Goal: Task Accomplishment & Management: Manage account settings

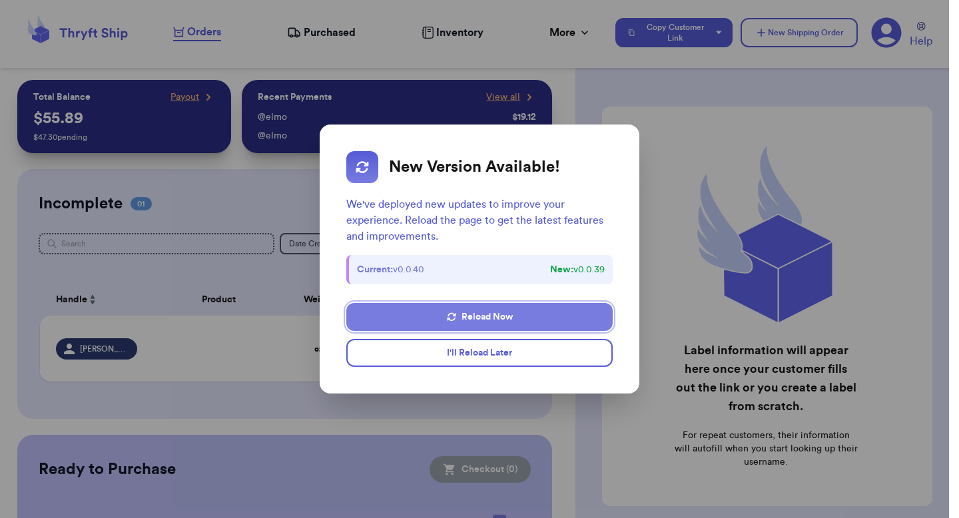
click at [492, 314] on button "Reload Now" at bounding box center [479, 317] width 266 height 28
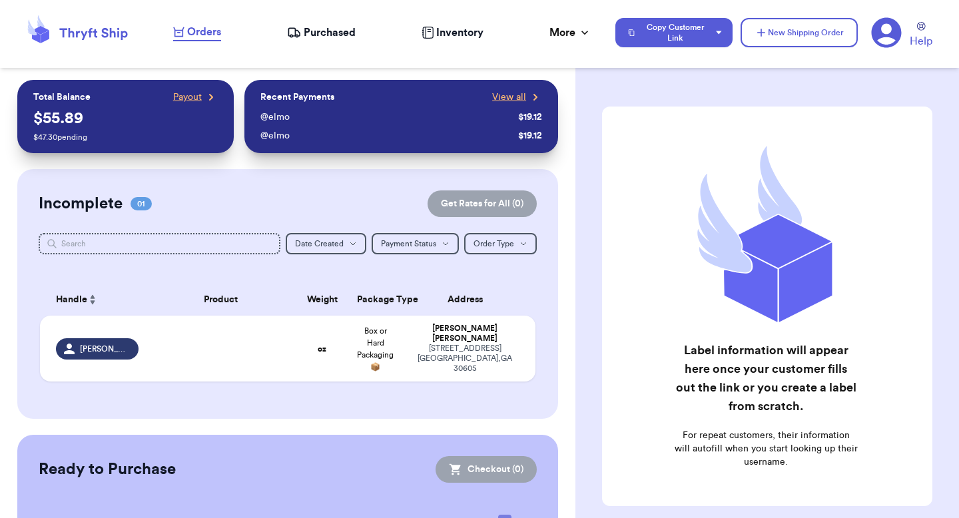
click at [889, 38] on icon at bounding box center [886, 32] width 31 height 31
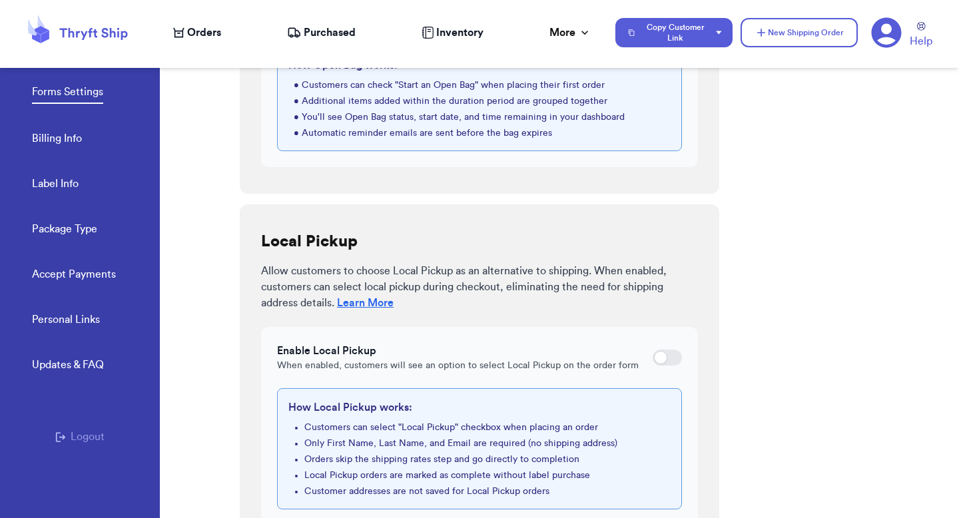
scroll to position [764, 0]
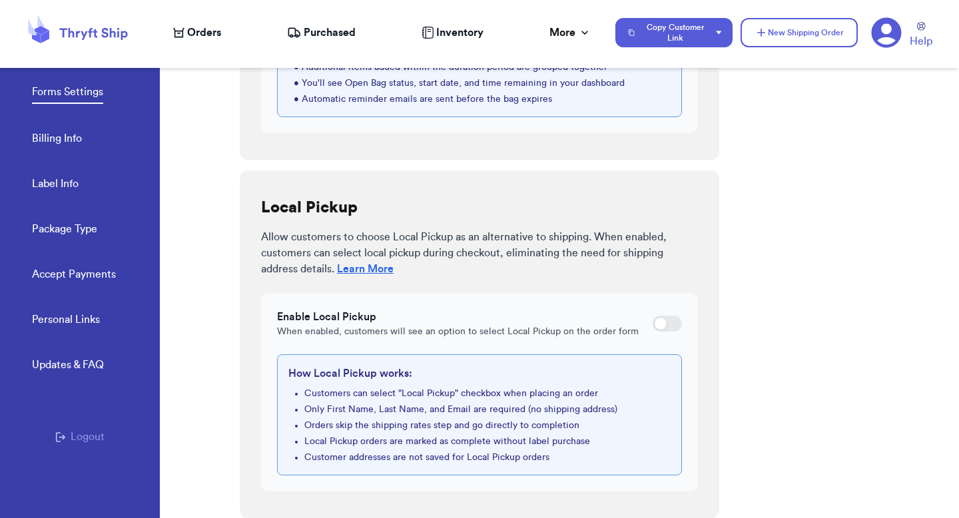
click at [656, 322] on div at bounding box center [660, 323] width 13 height 13
click at [652, 324] on input "checkbox" at bounding box center [652, 324] width 1 height 1
checkbox input "true"
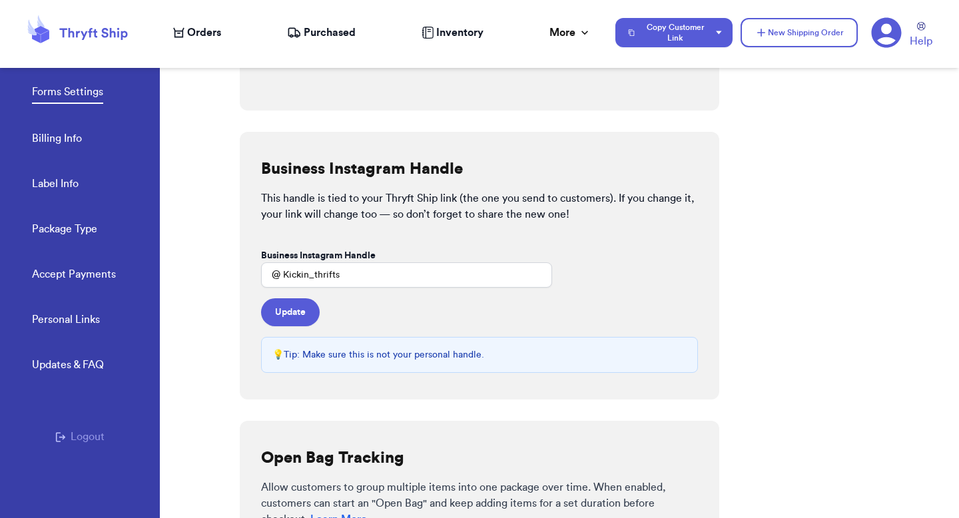
scroll to position [0, 0]
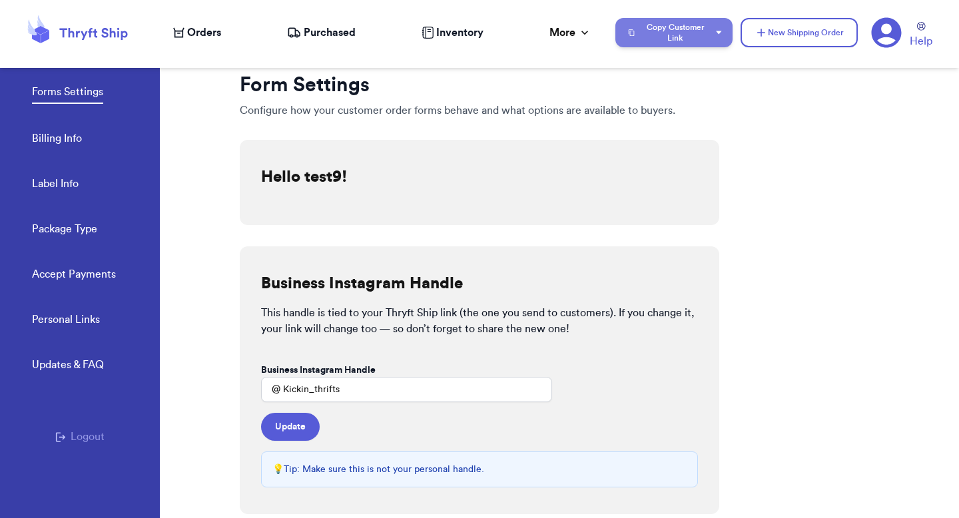
click at [703, 34] on button "Copy Customer Link" at bounding box center [673, 32] width 117 height 29
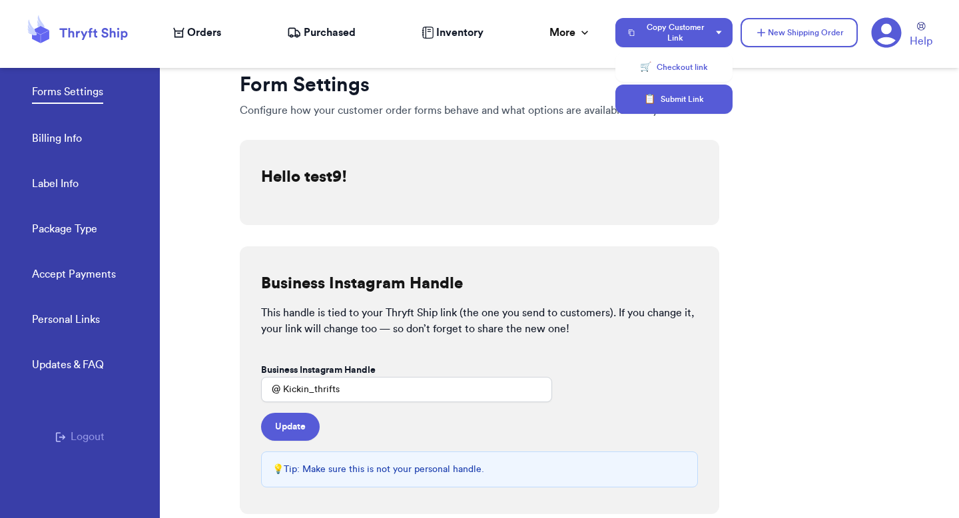
click at [679, 92] on button "📋 Submit Link" at bounding box center [673, 99] width 117 height 29
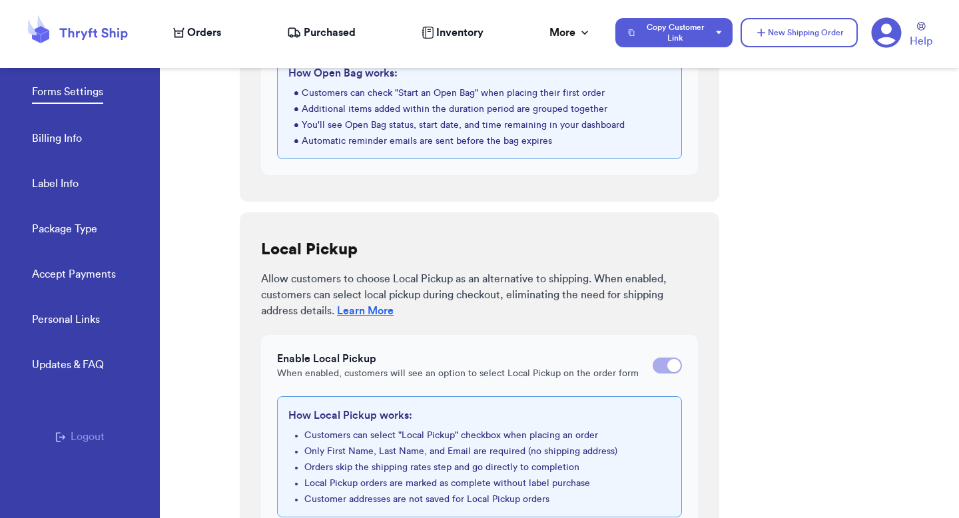
click at [56, 182] on link "Label Info" at bounding box center [55, 185] width 47 height 19
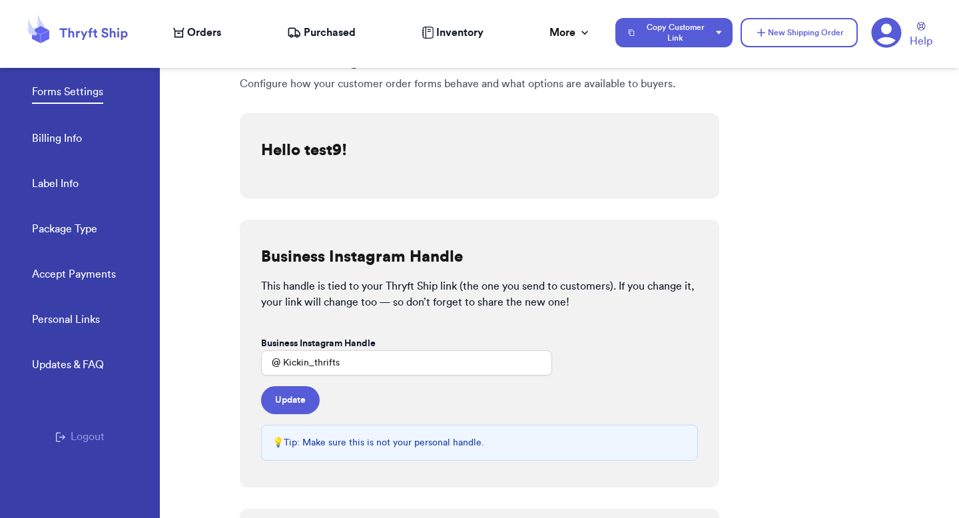
select select "GA"
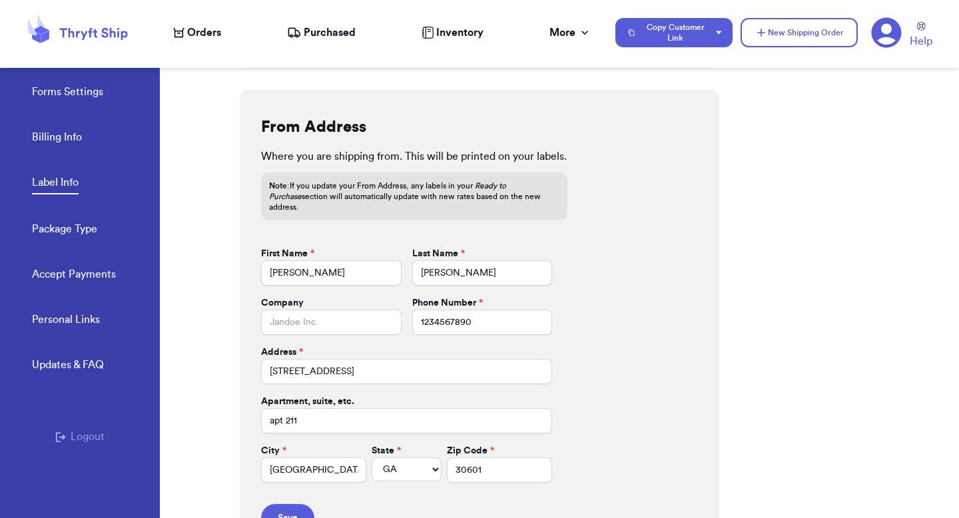
scroll to position [536, 0]
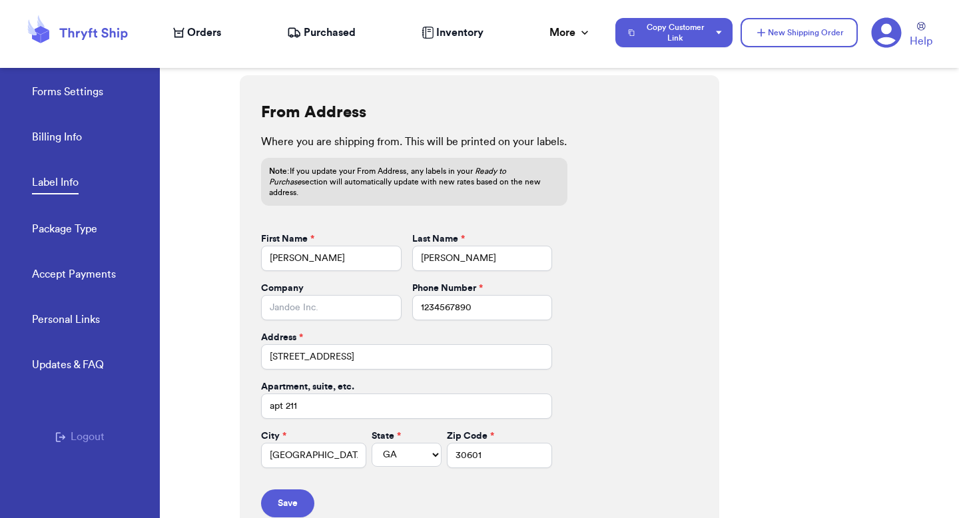
click at [205, 28] on span "Orders" at bounding box center [204, 33] width 34 height 16
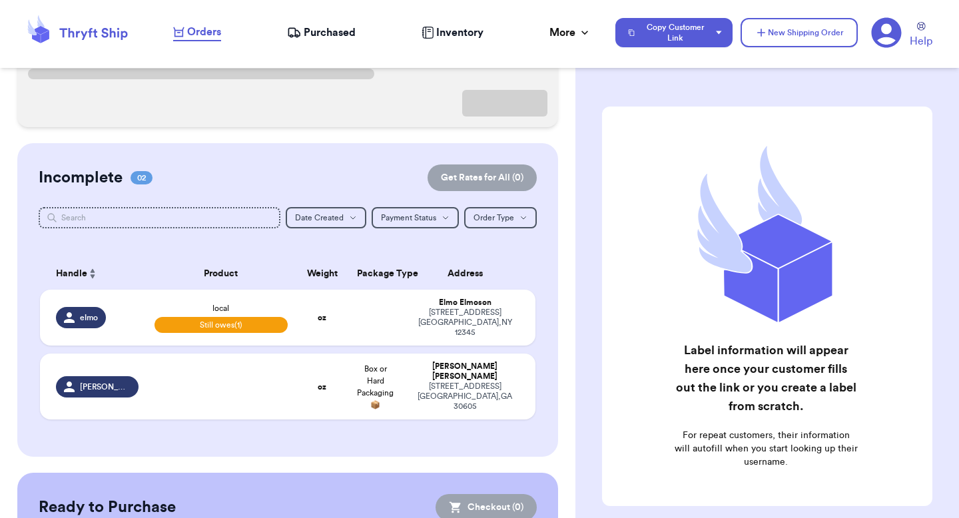
scroll to position [164, 0]
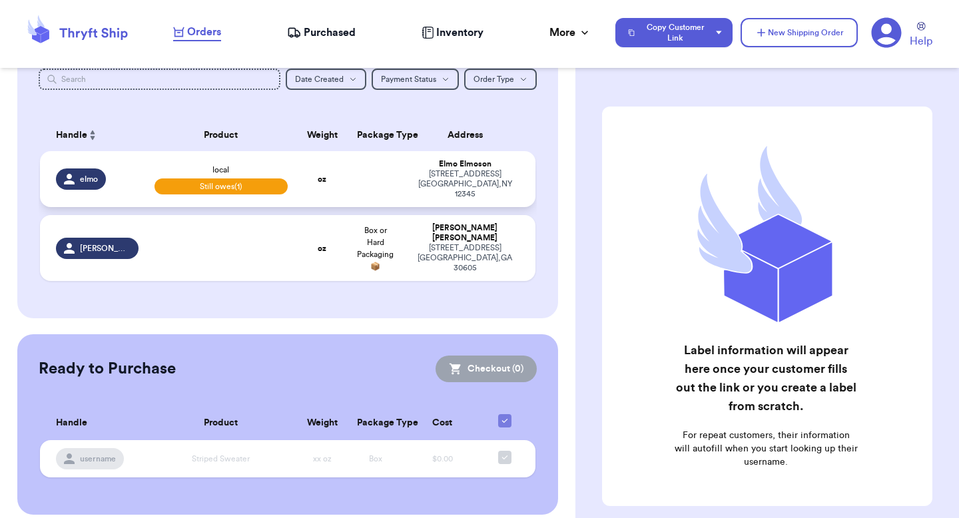
click at [410, 174] on div "123 Sesame Street NYC , NY 12345" at bounding box center [464, 184] width 109 height 30
select select "unpaid"
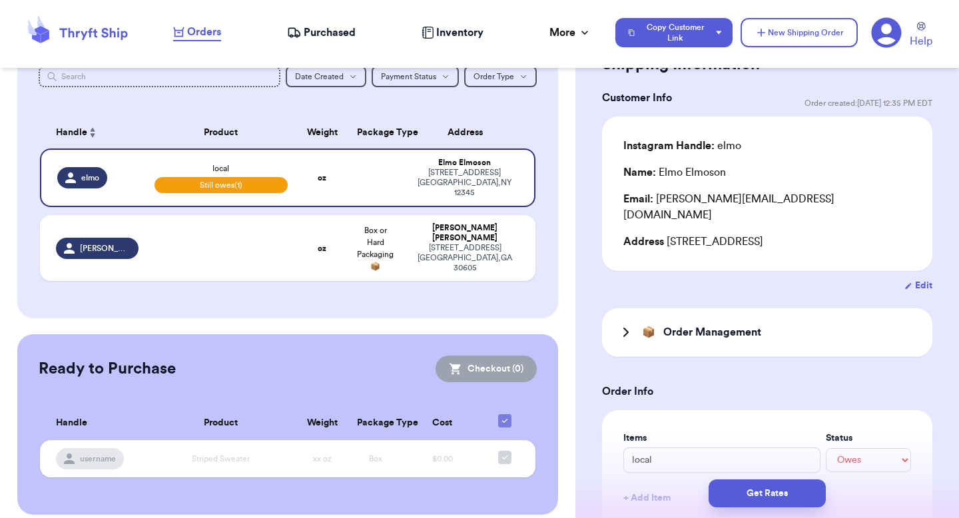
scroll to position [73, 0]
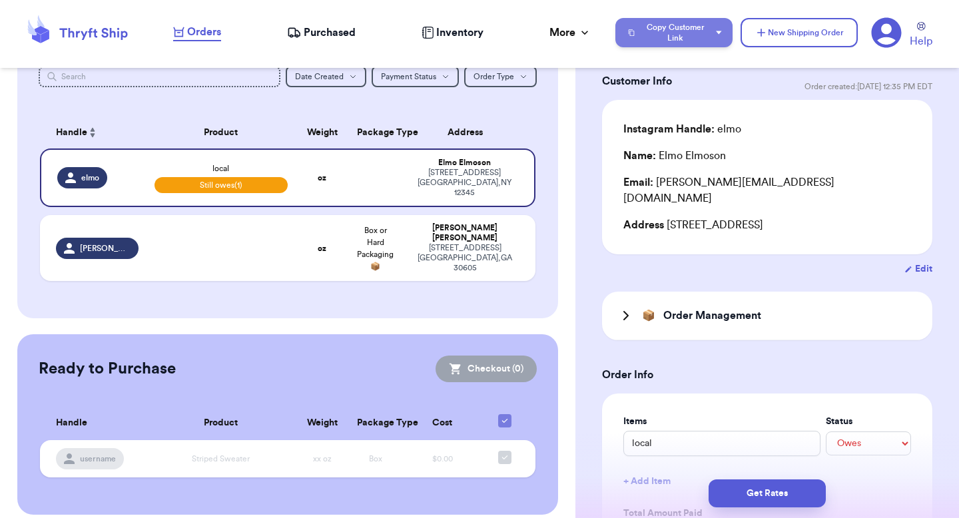
click at [690, 39] on button "Copy Customer Link" at bounding box center [673, 32] width 117 height 29
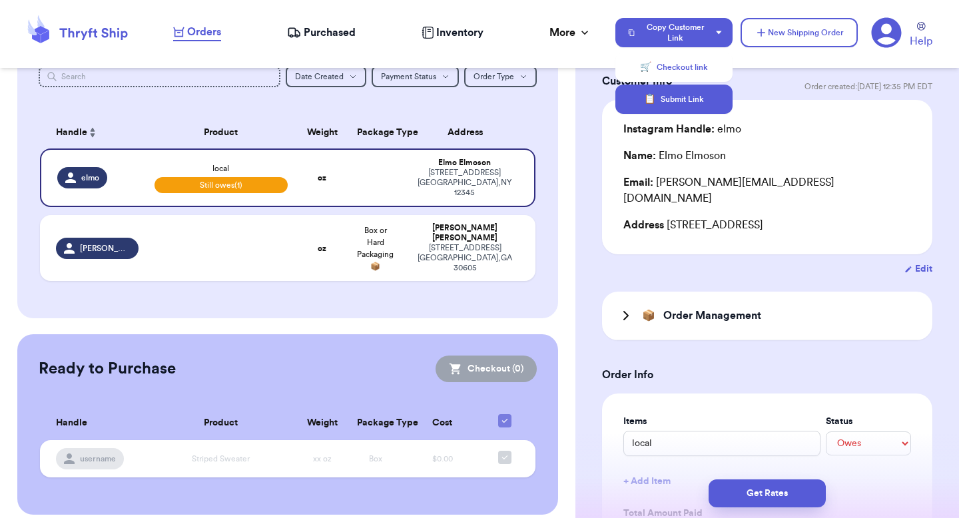
click at [672, 96] on button "📋 Submit Link" at bounding box center [673, 99] width 117 height 29
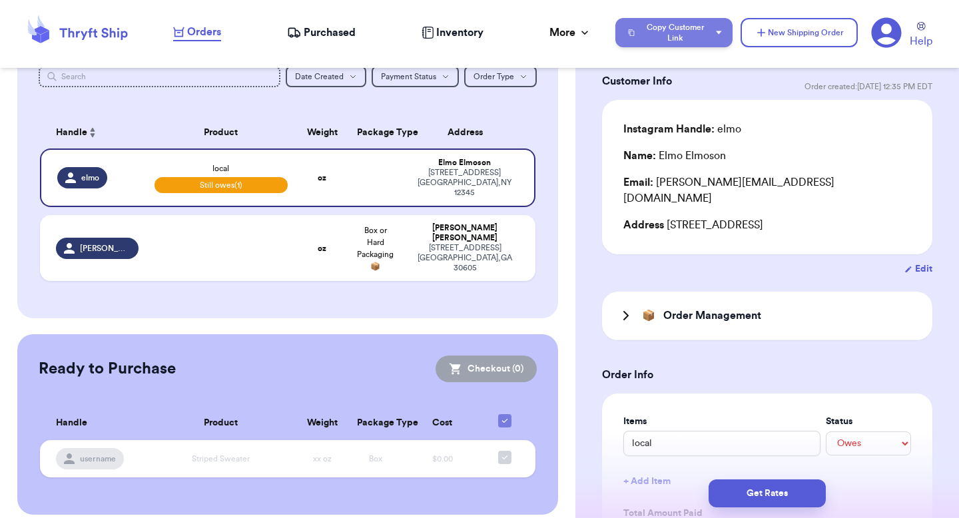
scroll to position [180, 0]
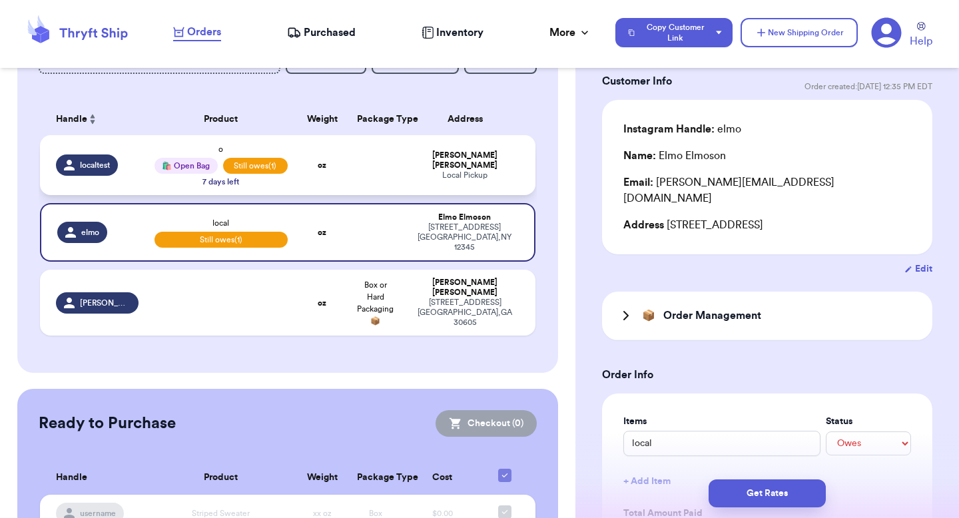
click at [479, 172] on div "Local Pickup" at bounding box center [464, 175] width 109 height 10
type input "o"
type input "43"
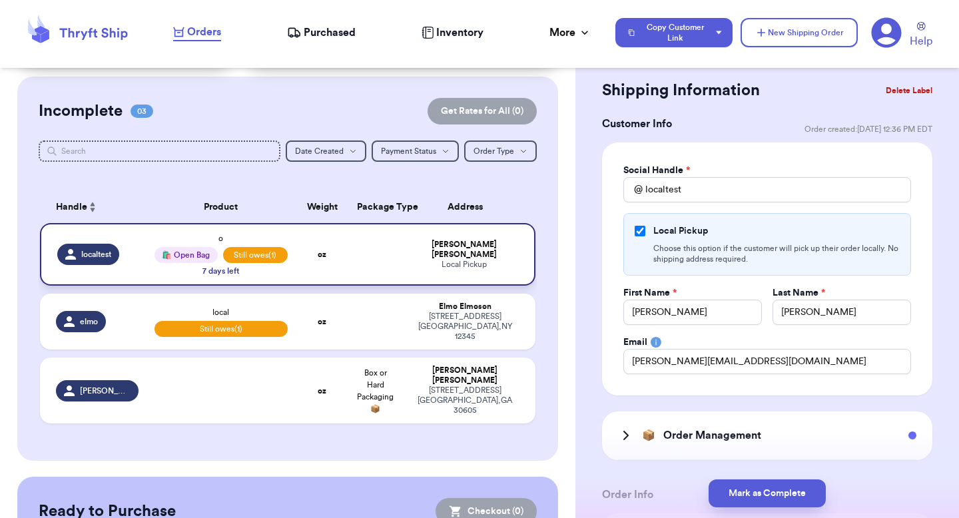
scroll to position [89, 0]
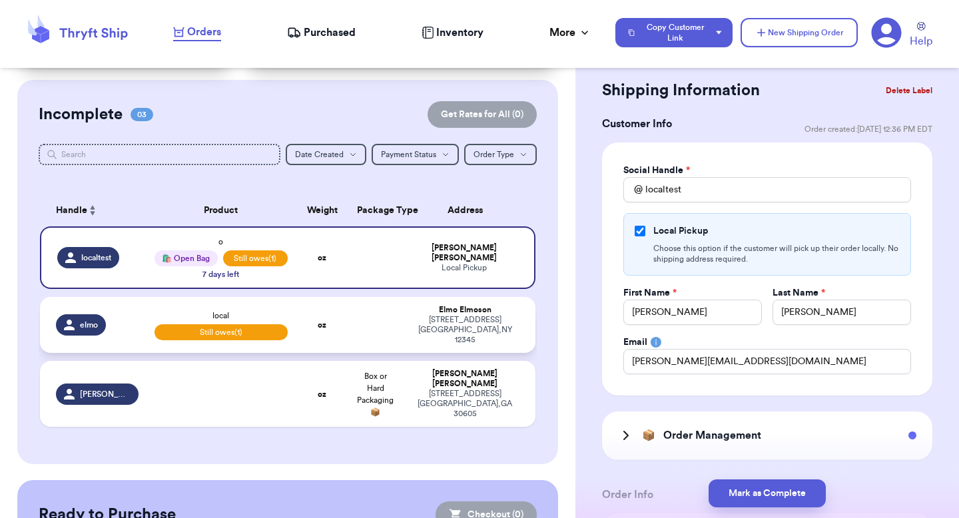
click at [380, 313] on td at bounding box center [375, 325] width 53 height 56
type input "local"
type input "3"
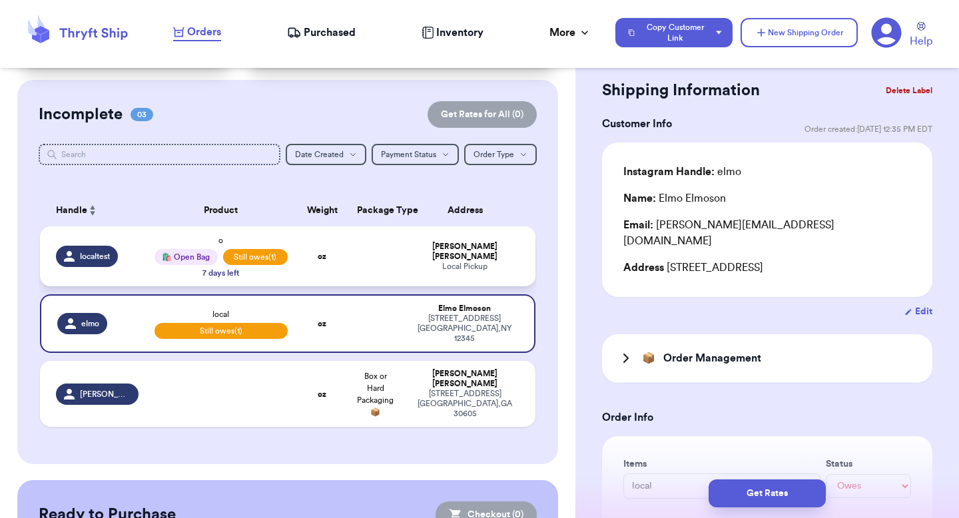
scroll to position [90, 0]
click at [435, 261] on div "Local Pickup" at bounding box center [464, 266] width 109 height 10
type input "o"
type input "43"
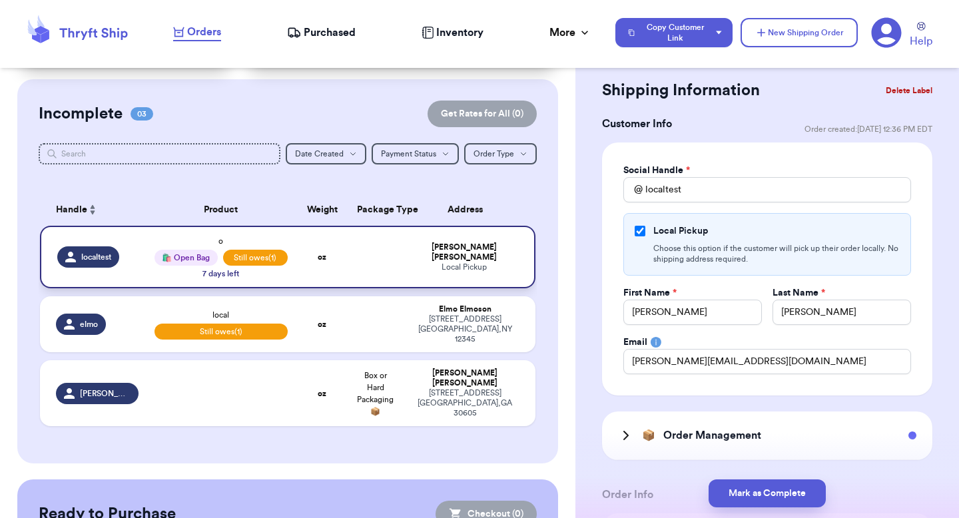
scroll to position [112, 0]
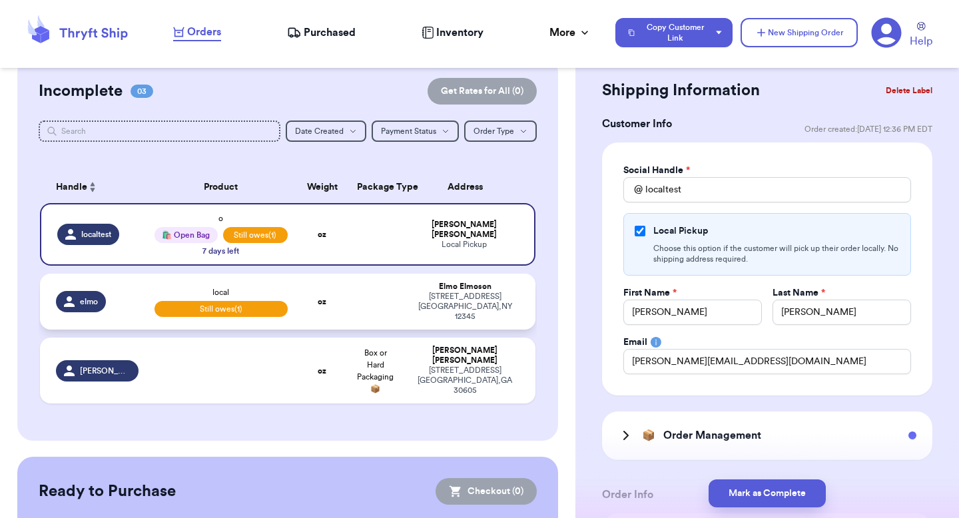
click at [91, 291] on div "elmo" at bounding box center [81, 301] width 50 height 21
type input "local"
type input "3"
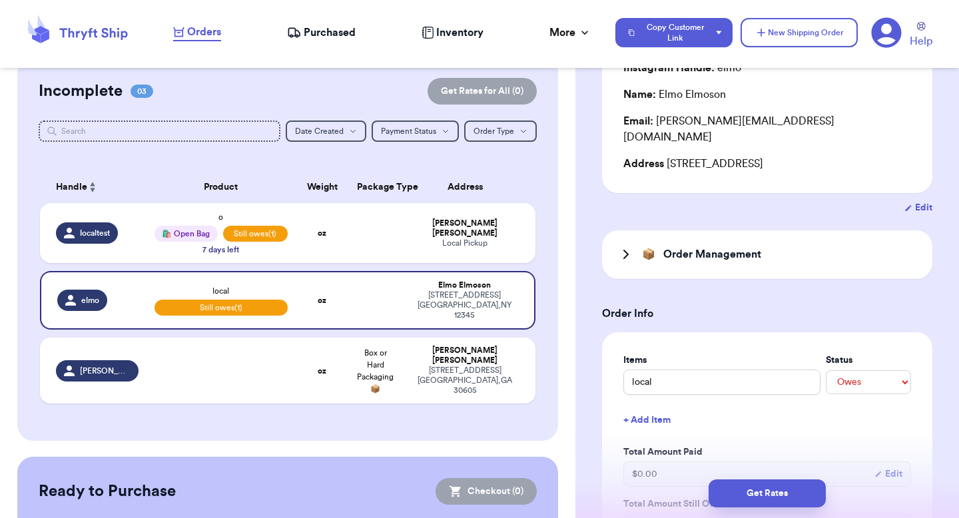
scroll to position [88, 0]
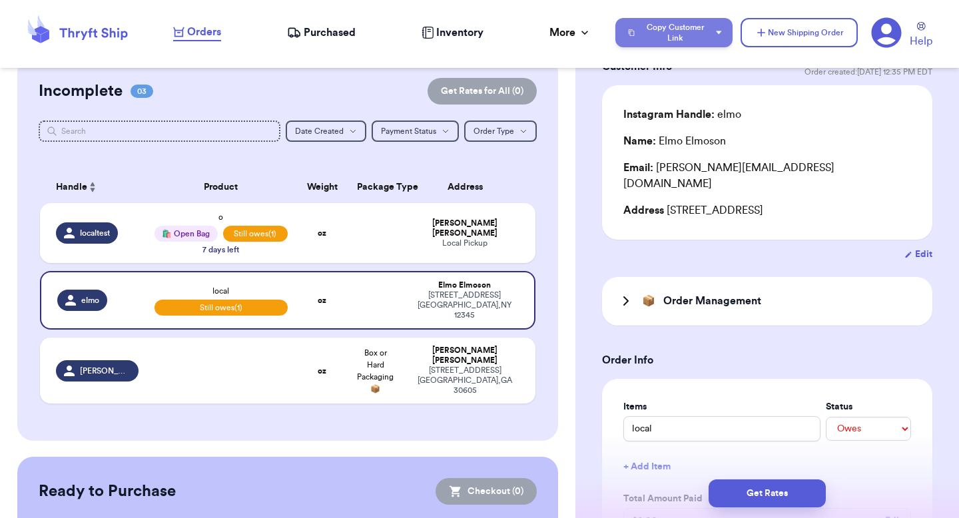
click at [689, 30] on button "Copy Customer Link" at bounding box center [673, 32] width 117 height 29
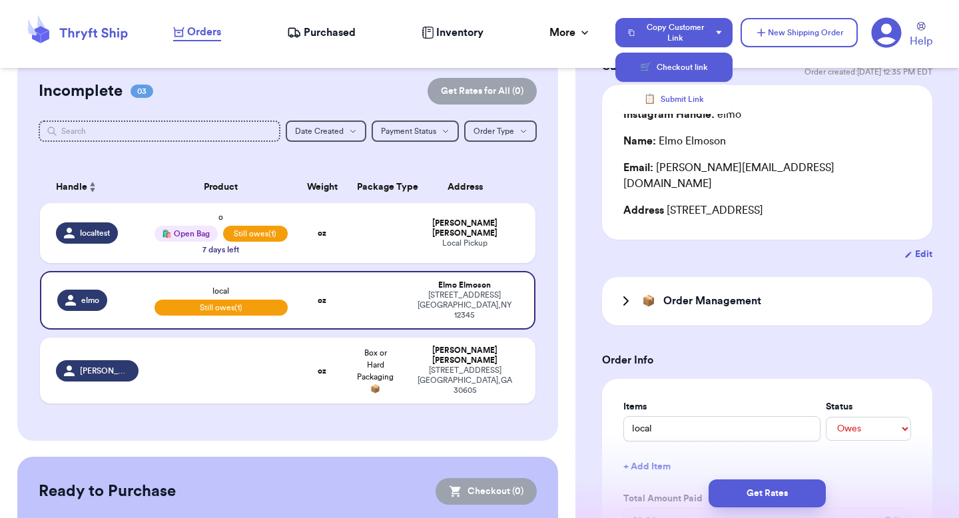
click at [674, 63] on button "🛒 Checkout link" at bounding box center [673, 67] width 117 height 29
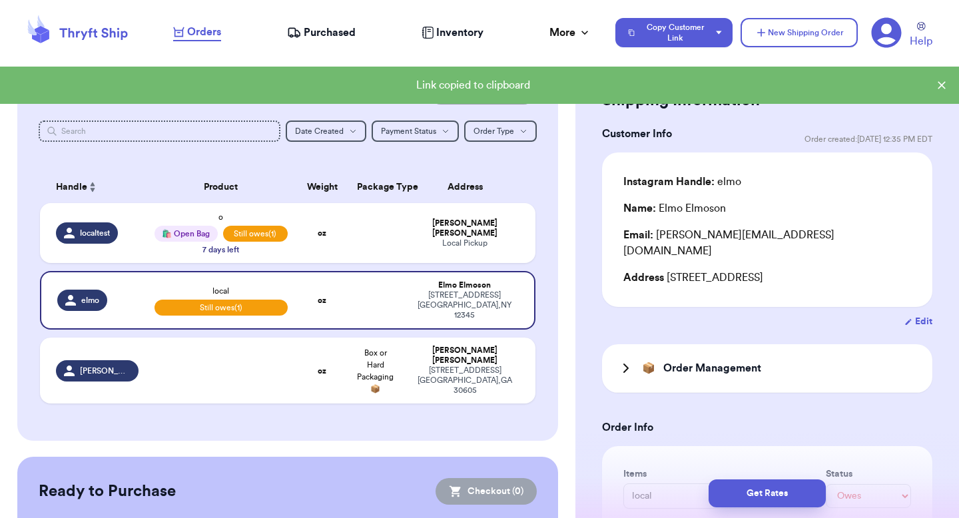
scroll to position [0, 0]
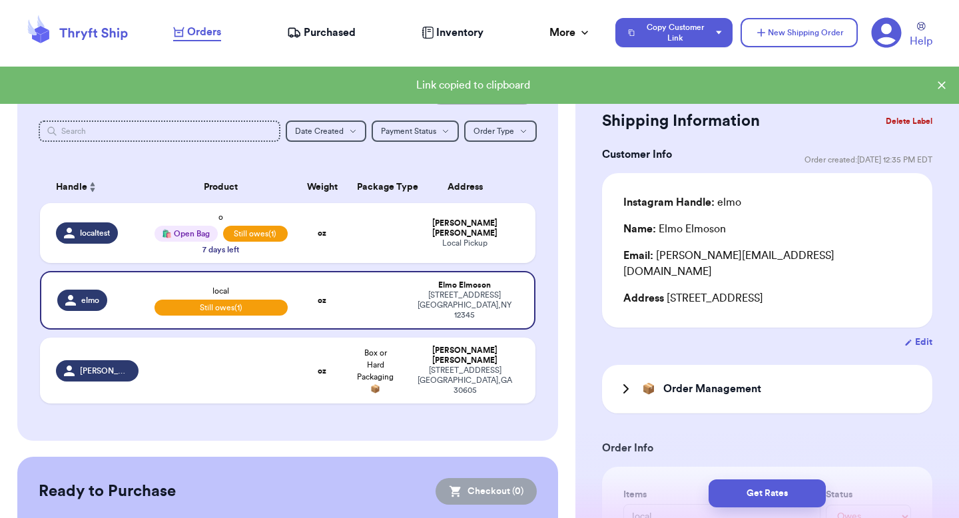
click at [880, 124] on button "Delete Label" at bounding box center [908, 121] width 57 height 29
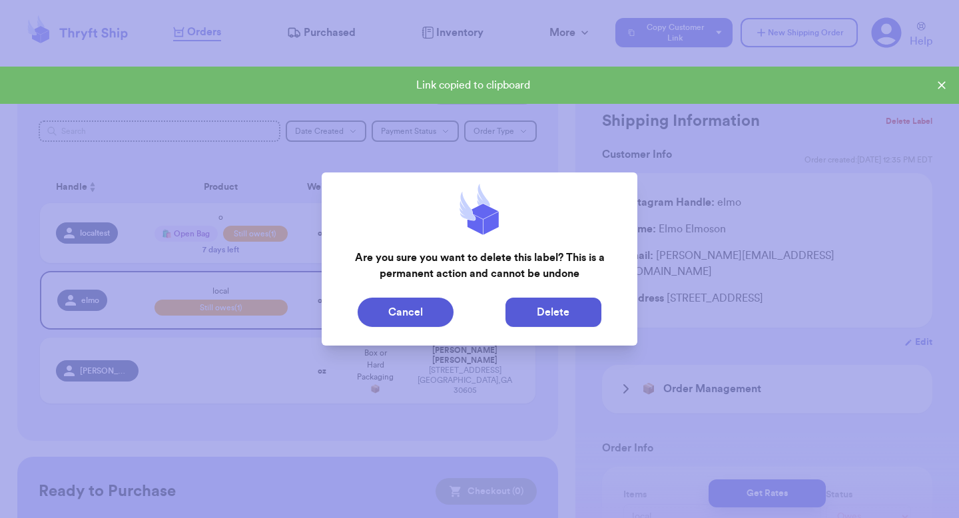
click at [561, 313] on button "Delete" at bounding box center [553, 312] width 96 height 29
type input "o"
type input "43"
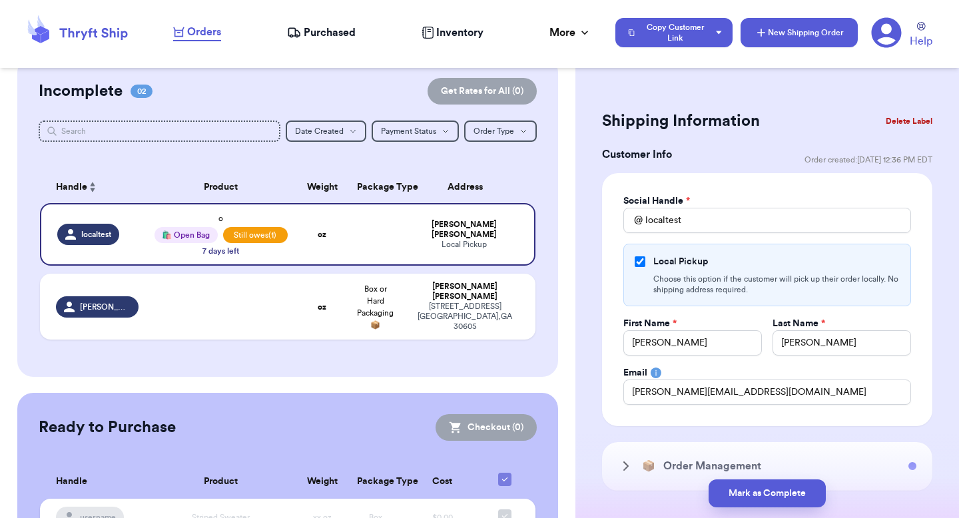
click at [776, 25] on button "New Shipping Order" at bounding box center [798, 32] width 117 height 29
select select "unknown"
type input "0"
checkbox input "false"
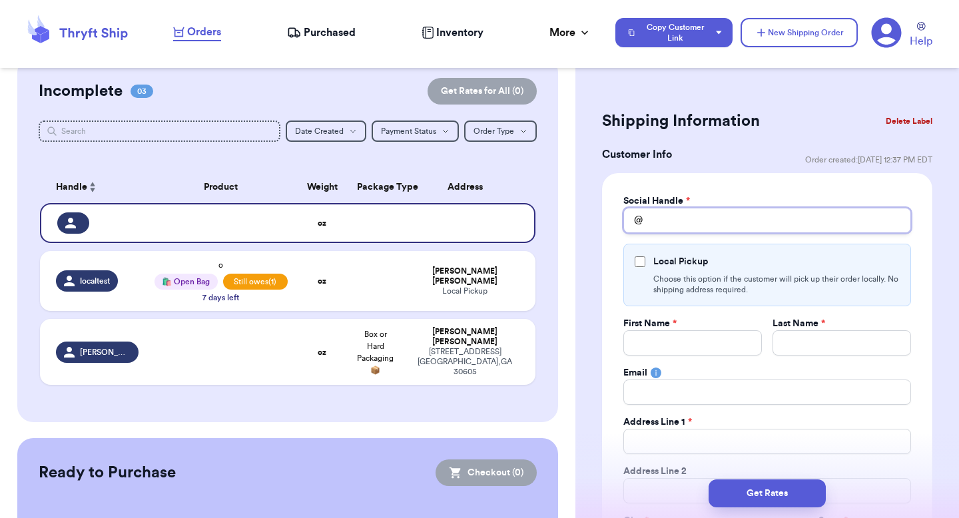
click at [680, 225] on input "Total Amount Paid" at bounding box center [767, 220] width 288 height 25
type input "e"
type input "el"
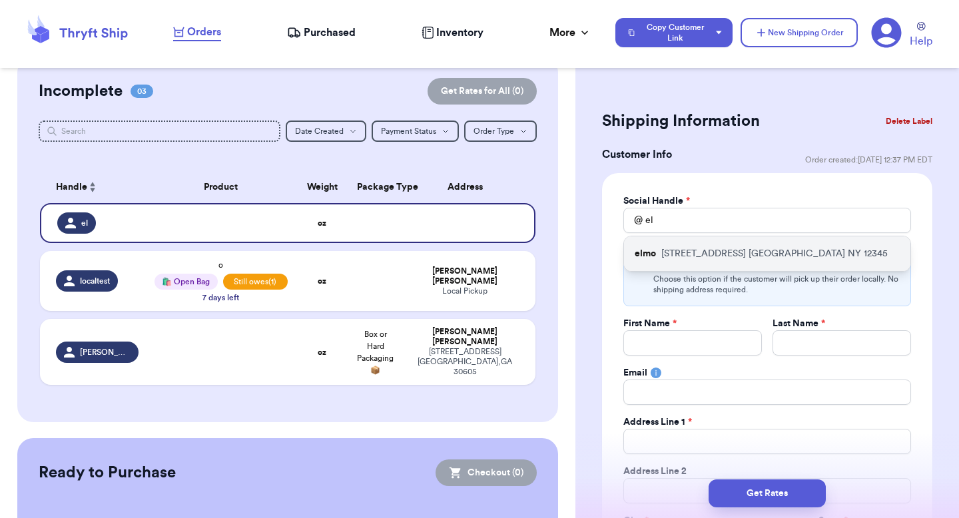
click at [680, 248] on p "123 Sesame Street NYC NY 12345" at bounding box center [774, 253] width 226 height 13
type input "elmo"
type input "Elmo"
type input "Elmoson"
type input "valeria@thryftship.com"
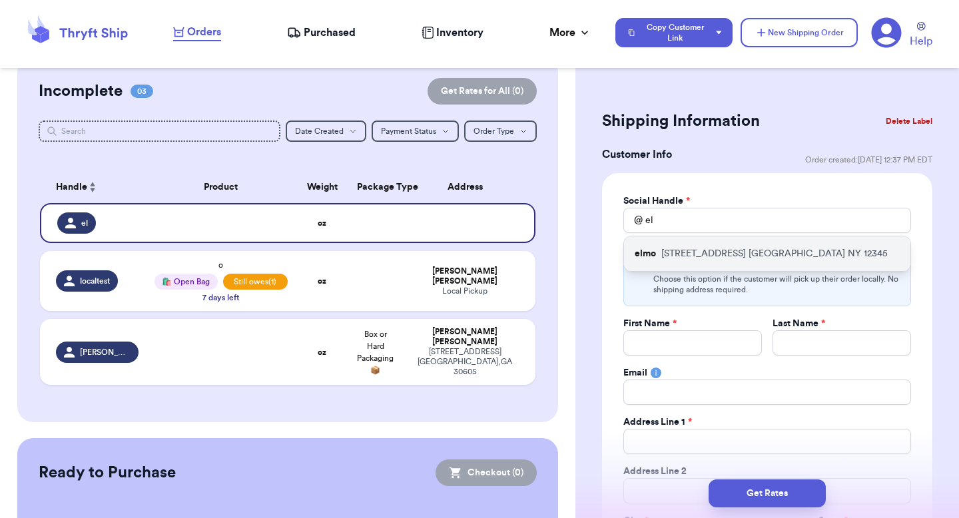
type input "123 Sesame Street"
type input "[GEOGRAPHIC_DATA]"
select select "NY"
type input "12345"
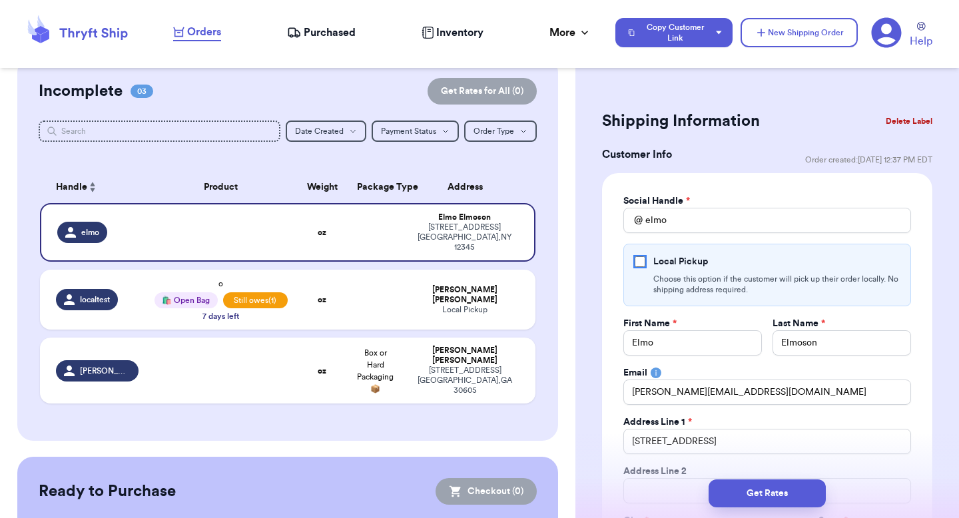
click at [638, 260] on input "Local Pickup" at bounding box center [639, 261] width 11 height 11
checkbox input "true"
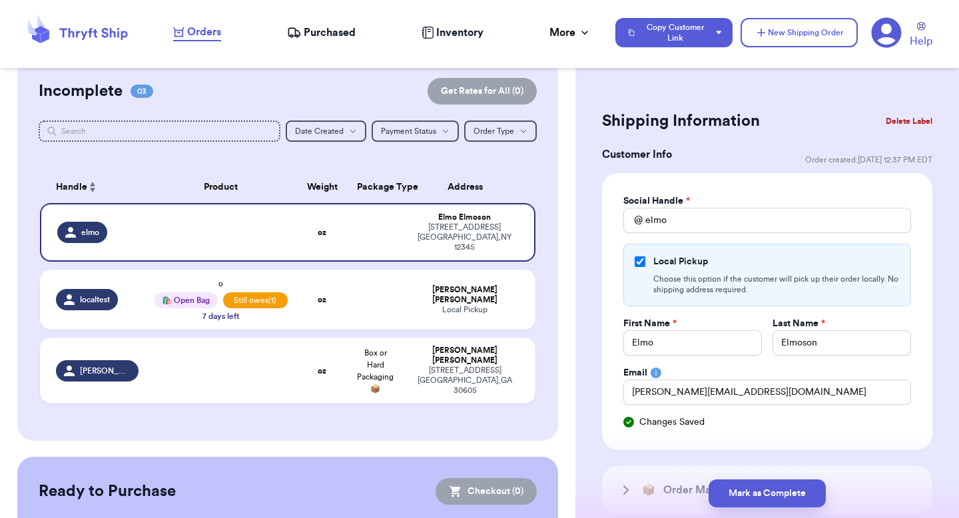
click at [734, 160] on div "Customer Info Order created: 09/30, 12:37 PM EDT" at bounding box center [767, 159] width 330 height 27
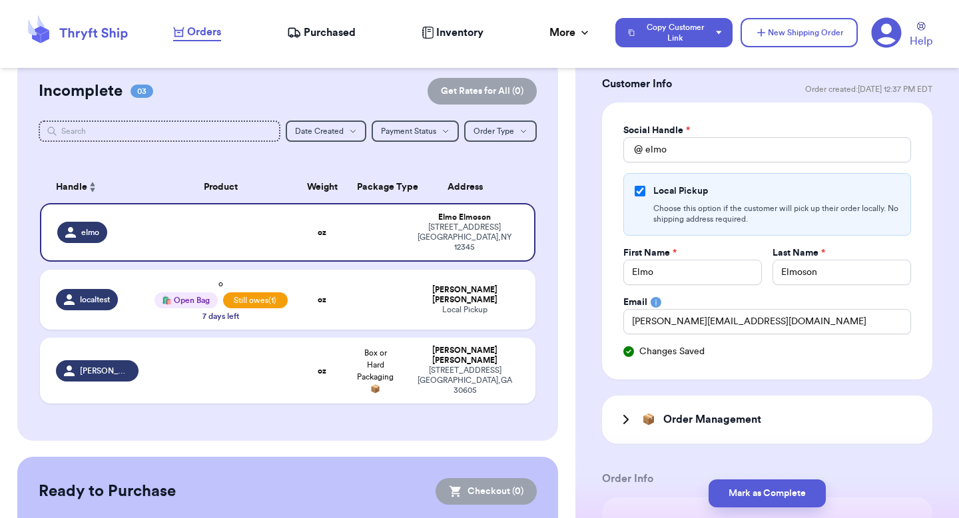
scroll to position [91, 0]
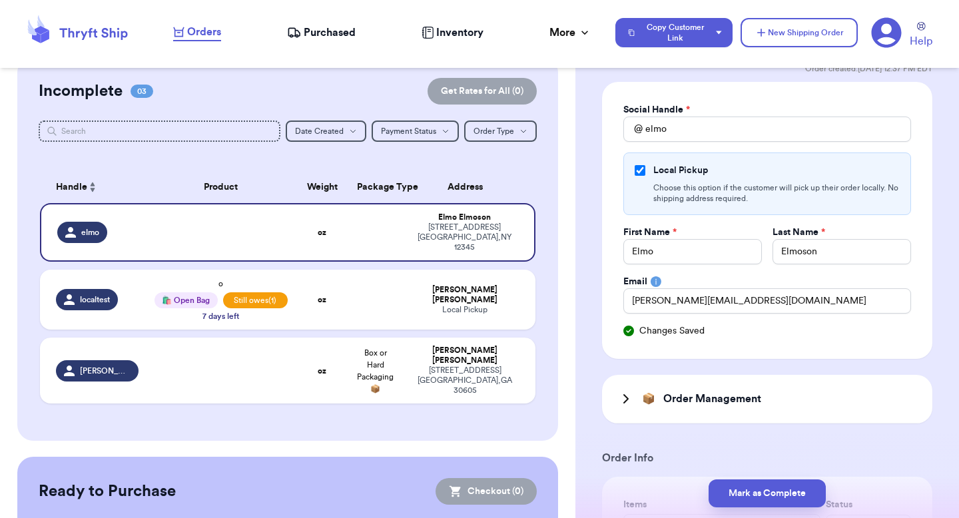
click at [616, 222] on div "Social Handle * @ elmo Local Pickup Choose this option if the customer will pic…" at bounding box center [767, 220] width 330 height 277
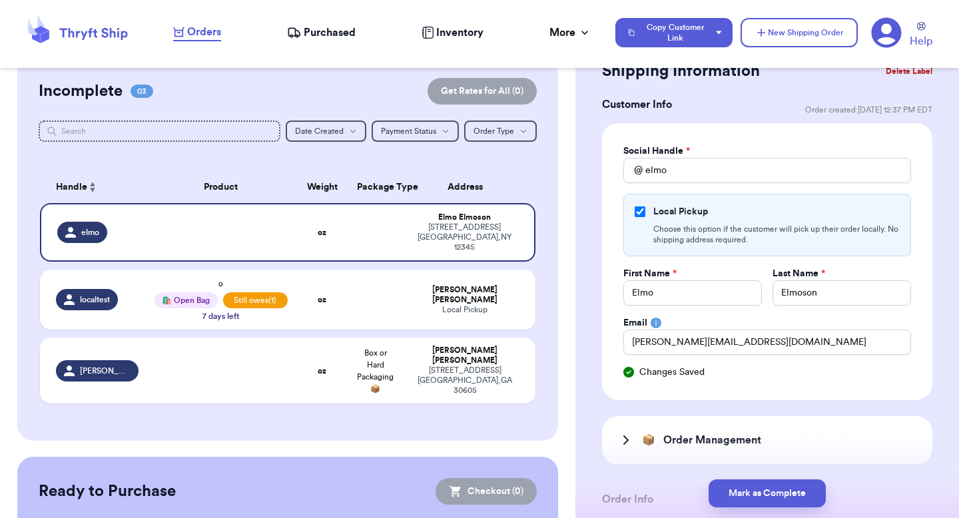
scroll to position [23, 0]
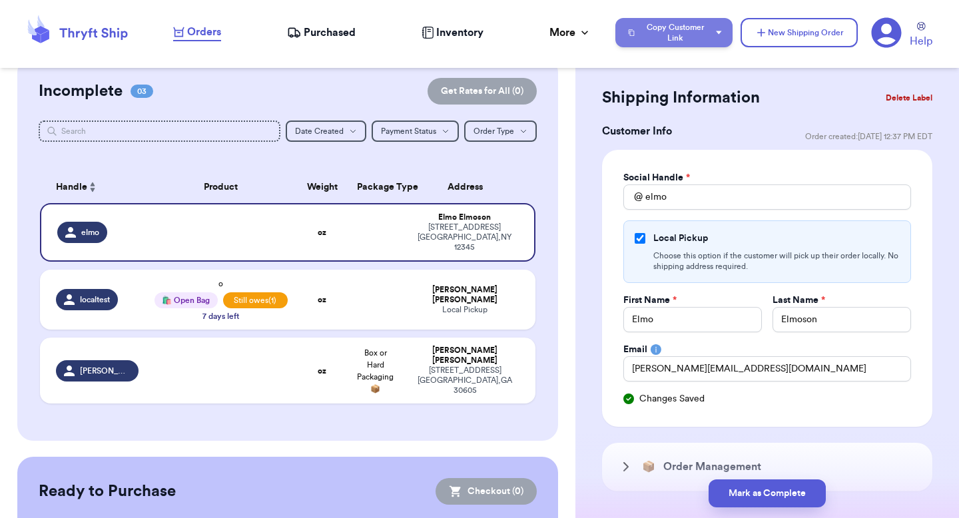
click at [706, 25] on button "Copy Customer Link" at bounding box center [673, 32] width 117 height 29
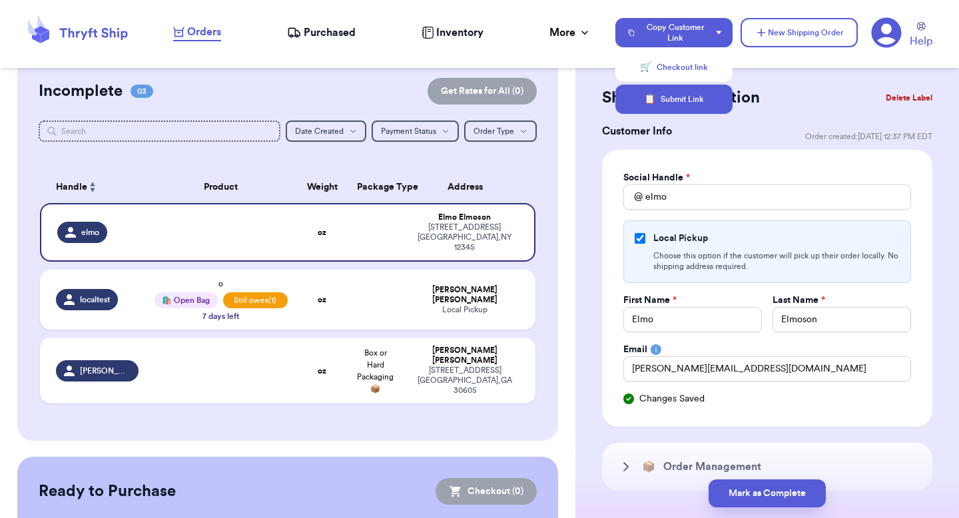
click at [688, 101] on button "📋 Submit Link" at bounding box center [673, 99] width 117 height 29
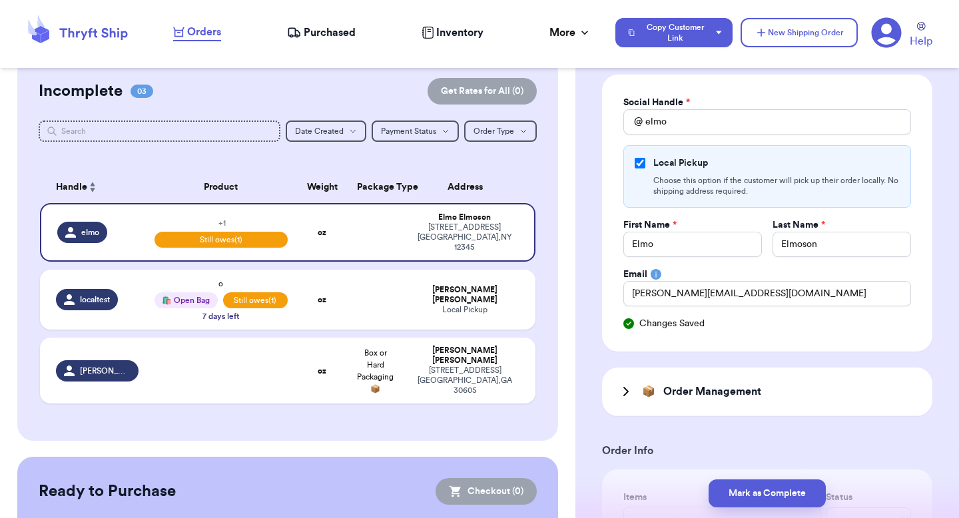
scroll to position [111, 0]
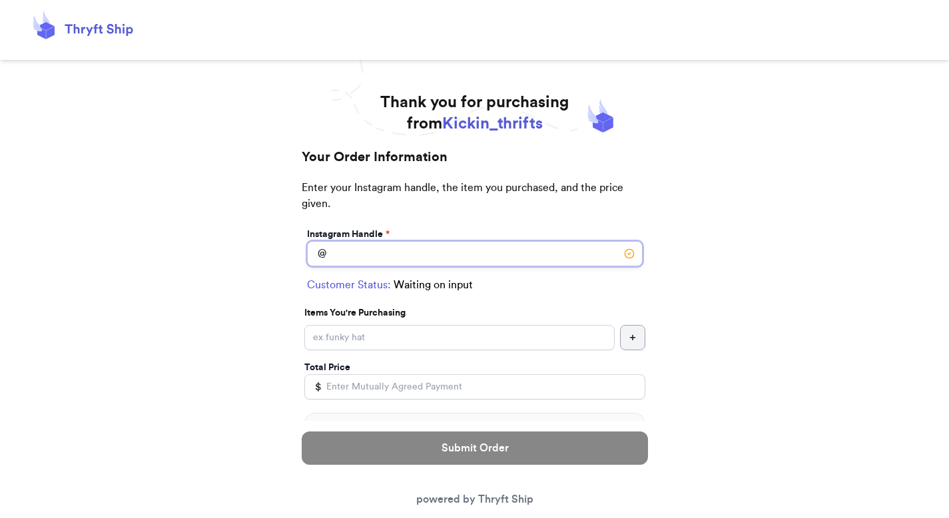
click at [429, 246] on input "Local Pick Up ([GEOGRAPHIC_DATA], [GEOGRAPHIC_DATA])" at bounding box center [474, 253] width 335 height 25
type input "elmo"
select select "NY"
type input "[GEOGRAPHIC_DATA]"
type input "12345"
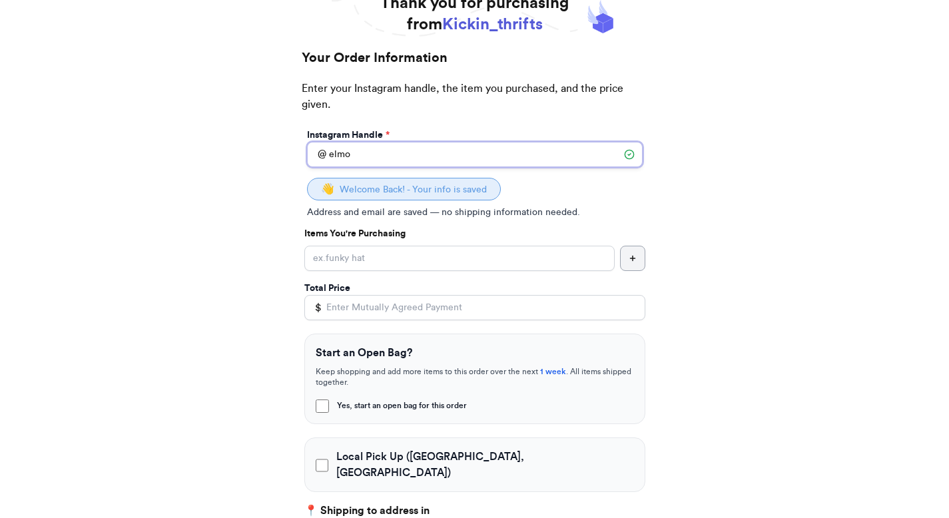
scroll to position [101, 0]
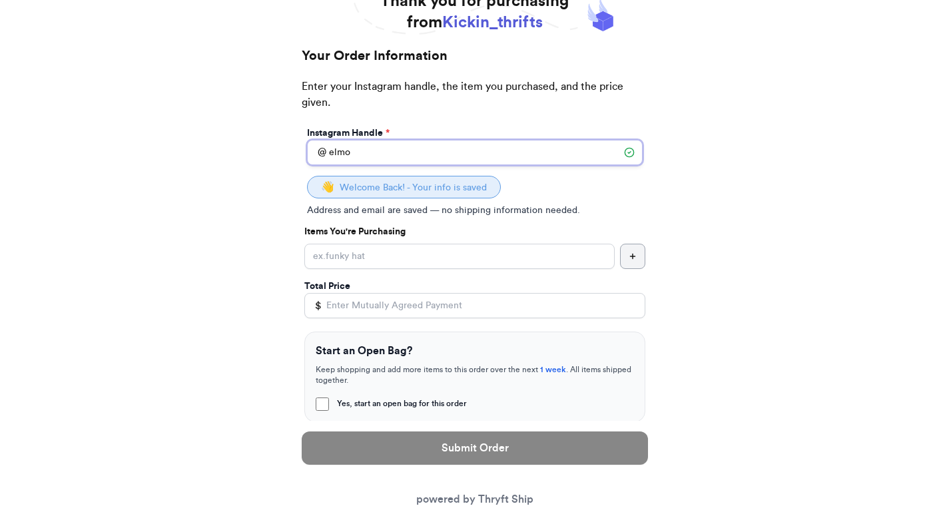
type input "elmo"
click at [407, 262] on input "Yes, start an open bag for this order" at bounding box center [459, 256] width 310 height 25
type input "eat"
click at [395, 301] on input "Total Price" at bounding box center [474, 305] width 341 height 25
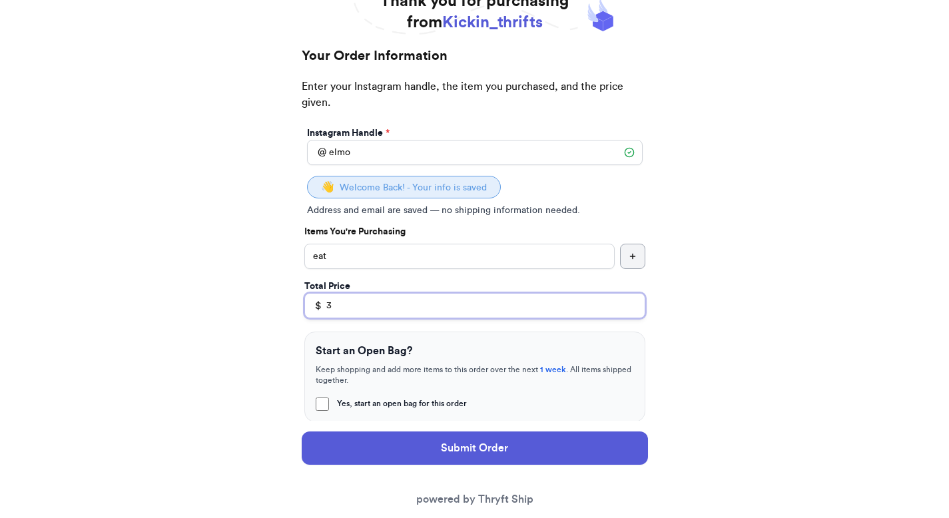
type input "3"
click at [355, 260] on input "eat" at bounding box center [459, 256] width 310 height 25
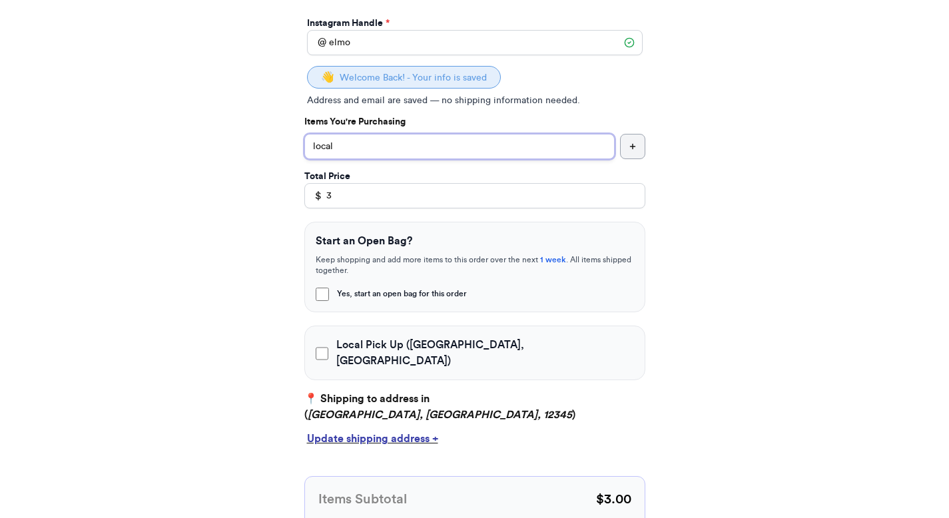
scroll to position [234, 0]
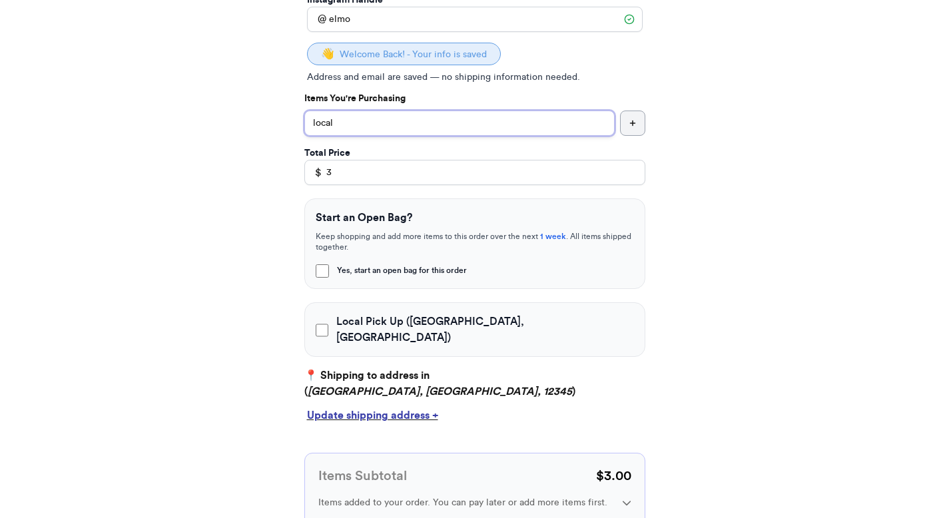
type input "local"
click at [328, 325] on input "Local Pick Up (athens, GA)" at bounding box center [322, 330] width 13 height 13
checkbox input "true"
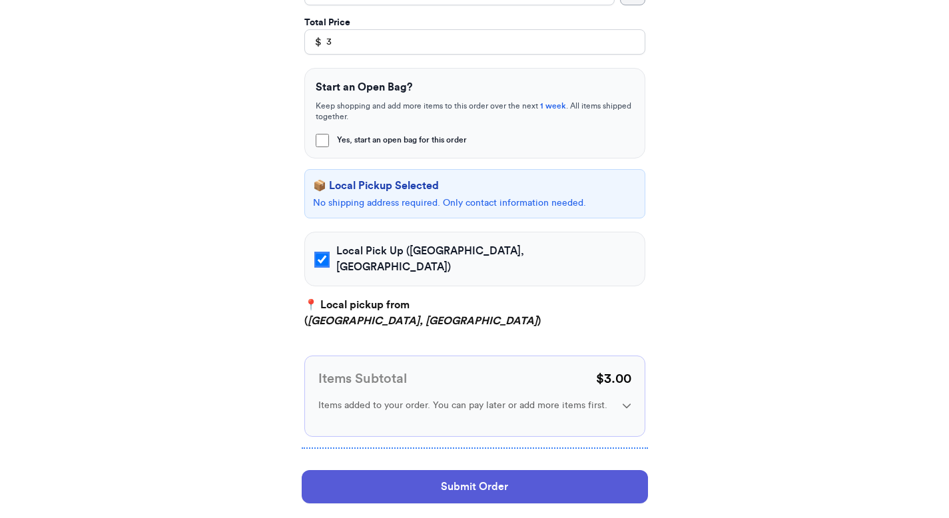
scroll to position [414, 0]
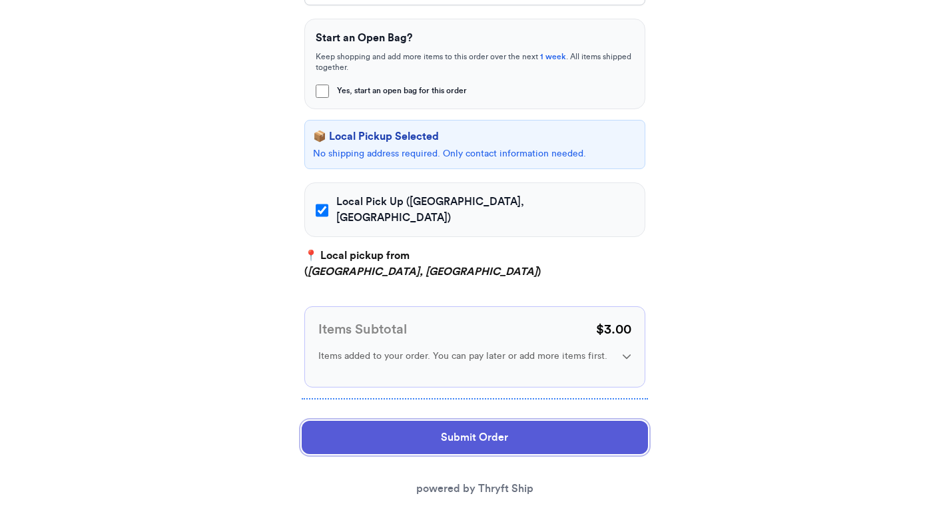
click at [459, 421] on button "Submit Order" at bounding box center [475, 437] width 346 height 33
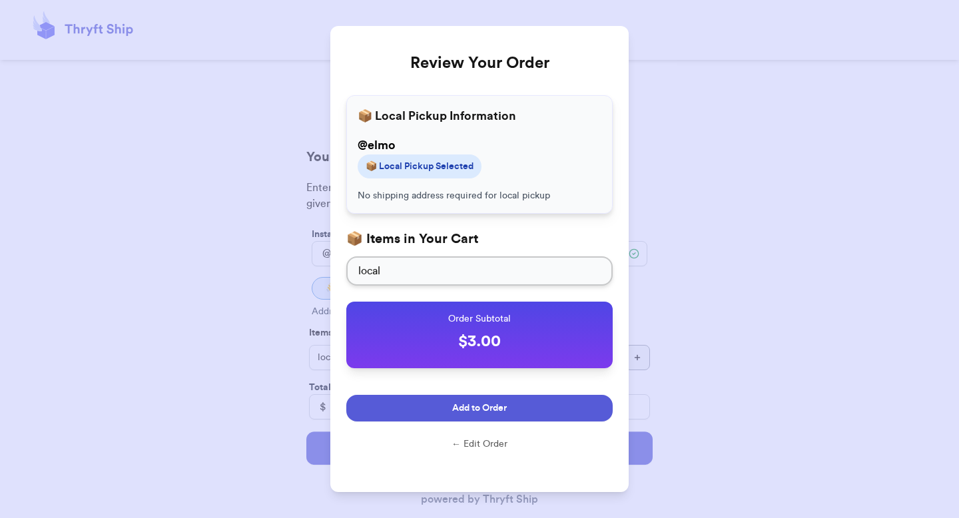
click at [459, 403] on span "Add to Order" at bounding box center [479, 407] width 55 height 13
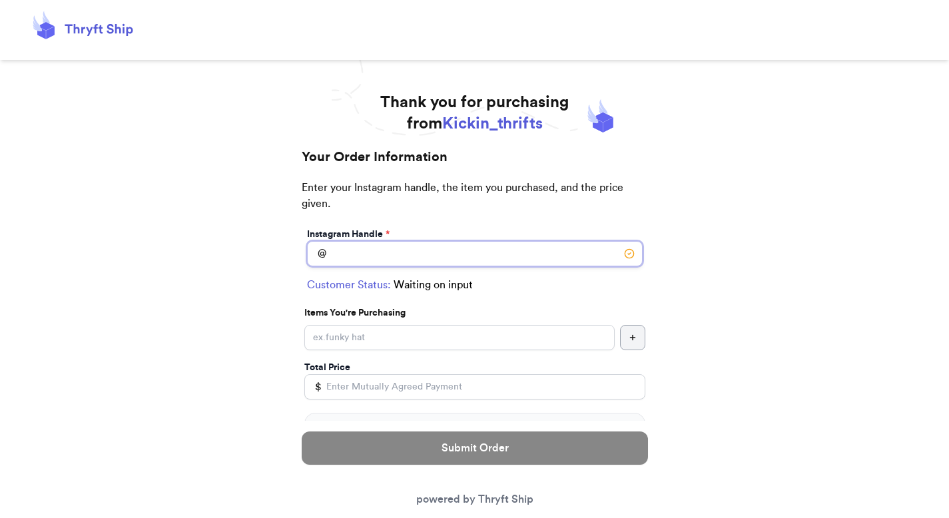
click at [372, 258] on input "Local Pick Up (athens, GA)" at bounding box center [474, 253] width 335 height 25
type input "localtest"
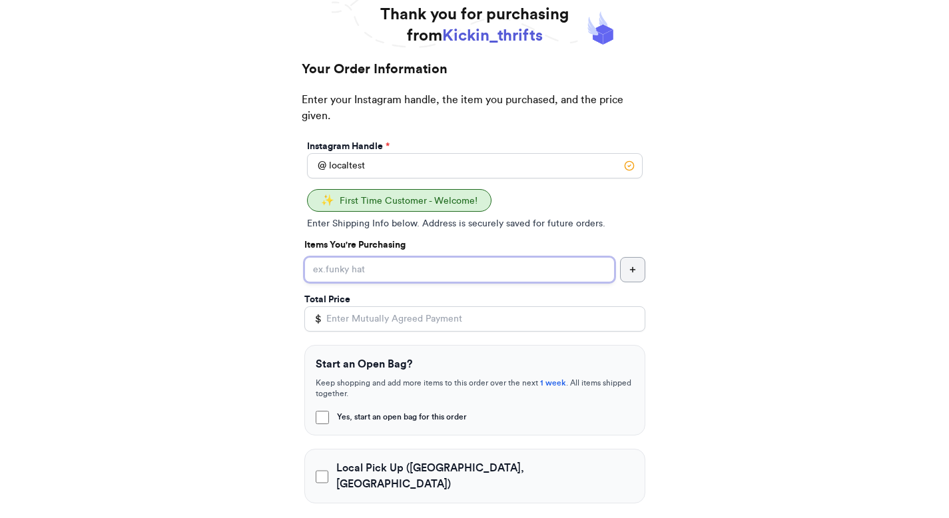
scroll to position [103, 0]
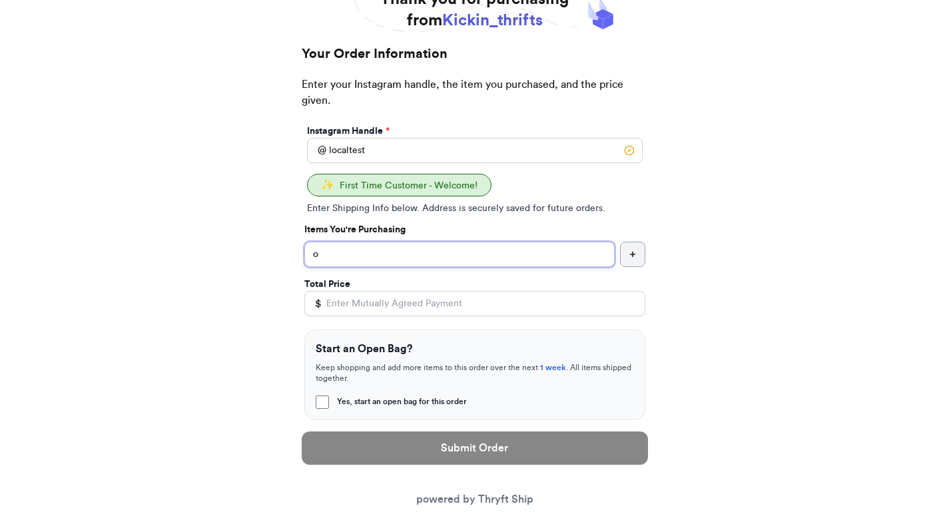
type input "o"
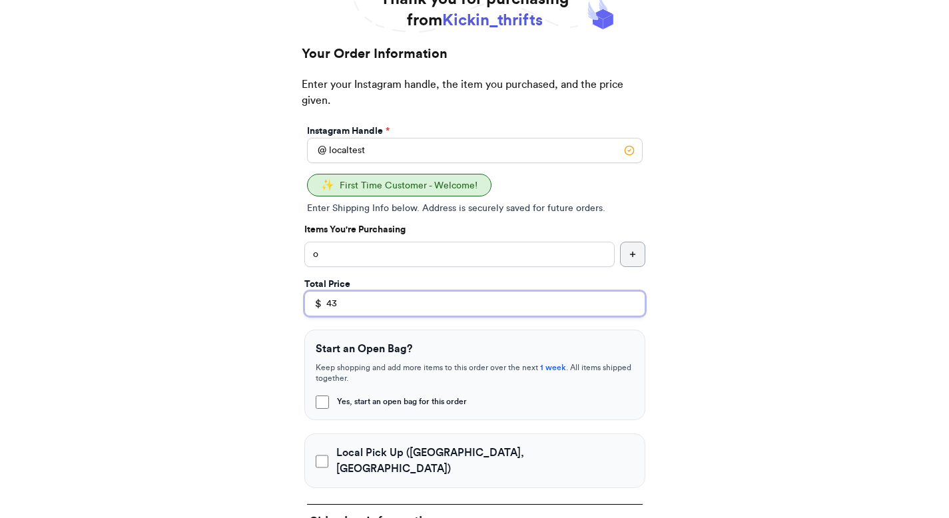
scroll to position [160, 0]
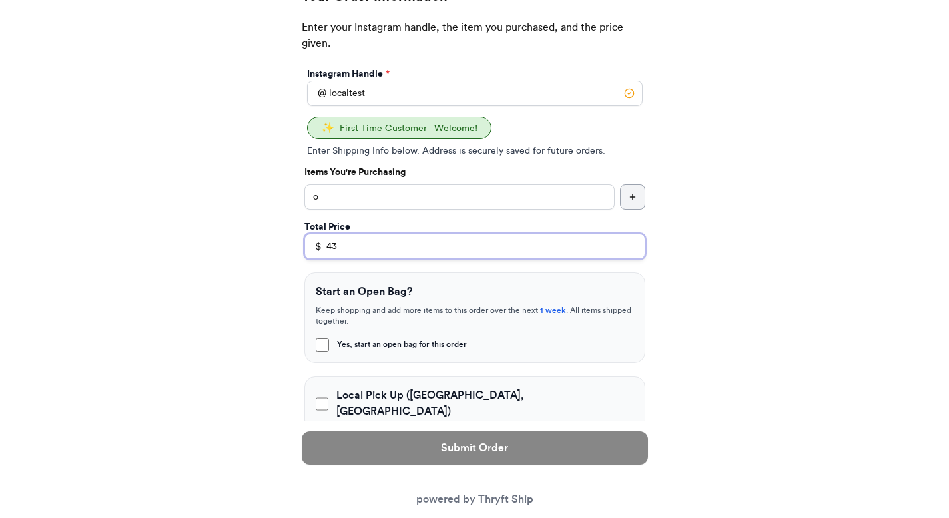
type input "43"
click at [324, 405] on div "Local Pick Up ([GEOGRAPHIC_DATA], [GEOGRAPHIC_DATA])" at bounding box center [474, 403] width 341 height 55
click at [322, 397] on input "Local Pick Up ([GEOGRAPHIC_DATA], [GEOGRAPHIC_DATA])" at bounding box center [322, 403] width 13 height 13
checkbox input "true"
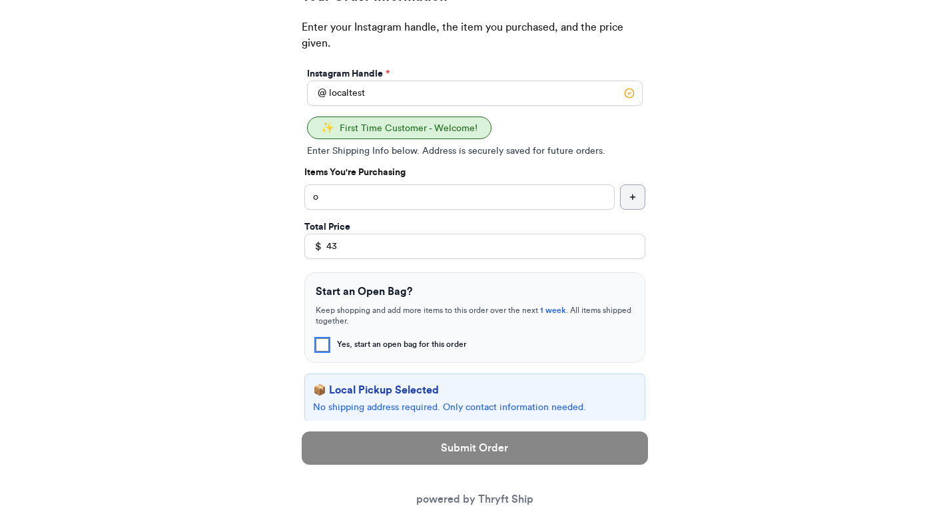
click at [321, 348] on input "Yes, start an open bag for this order" at bounding box center [322, 344] width 13 height 13
checkbox input "true"
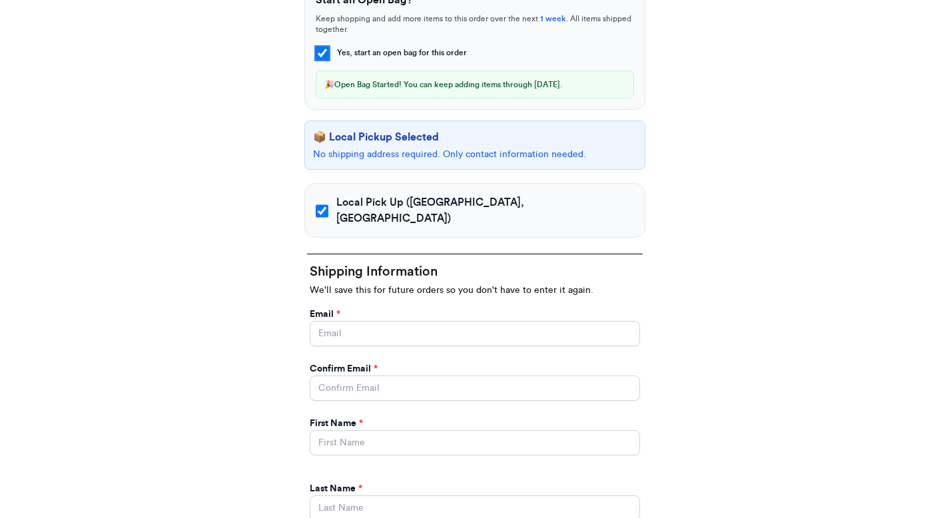
scroll to position [502, 0]
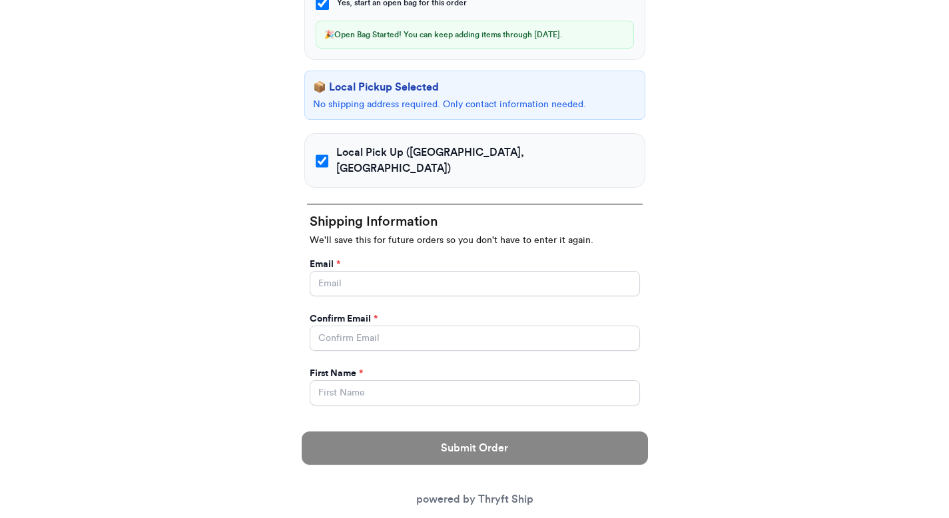
click at [345, 286] on div "Shipping Information We'll save this for future orders so you don't have to ent…" at bounding box center [474, 334] width 341 height 283
click at [345, 271] on input "Yes, start an open bag for this order" at bounding box center [475, 283] width 330 height 25
type input "valeria@thryftship.com"
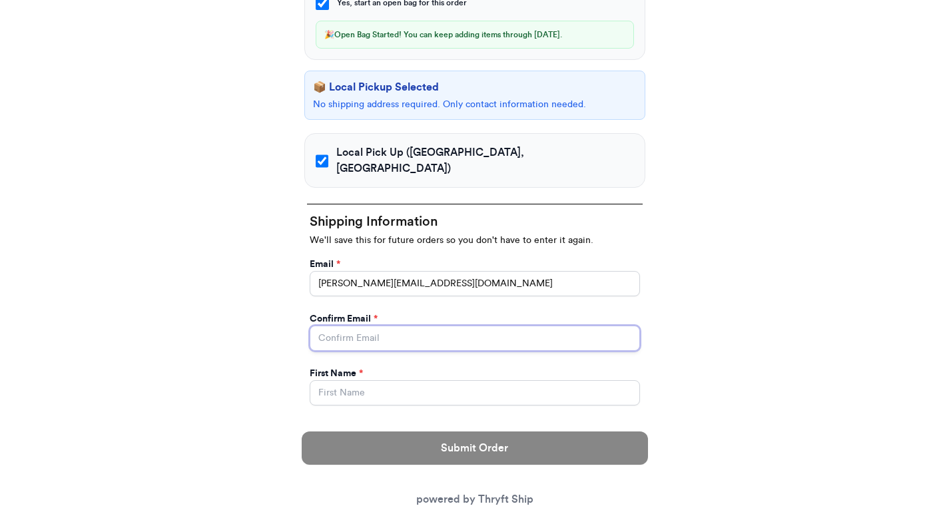
type input "valeria@thryftship.com"
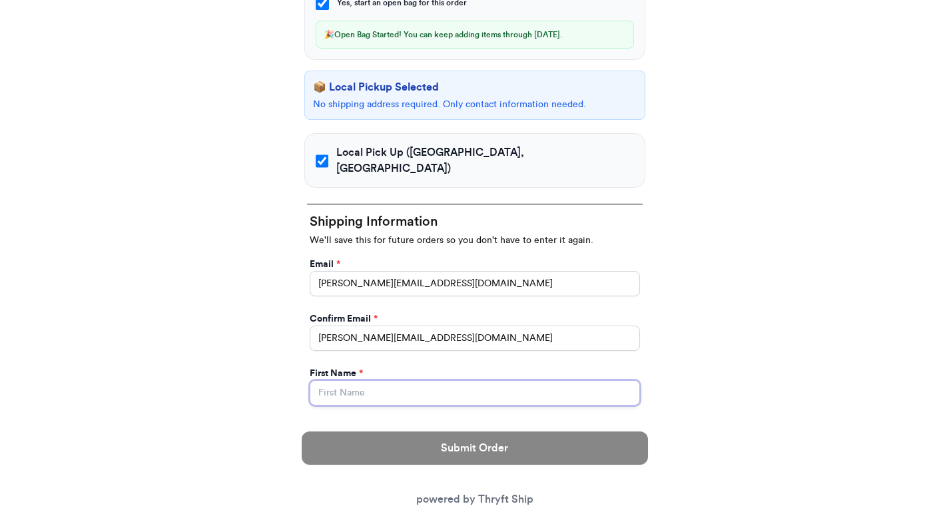
click at [398, 380] on input "Yes, start an open bag for this order" at bounding box center [475, 392] width 330 height 25
type input "Valeria"
type input "Brenner"
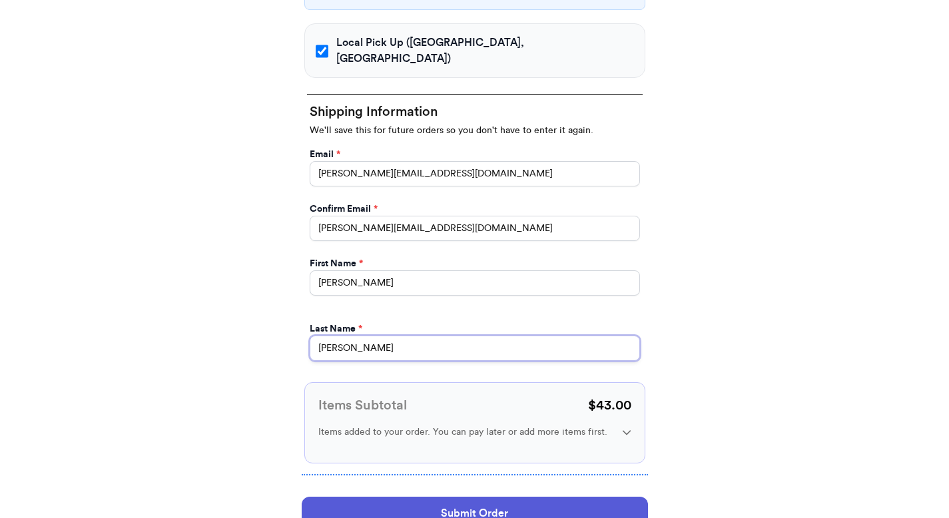
scroll to position [686, 0]
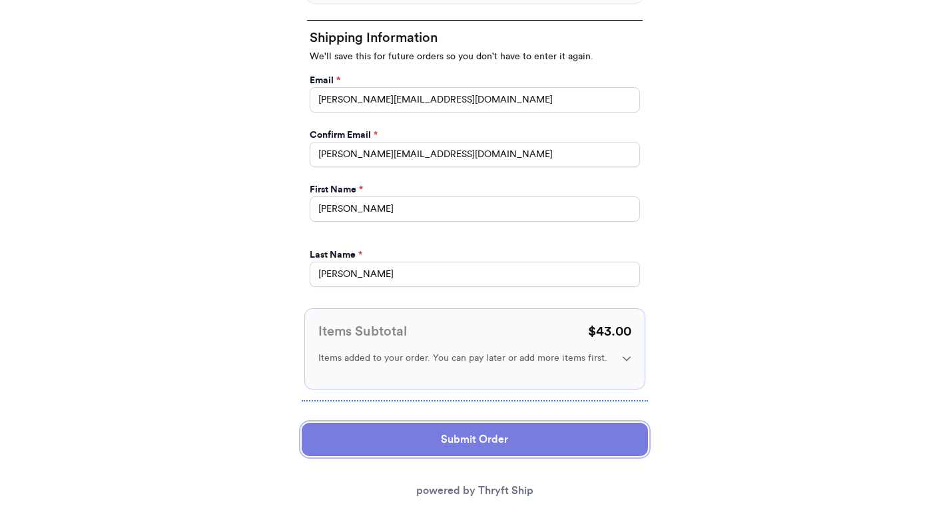
click at [399, 423] on button "Submit Order" at bounding box center [475, 439] width 346 height 33
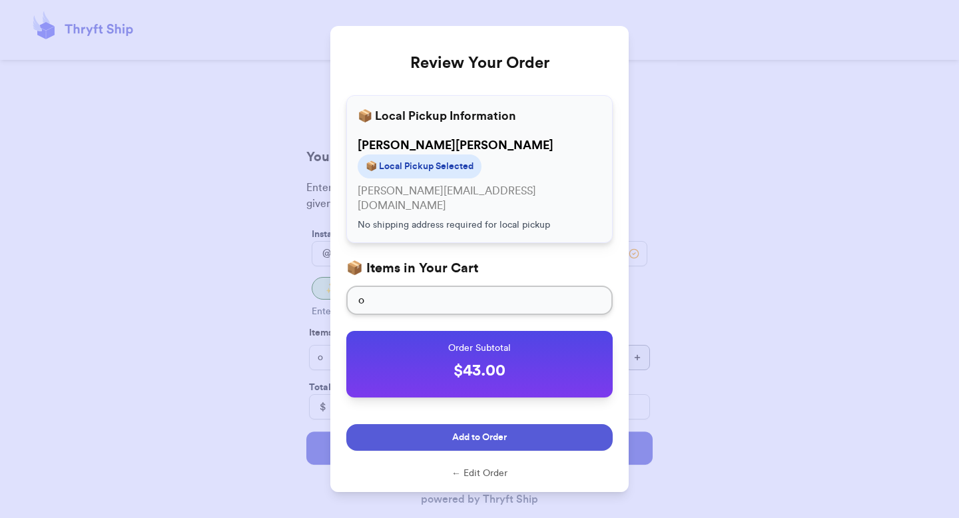
click at [473, 431] on span "Add to Order" at bounding box center [479, 437] width 55 height 13
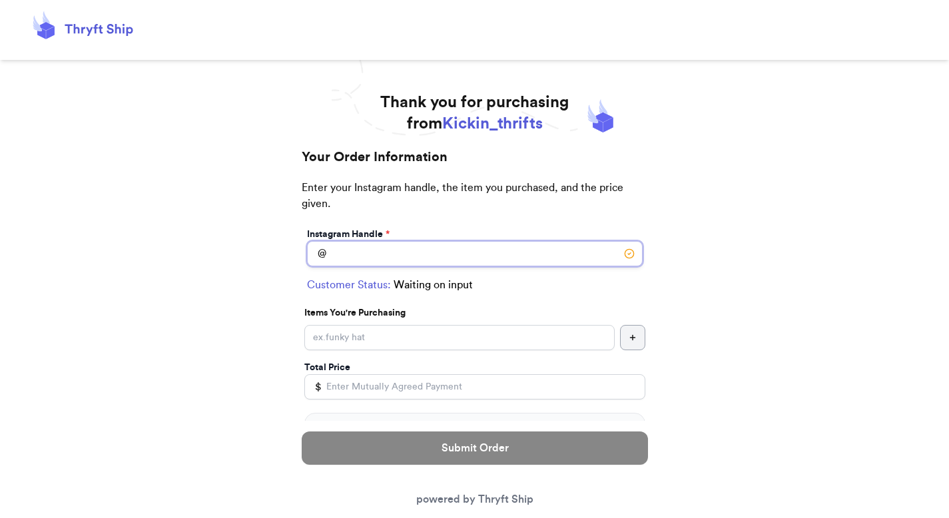
click at [360, 252] on input "Local Pick Up ([GEOGRAPHIC_DATA], [GEOGRAPHIC_DATA])" at bounding box center [474, 253] width 335 height 25
type input "elmo"
select select "NY"
type input "[GEOGRAPHIC_DATA]"
type input "12345"
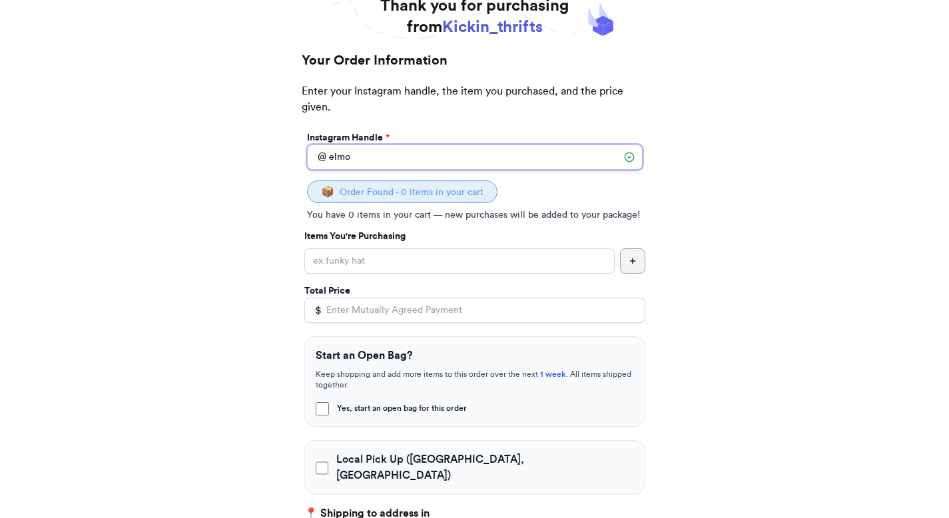
scroll to position [115, 0]
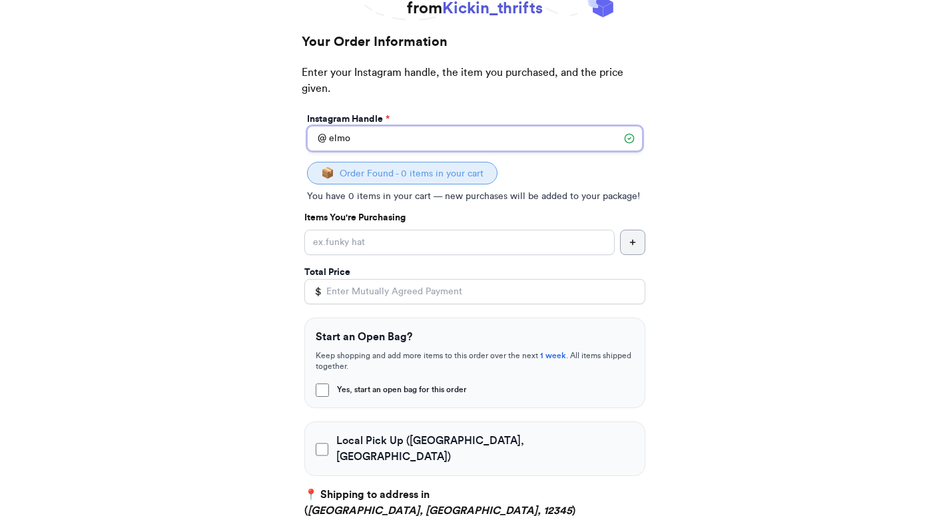
type input "elmo"
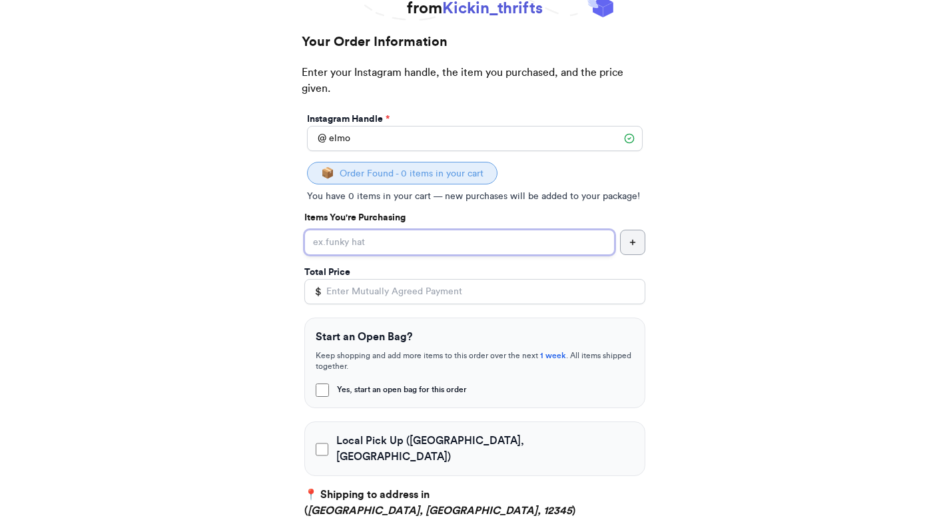
click at [369, 246] on input "Yes, start an open bag for this order" at bounding box center [459, 242] width 310 height 25
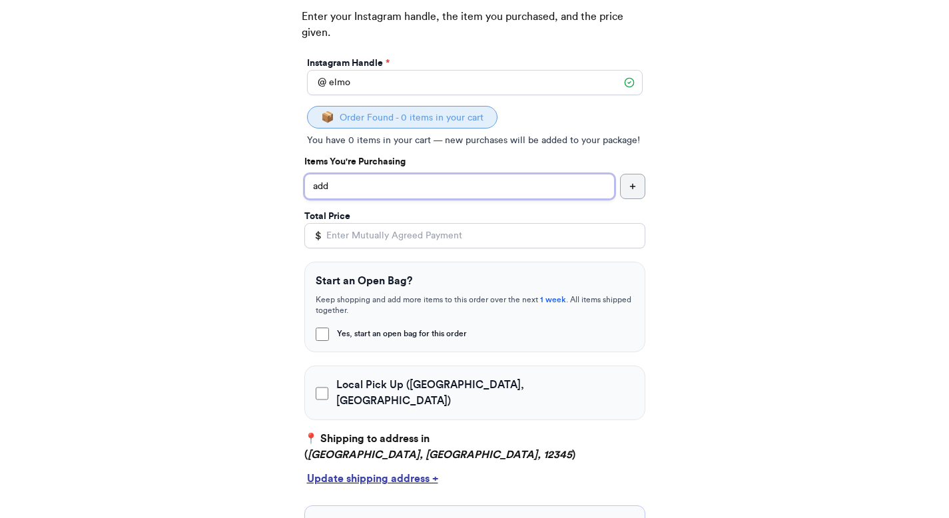
scroll to position [203, 0]
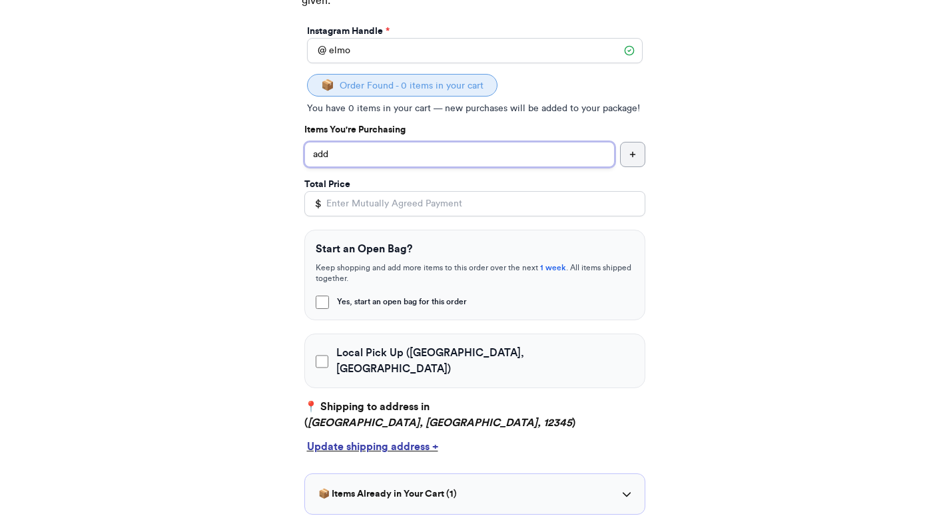
type input "add"
click at [367, 202] on input "Total Price" at bounding box center [474, 203] width 341 height 25
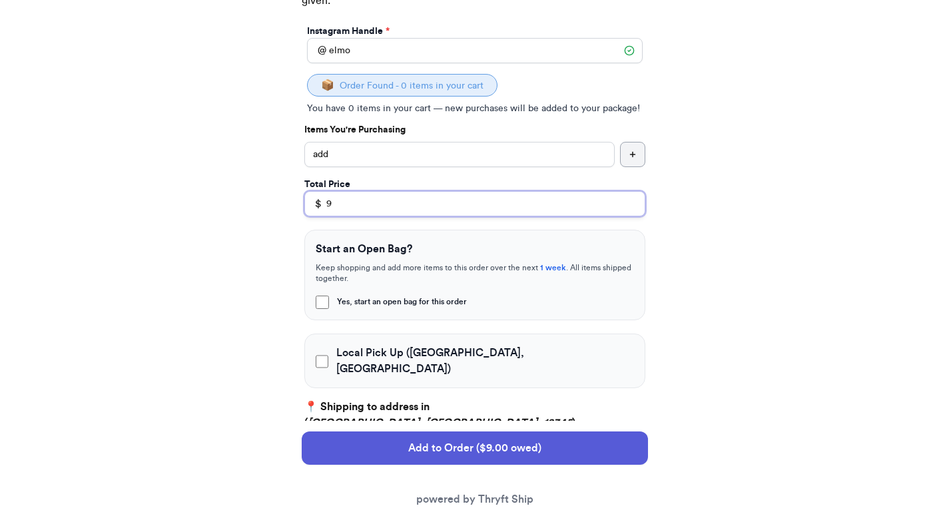
type input "9"
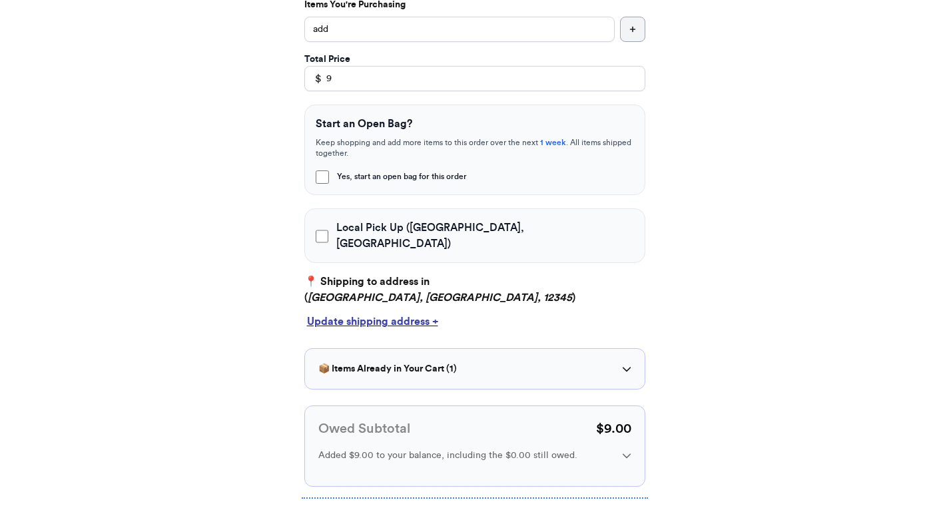
scroll to position [330, 0]
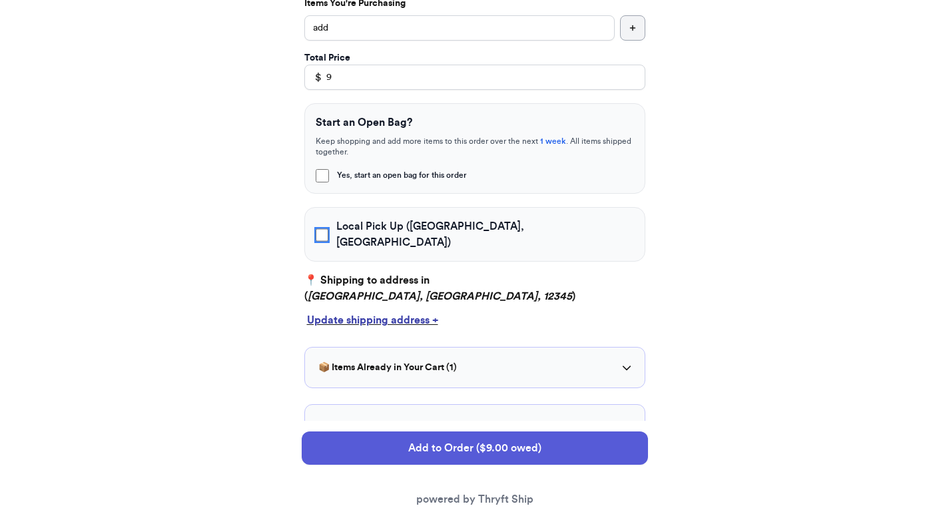
click at [320, 233] on input "Local Pick Up (athens, GA)" at bounding box center [322, 234] width 13 height 13
checkbox input "true"
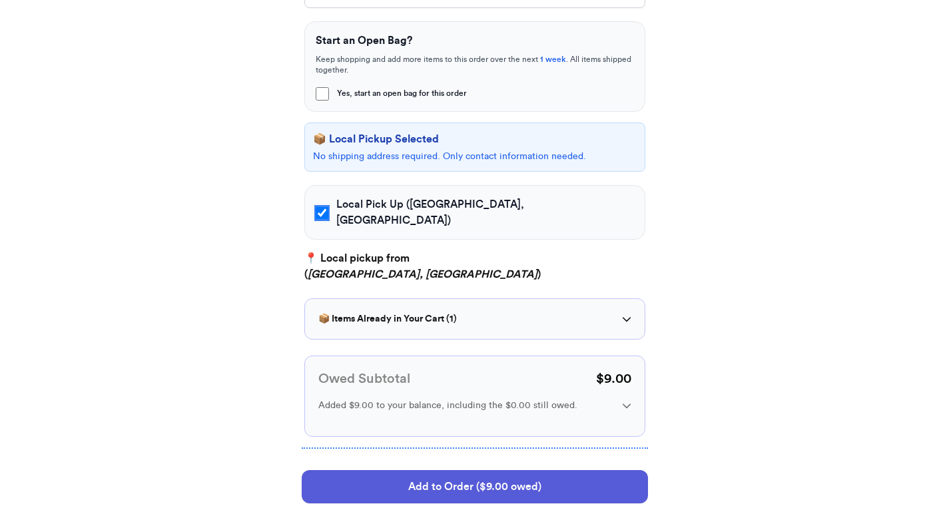
scroll to position [461, 0]
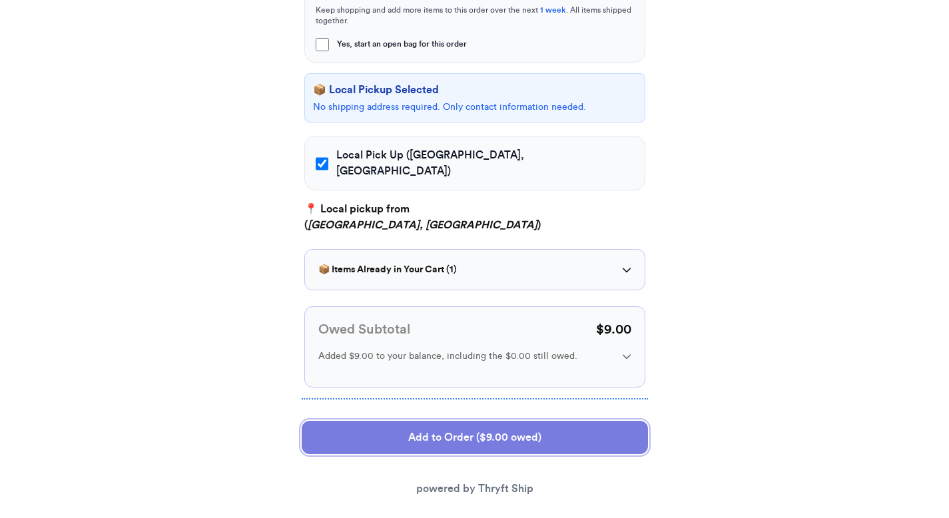
click at [427, 429] on button "Add to Order ($9.00 owed)" at bounding box center [475, 437] width 346 height 33
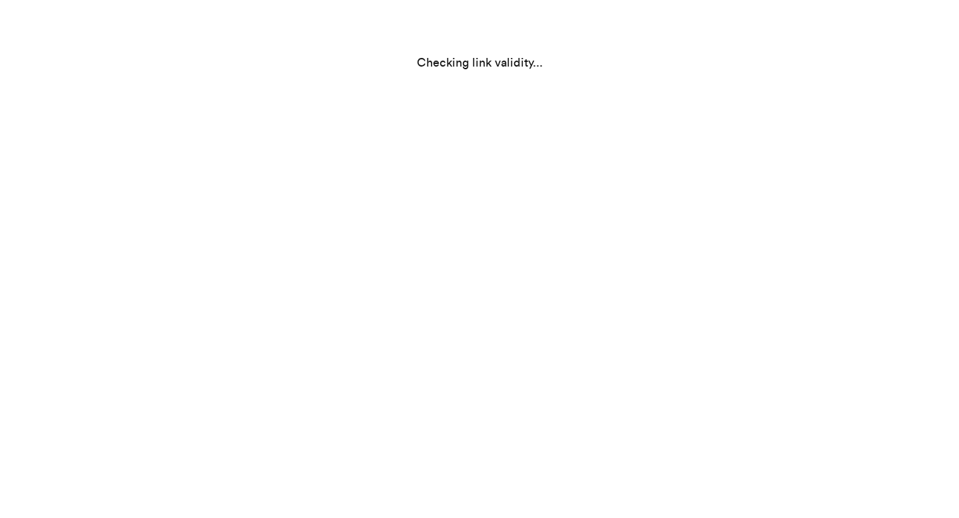
scroll to position [0, 0]
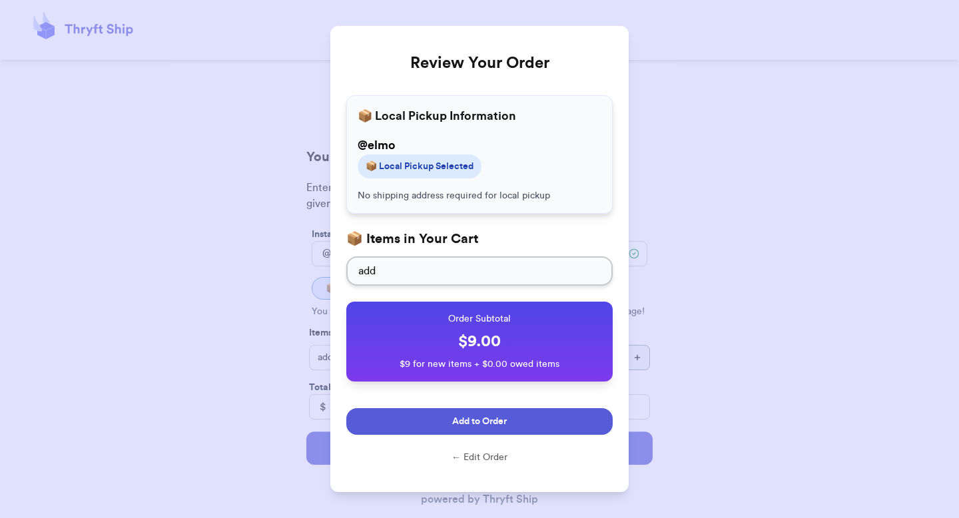
click at [431, 426] on button "Add to Order" at bounding box center [479, 421] width 266 height 27
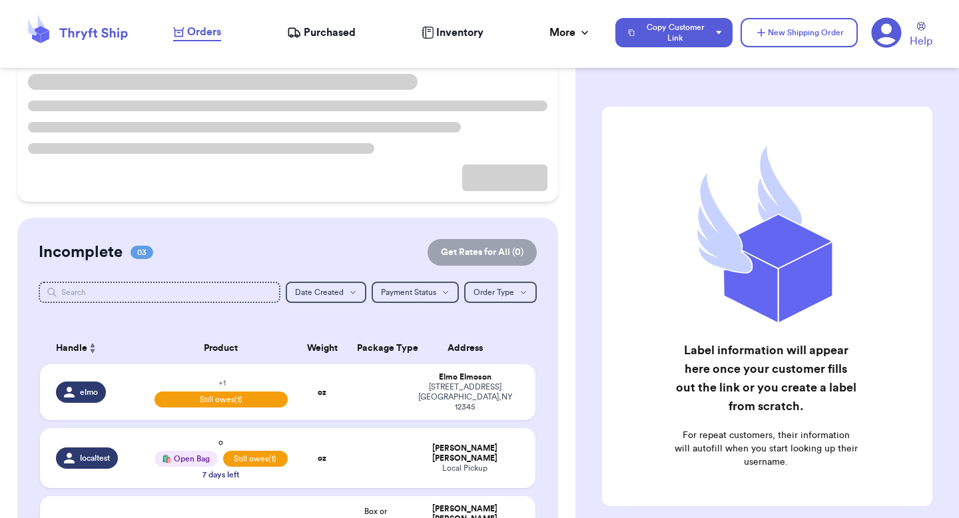
scroll to position [131, 0]
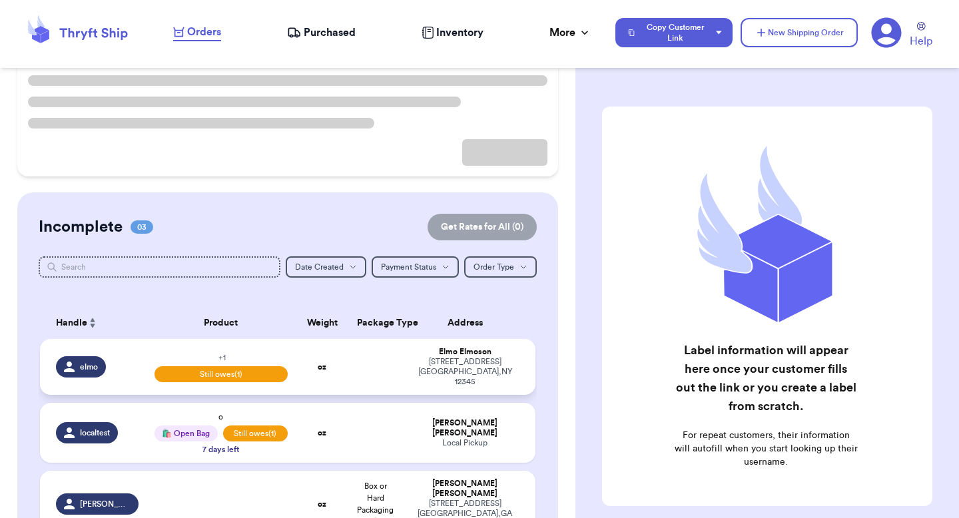
click at [402, 369] on td "[PERSON_NAME] [STREET_ADDRESS]" at bounding box center [468, 367] width 133 height 56
select select "unpaid"
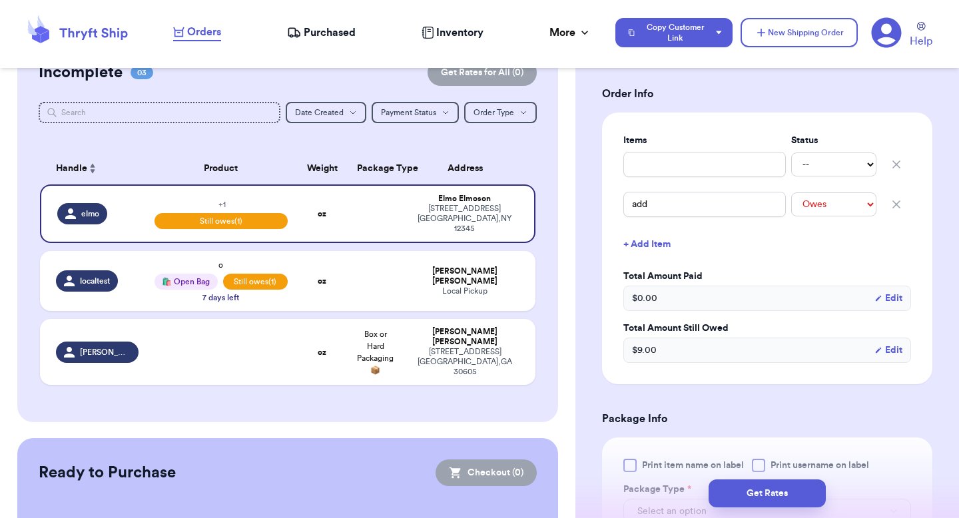
scroll to position [0, 0]
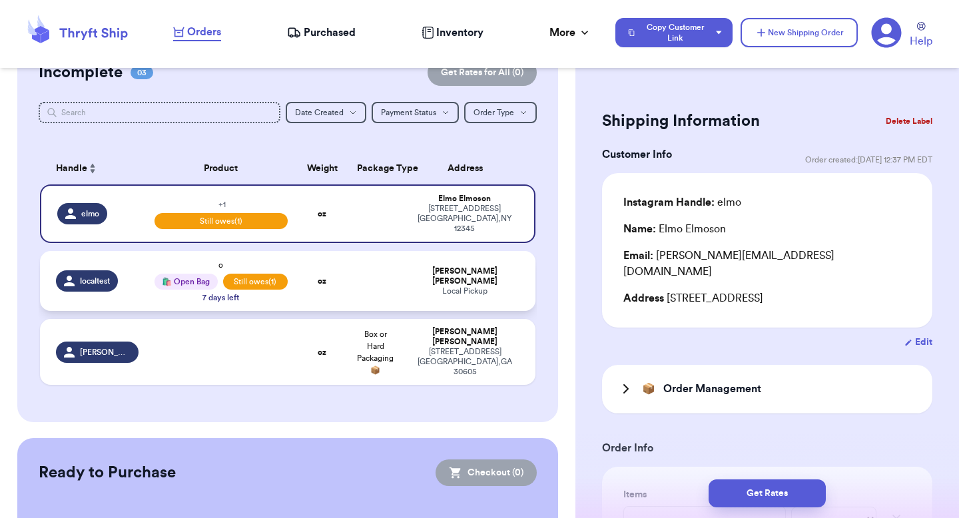
click at [484, 266] on div "Valeria Brenner" at bounding box center [464, 276] width 109 height 20
type input "o"
select select "unpaid"
type input "43"
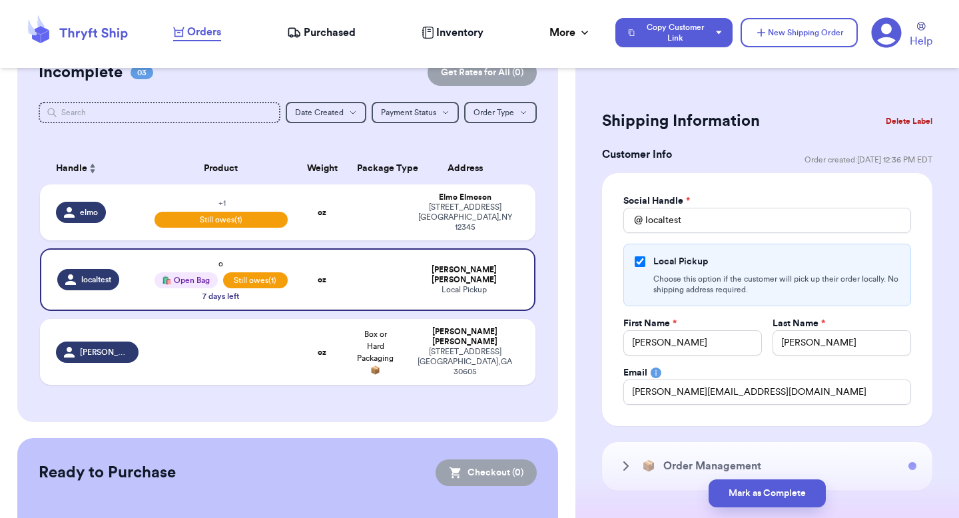
scroll to position [34, 0]
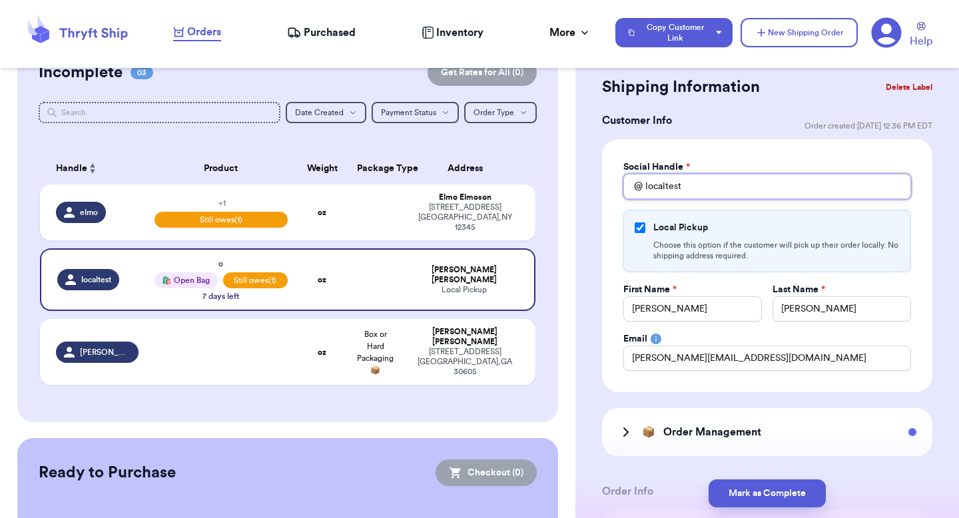
drag, startPoint x: 680, startPoint y: 188, endPoint x: 617, endPoint y: 188, distance: 62.6
click at [617, 188] on div "Social Handle * @ localtest Local Pickup Choose this option if the customer wil…" at bounding box center [767, 265] width 330 height 253
click at [650, 41] on button "Copy Customer Link" at bounding box center [673, 32] width 117 height 29
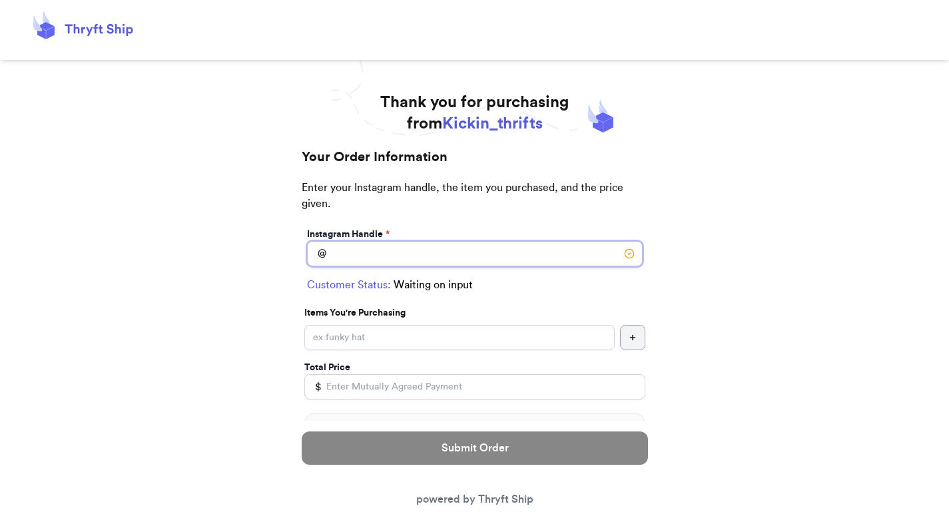
click at [369, 252] on input "Local Pick Up ([GEOGRAPHIC_DATA], [GEOGRAPHIC_DATA])" at bounding box center [474, 253] width 335 height 25
paste input "localtest"
type input "localtest"
type input "Local Pickup"
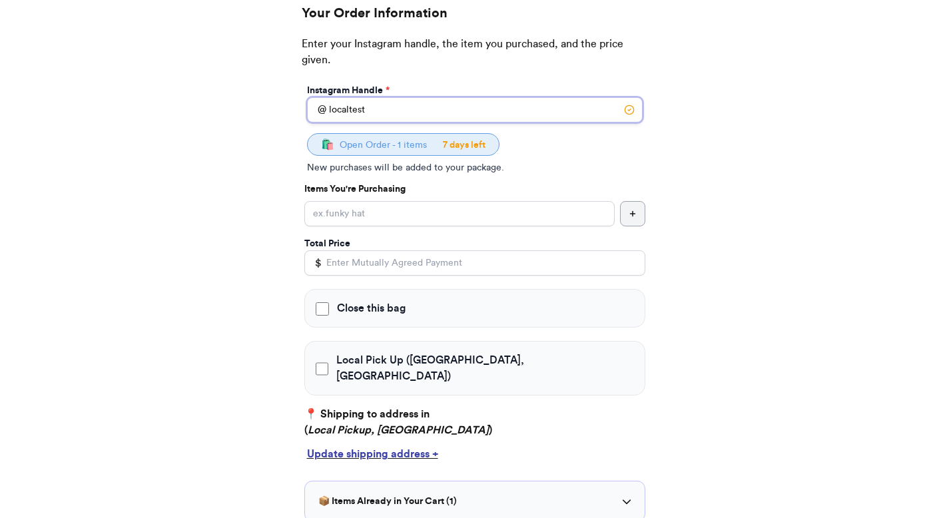
scroll to position [173, 0]
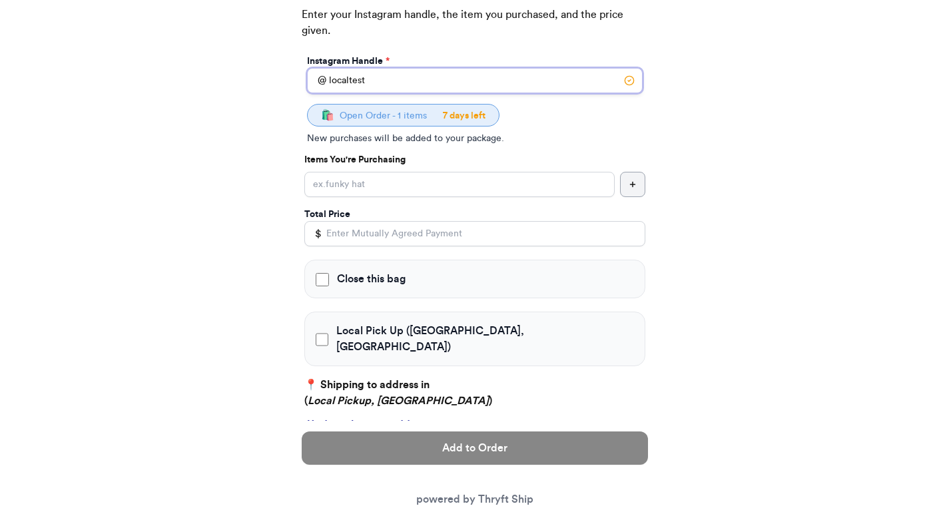
type input "localtest"
click at [355, 332] on span "Local Pick Up ([GEOGRAPHIC_DATA], [GEOGRAPHIC_DATA])" at bounding box center [485, 339] width 298 height 32
click at [329, 333] on input "Local Pick Up ([GEOGRAPHIC_DATA], [GEOGRAPHIC_DATA])" at bounding box center [322, 339] width 13 height 13
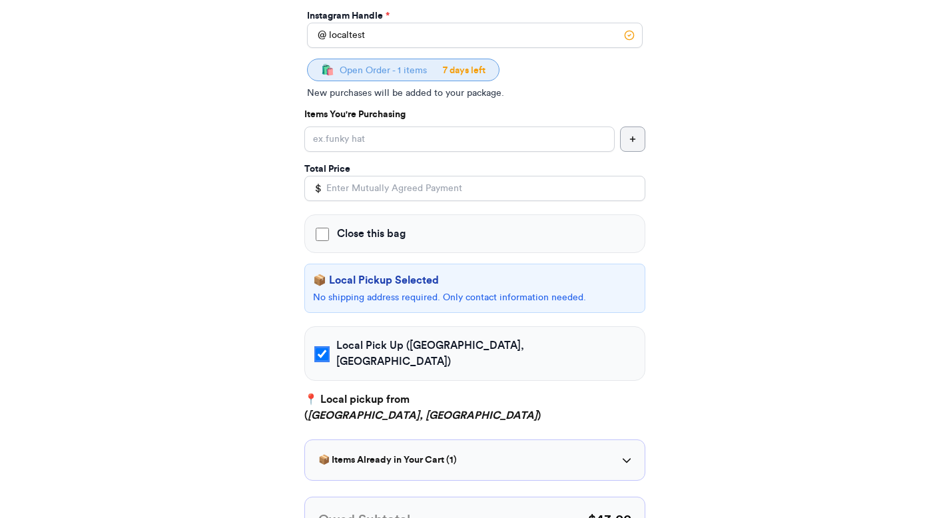
scroll to position [216, 0]
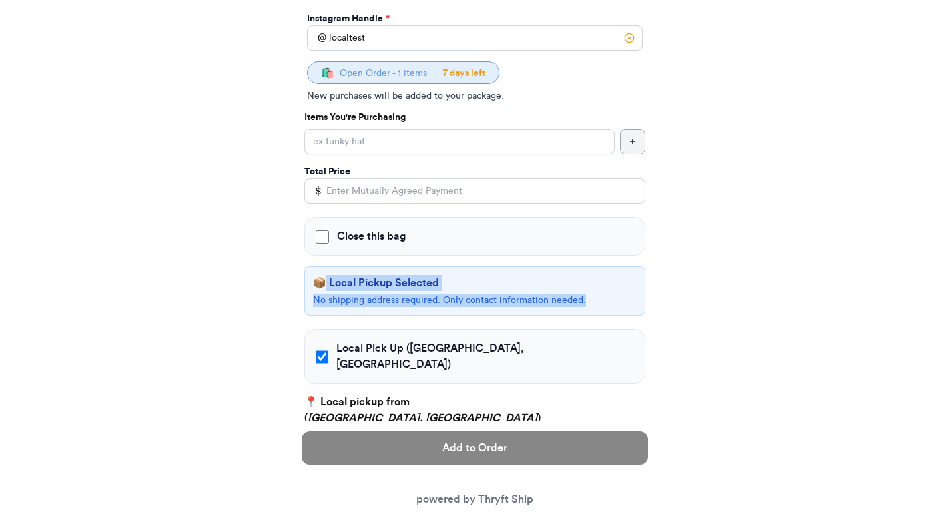
drag, startPoint x: 318, startPoint y: 278, endPoint x: 554, endPoint y: 311, distance: 238.6
click at [554, 311] on div "📦 Local Pickup Selected No shipping address required. Only contact information …" at bounding box center [474, 290] width 341 height 49
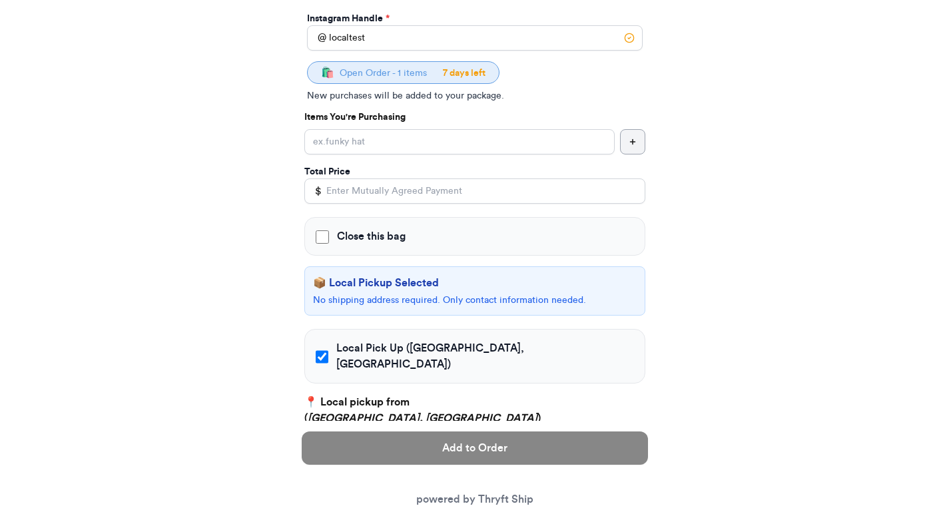
click at [423, 345] on span "Local Pick Up ([GEOGRAPHIC_DATA], [GEOGRAPHIC_DATA])" at bounding box center [485, 356] width 298 height 32
click at [329, 350] on input "Local Pick Up ([GEOGRAPHIC_DATA], [GEOGRAPHIC_DATA])" at bounding box center [322, 356] width 13 height 13
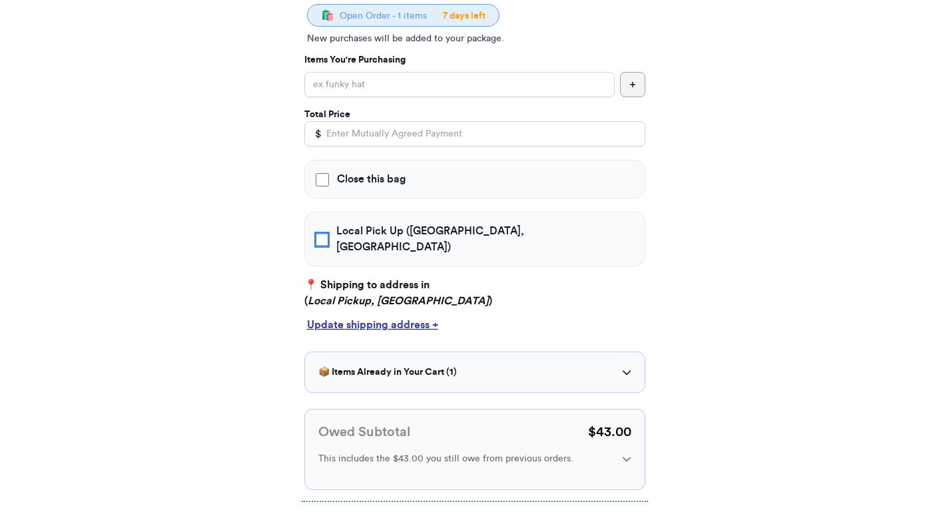
scroll to position [277, 0]
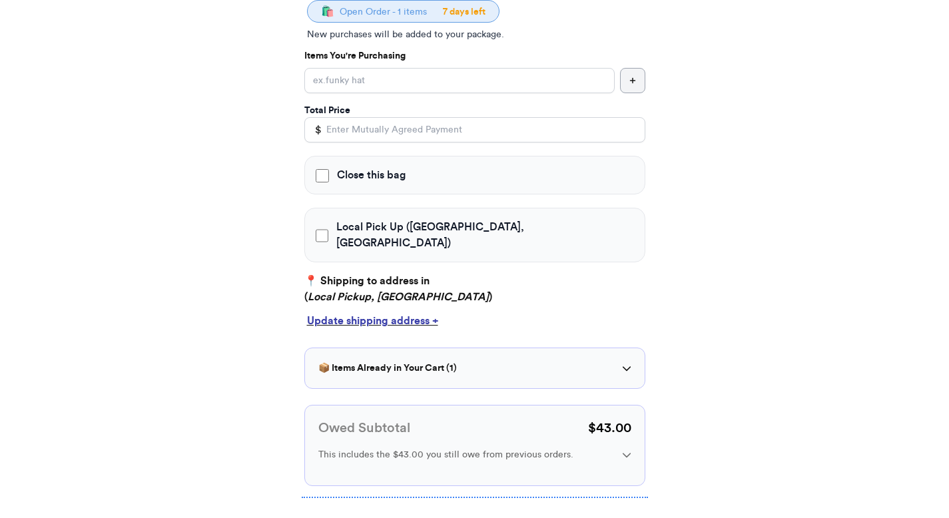
click at [415, 228] on span "Local Pick Up ([GEOGRAPHIC_DATA], [GEOGRAPHIC_DATA])" at bounding box center [485, 235] width 298 height 32
click at [329, 229] on input "Local Pick Up ([GEOGRAPHIC_DATA], [GEOGRAPHIC_DATA])" at bounding box center [322, 235] width 13 height 13
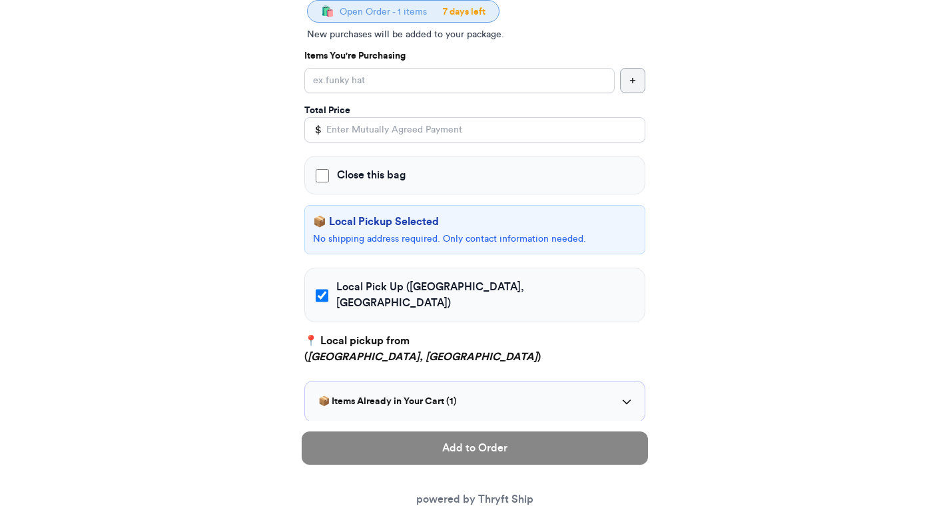
click at [415, 228] on p "📦 Local Pickup Selected" at bounding box center [475, 222] width 324 height 16
click at [382, 280] on span "Local Pick Up ([GEOGRAPHIC_DATA], [GEOGRAPHIC_DATA])" at bounding box center [485, 295] width 298 height 32
click at [329, 289] on input "Local Pick Up ([GEOGRAPHIC_DATA], [GEOGRAPHIC_DATA])" at bounding box center [322, 295] width 13 height 13
checkbox input "false"
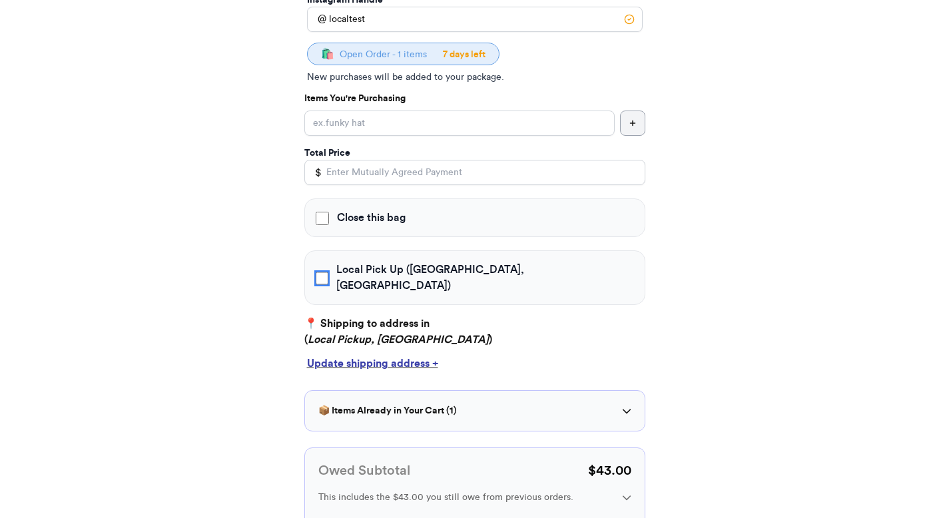
scroll to position [222, 0]
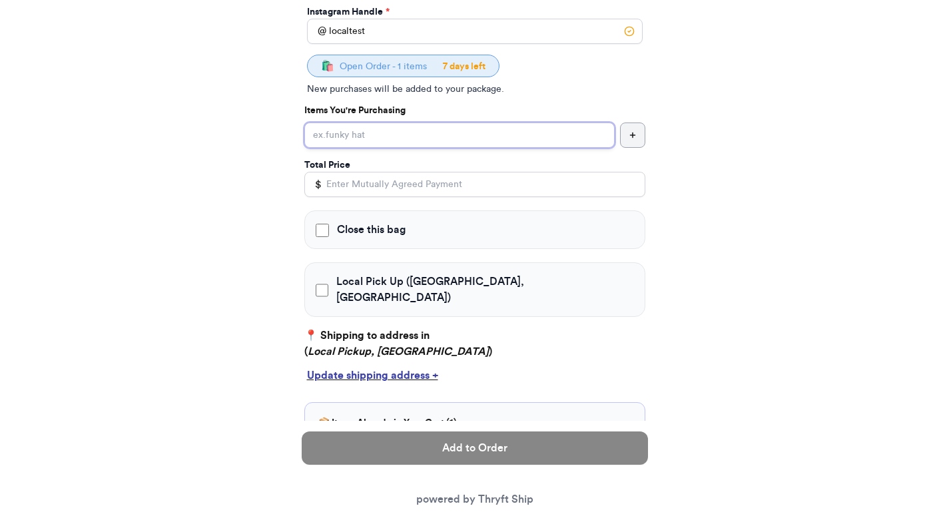
click at [405, 135] on input "Close this bag" at bounding box center [459, 134] width 310 height 25
type input "hat"
click at [427, 180] on input "Total Price" at bounding box center [474, 184] width 341 height 25
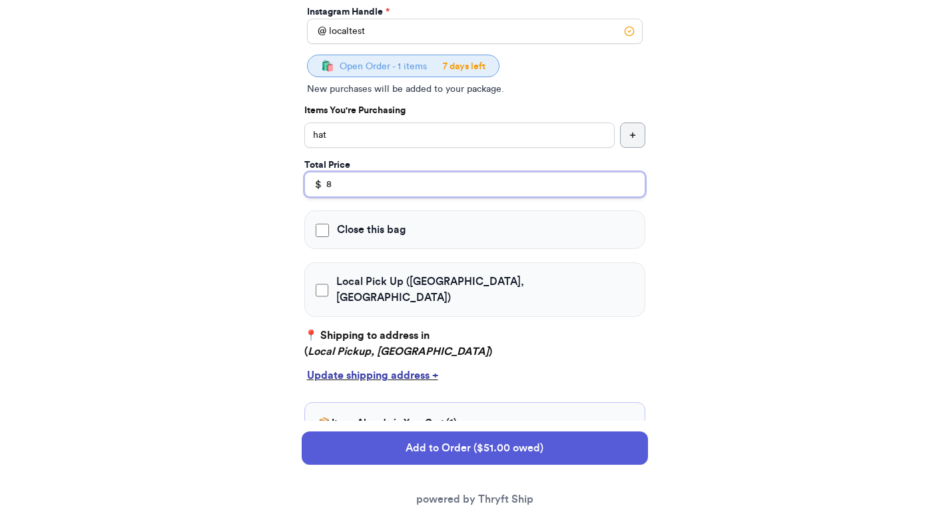
type input "8"
drag, startPoint x: 409, startPoint y: 335, endPoint x: 302, endPoint y: 315, distance: 109.1
click at [302, 315] on div "Instagram Handle * @ localtest 🛍️ Open Order - 1 items 7 days left New purchase…" at bounding box center [475, 272] width 346 height 538
click at [337, 346] on em "Local Pickup, [GEOGRAPHIC_DATA]" at bounding box center [398, 351] width 181 height 11
click at [391, 328] on p "📍 Shipping to address in ( Local Pickup, [GEOGRAPHIC_DATA] )" at bounding box center [474, 344] width 341 height 32
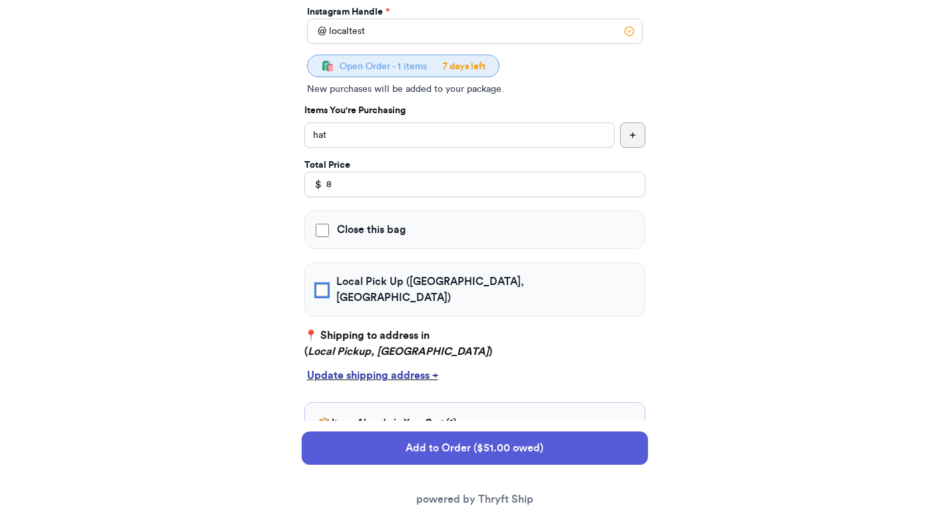
click at [322, 284] on input "Local Pick Up ([GEOGRAPHIC_DATA], [GEOGRAPHIC_DATA])" at bounding box center [322, 290] width 13 height 13
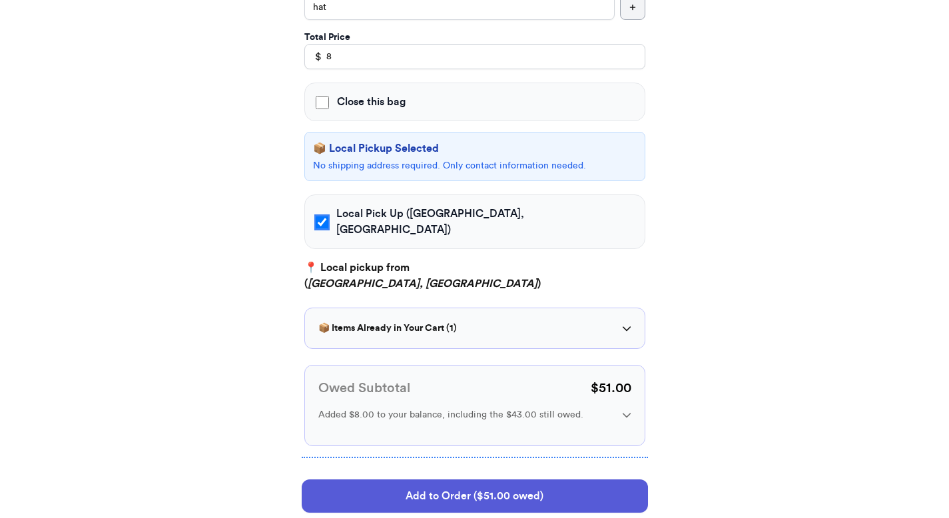
scroll to position [355, 0]
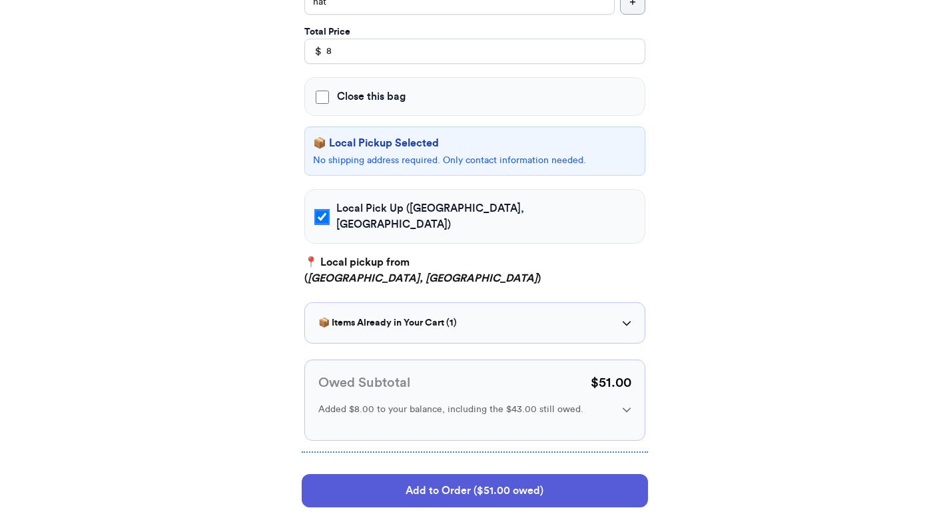
click at [326, 212] on input "Local Pick Up ([GEOGRAPHIC_DATA], [GEOGRAPHIC_DATA])" at bounding box center [322, 216] width 13 height 13
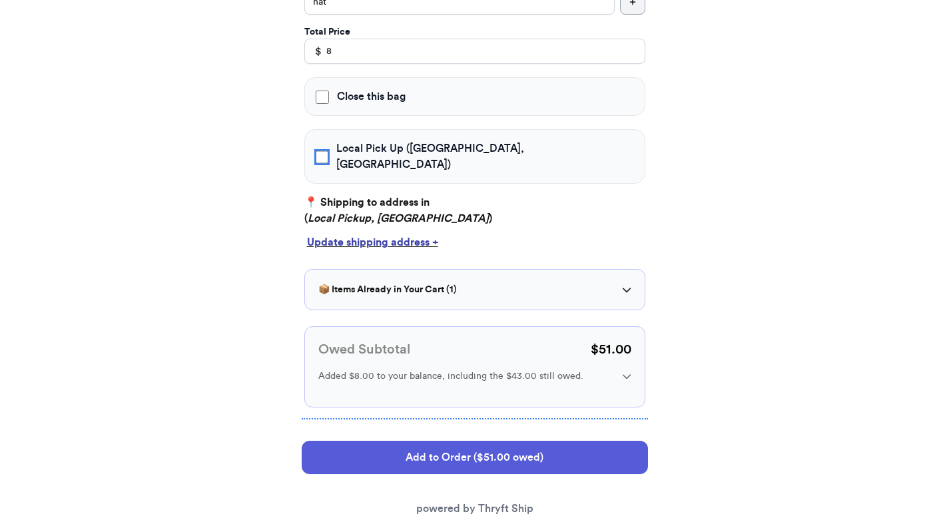
scroll to position [351, 0]
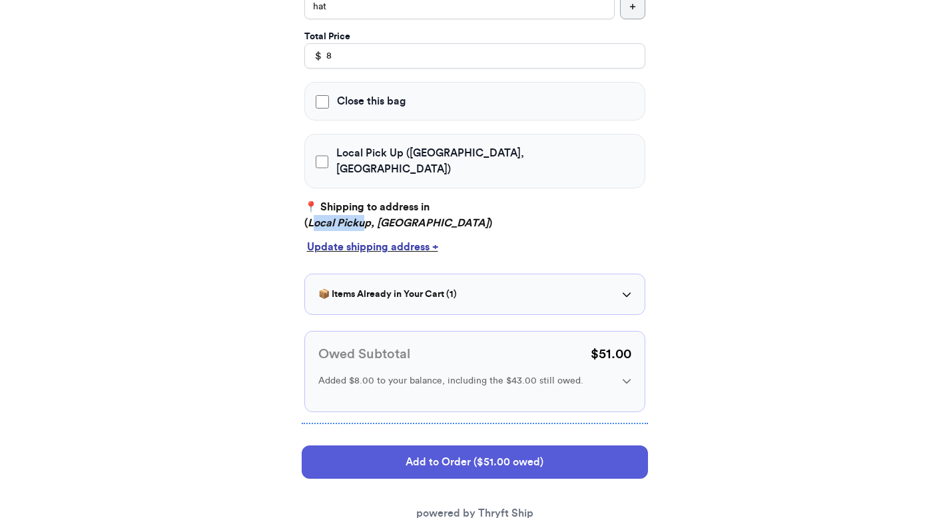
drag, startPoint x: 315, startPoint y: 208, endPoint x: 369, endPoint y: 209, distance: 53.9
click at [369, 218] on em "Local Pickup, [GEOGRAPHIC_DATA]" at bounding box center [398, 223] width 181 height 11
click at [382, 218] on em "Local Pickup, [GEOGRAPHIC_DATA]" at bounding box center [398, 223] width 181 height 11
click at [324, 159] on input "Local Pick Up ([GEOGRAPHIC_DATA], [GEOGRAPHIC_DATA])" at bounding box center [322, 161] width 13 height 13
checkbox input "true"
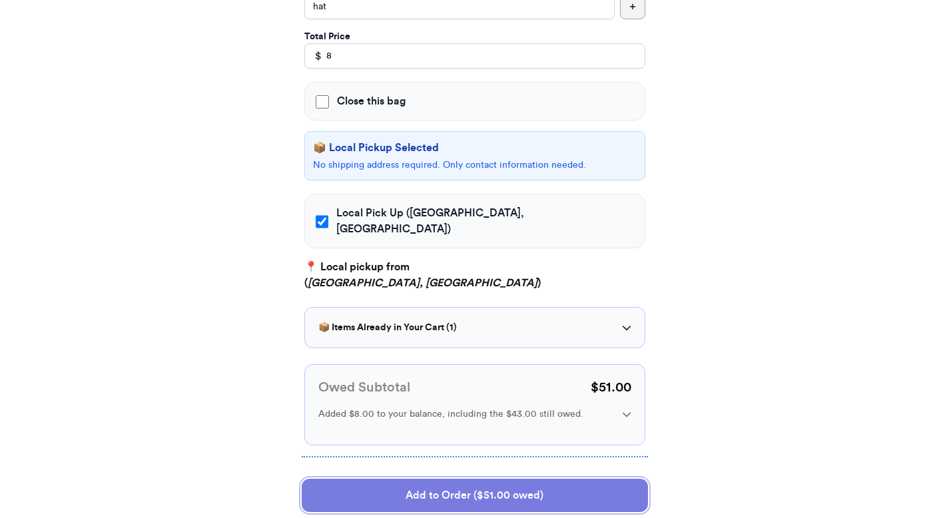
click at [381, 479] on button "Add to Order ($51.00 owed)" at bounding box center [475, 495] width 346 height 33
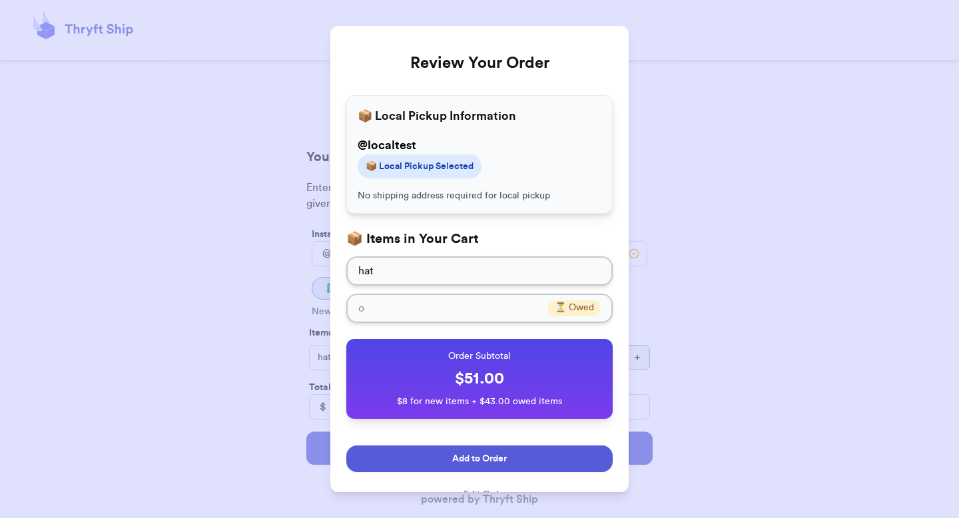
click at [464, 449] on button "Add to Order" at bounding box center [479, 458] width 266 height 27
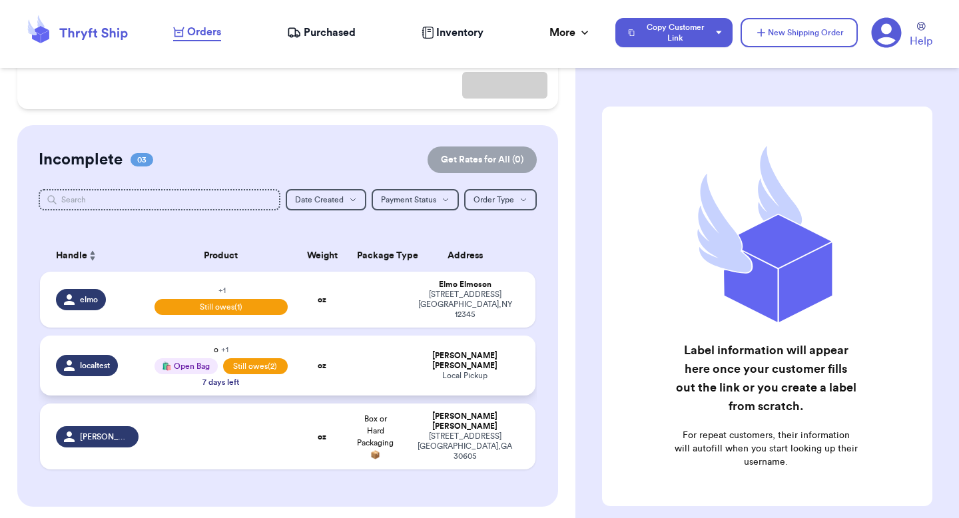
scroll to position [202, 0]
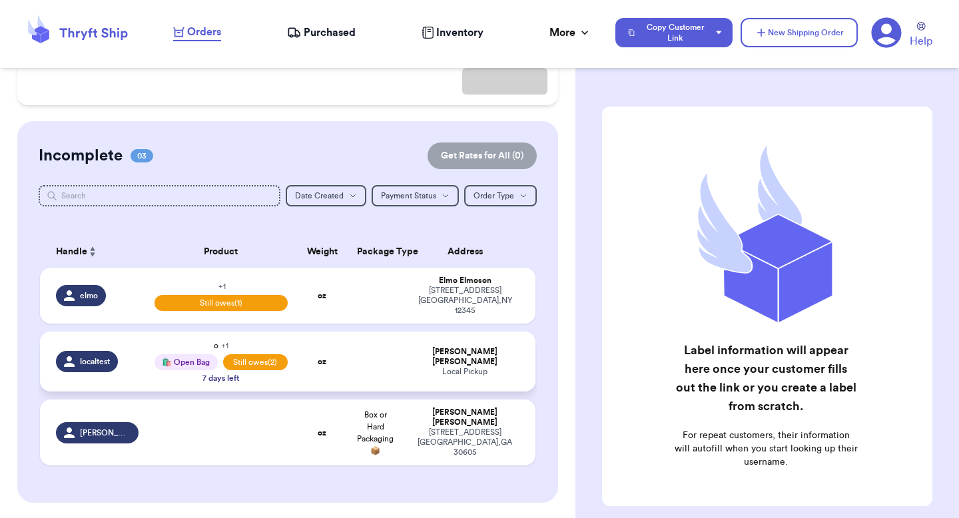
click at [403, 332] on td "[PERSON_NAME] Local Pickup" at bounding box center [468, 362] width 133 height 60
select select "unpaid"
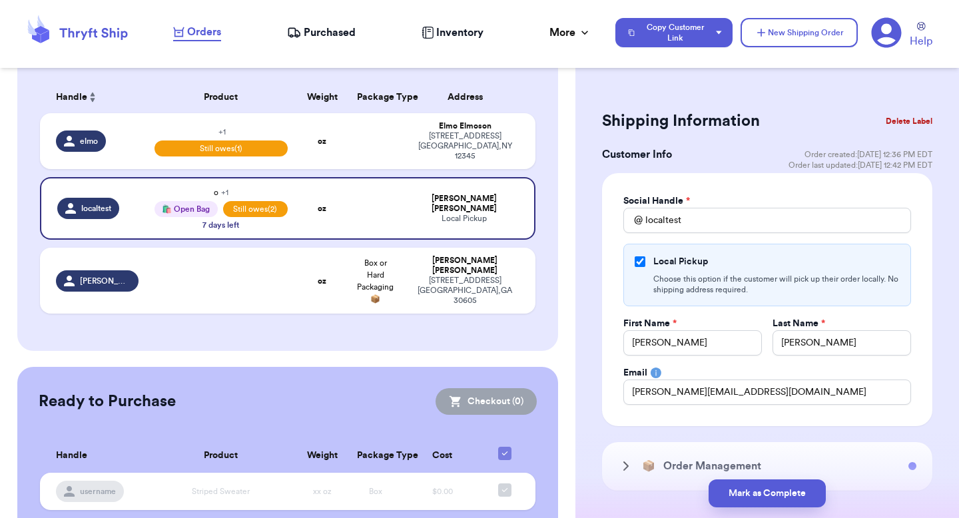
scroll to position [23, 0]
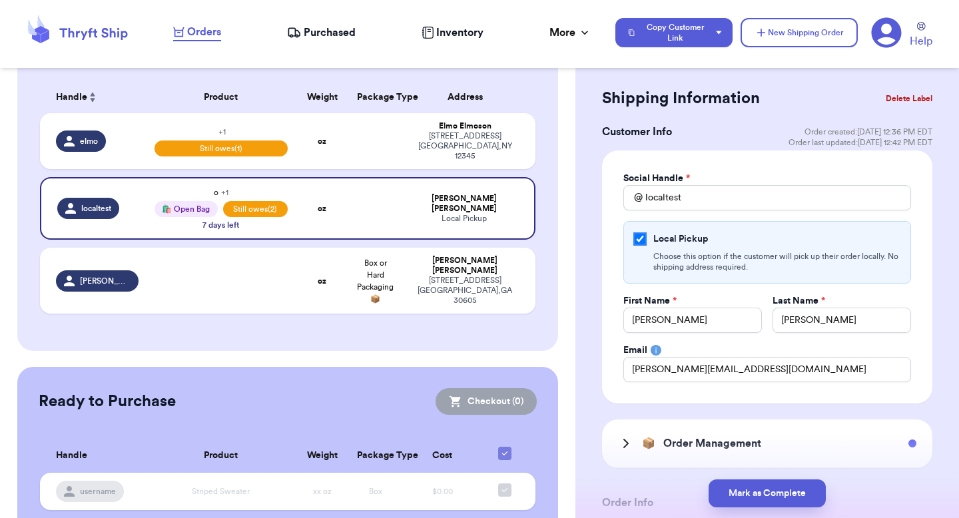
click at [640, 236] on input "Local Pickup" at bounding box center [639, 239] width 11 height 11
checkbox input "false"
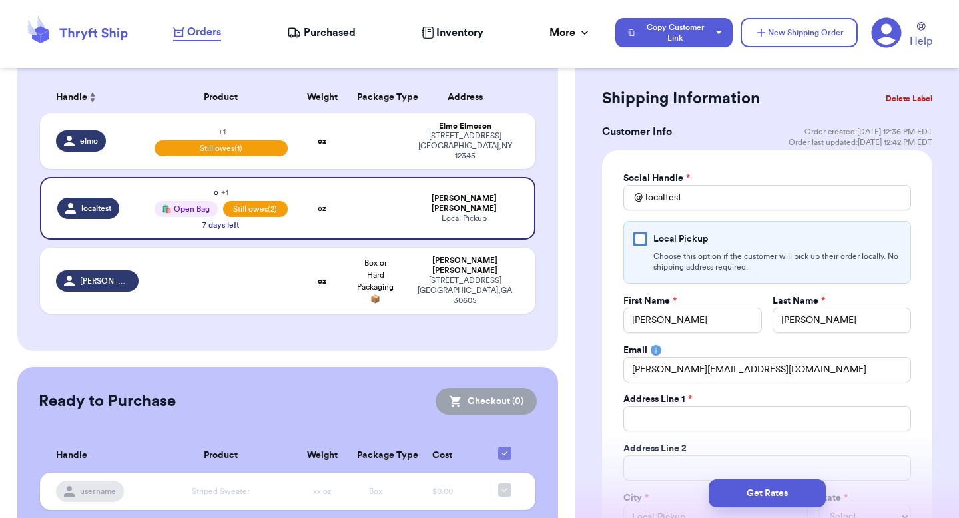
click at [640, 236] on input "Local Pickup" at bounding box center [639, 239] width 11 height 11
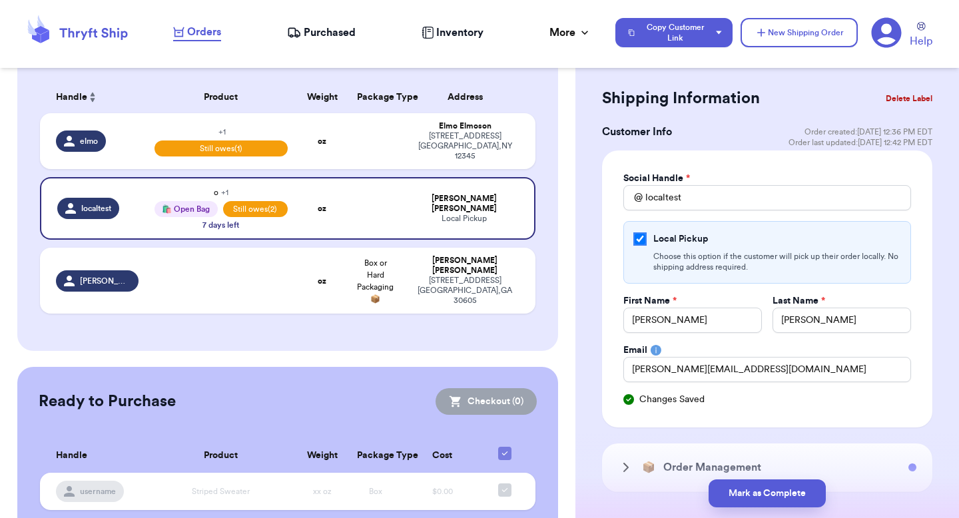
click at [640, 236] on input "Local Pickup" at bounding box center [639, 239] width 11 height 11
checkbox input "false"
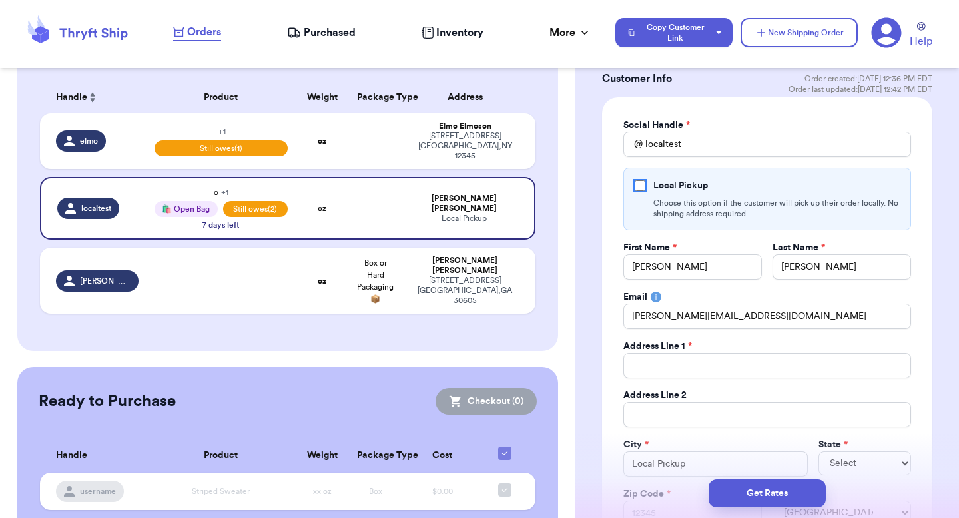
scroll to position [65, 0]
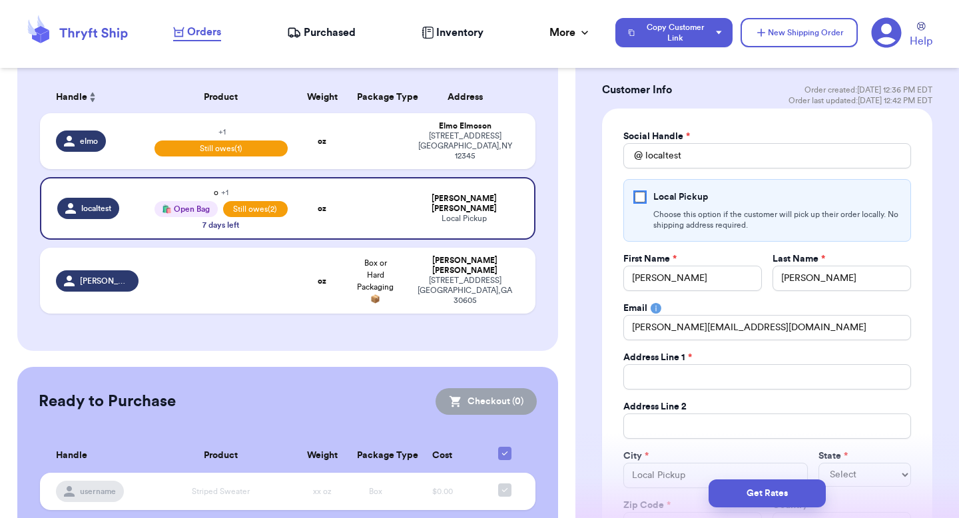
click at [640, 197] on input "Local Pickup" at bounding box center [639, 197] width 11 height 11
checkbox input "true"
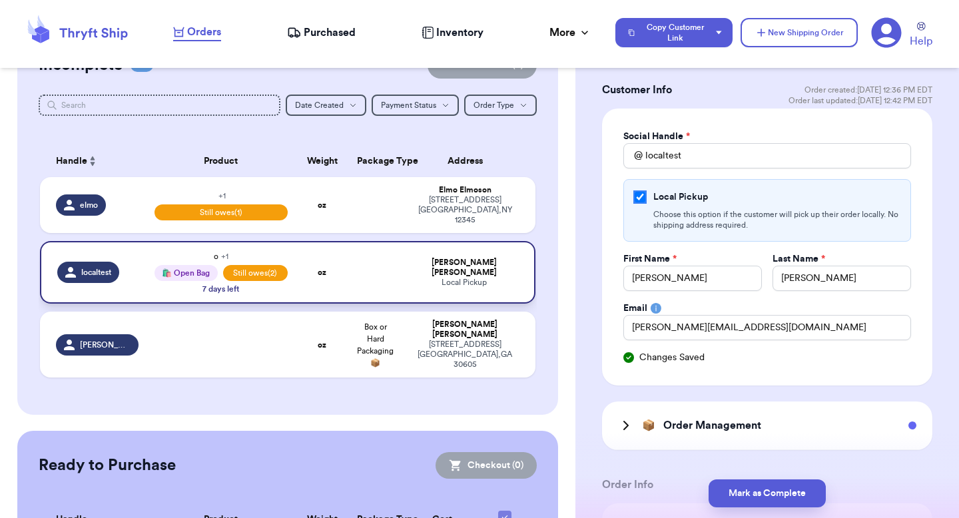
scroll to position [128, 0]
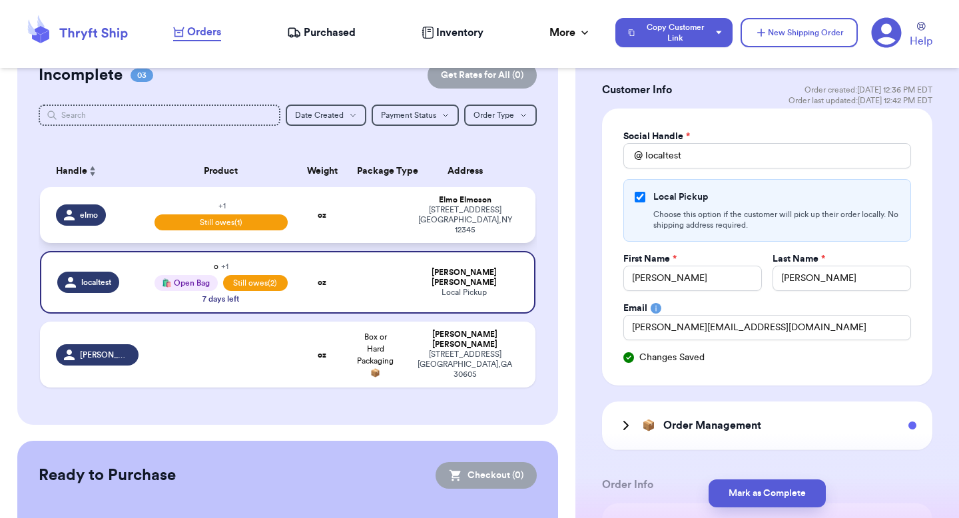
click at [457, 218] on div "[STREET_ADDRESS]" at bounding box center [464, 220] width 109 height 30
select select "unknown"
type input "add"
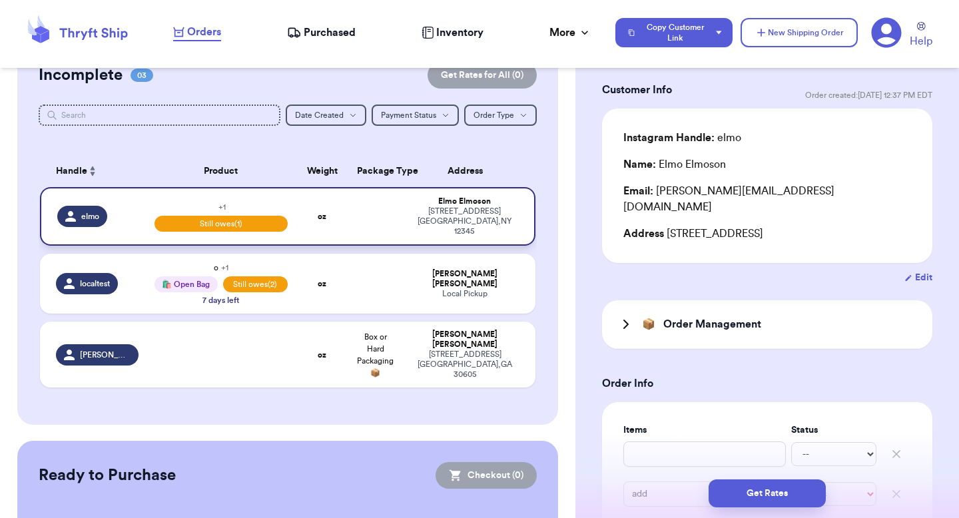
type input "9"
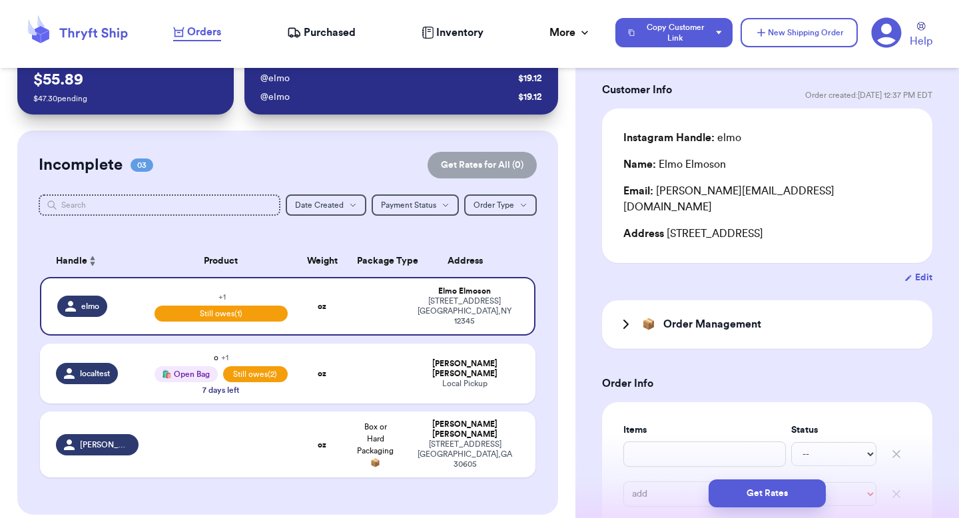
scroll to position [0, 0]
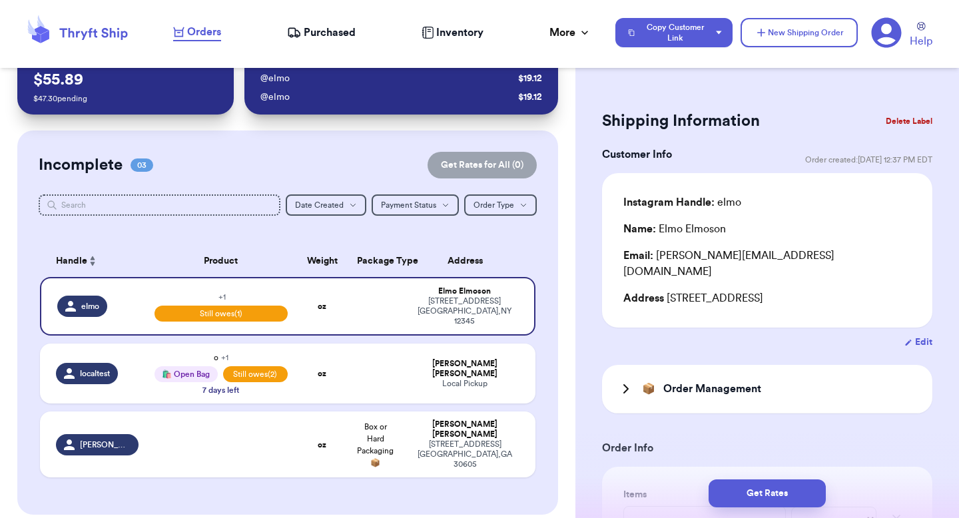
click at [903, 125] on button "Delete Label" at bounding box center [908, 121] width 57 height 29
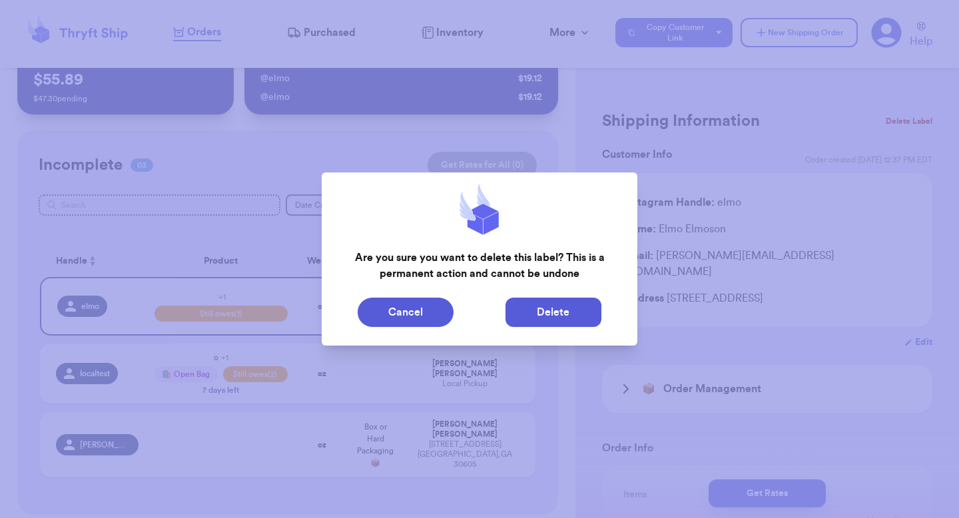
click at [568, 316] on button "Delete" at bounding box center [553, 312] width 96 height 29
type input "hat"
select select "unpaid"
type input "o"
type input "51"
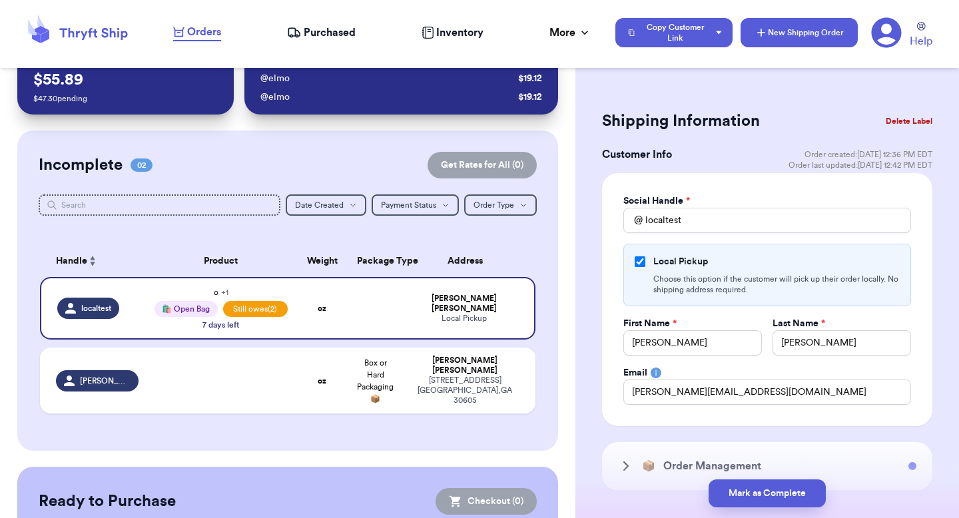
click at [779, 23] on button "New Shipping Order" at bounding box center [798, 32] width 117 height 29
select select "unknown"
type input "0"
checkbox input "false"
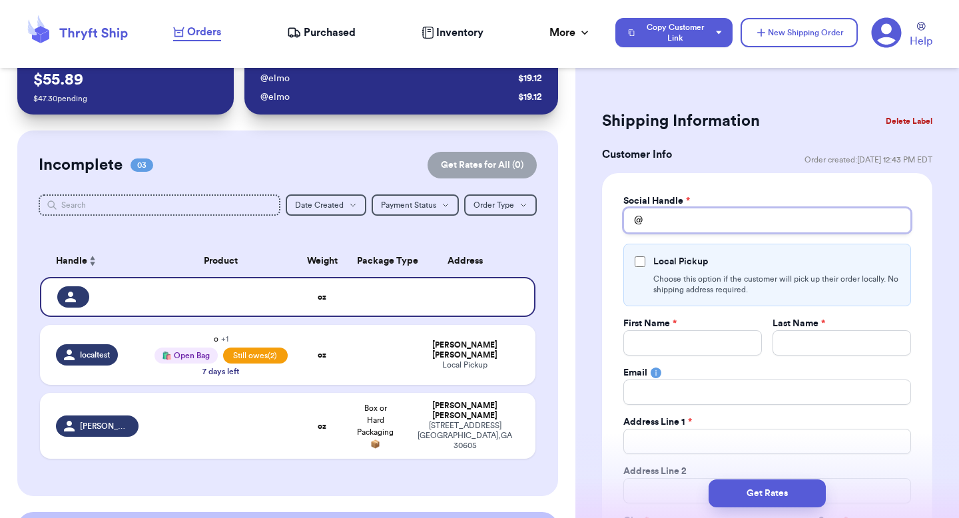
click at [760, 219] on input "Total Amount Paid" at bounding box center [767, 220] width 288 height 25
type input "e"
type input "el"
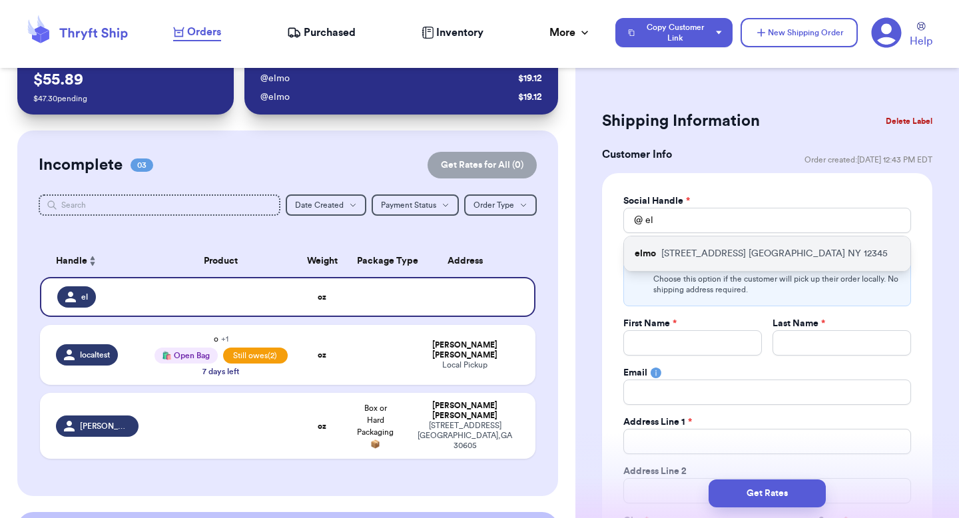
click at [738, 252] on p "123 Sesame Street NYC NY 12345" at bounding box center [774, 253] width 226 height 13
type input "elmo"
type input "Elmo"
type input "Elmoson"
type input "valeria@thryftship.com"
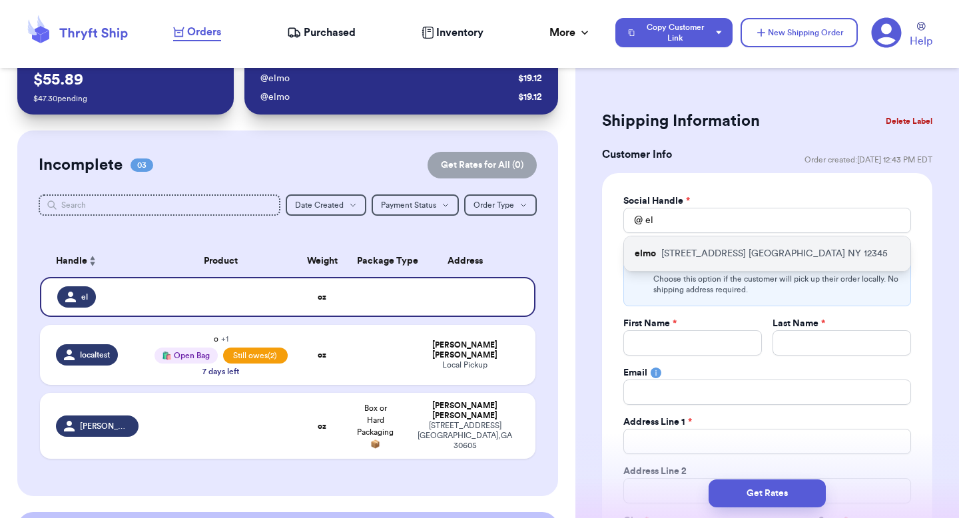
type input "123 Sesame Street"
type input "[GEOGRAPHIC_DATA]"
select select "NY"
type input "12345"
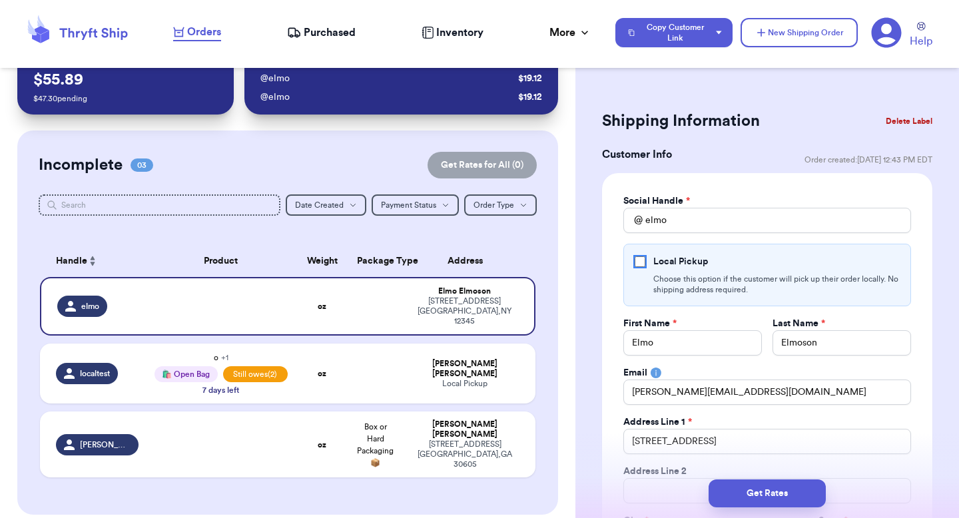
click at [634, 266] on input "Local Pickup" at bounding box center [639, 261] width 11 height 11
checkbox input "true"
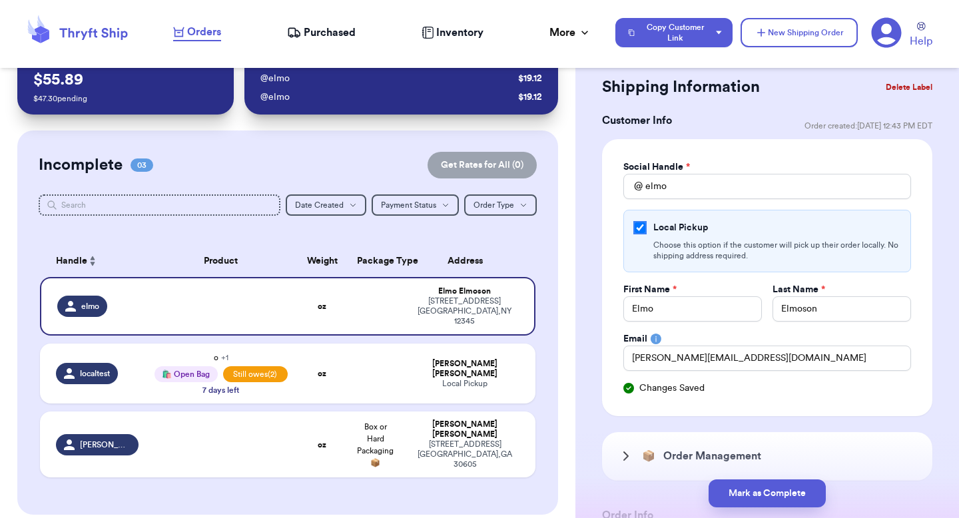
scroll to position [33, 0]
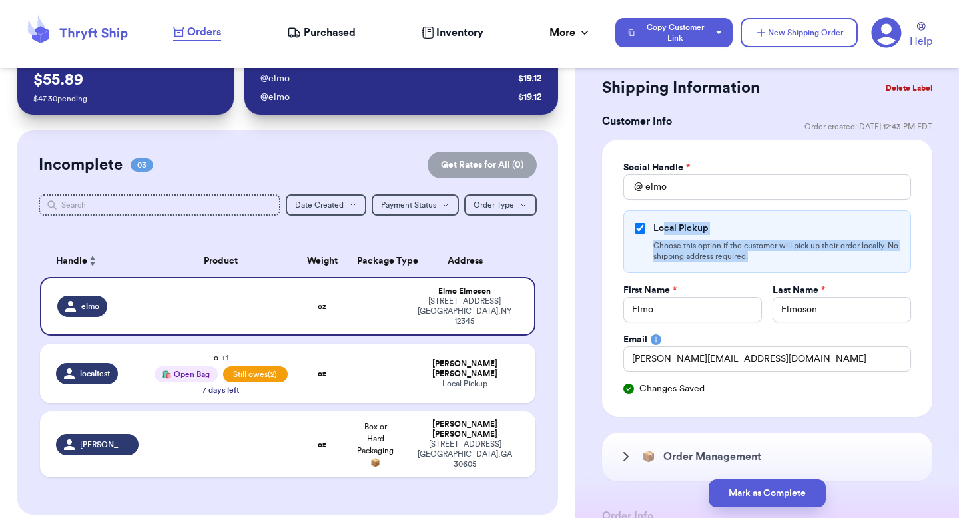
drag, startPoint x: 772, startPoint y: 265, endPoint x: 662, endPoint y: 222, distance: 117.8
click at [662, 223] on div "Local Pickup Choose this option if the customer will pick up their order locall…" at bounding box center [767, 241] width 288 height 63
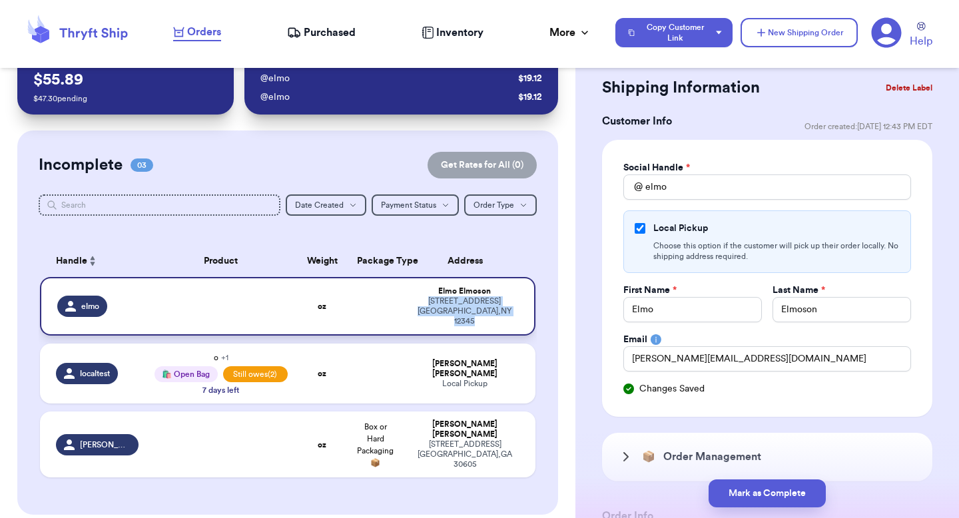
drag, startPoint x: 407, startPoint y: 298, endPoint x: 493, endPoint y: 320, distance: 88.5
click at [493, 320] on td "[PERSON_NAME] [STREET_ADDRESS]" at bounding box center [468, 306] width 133 height 59
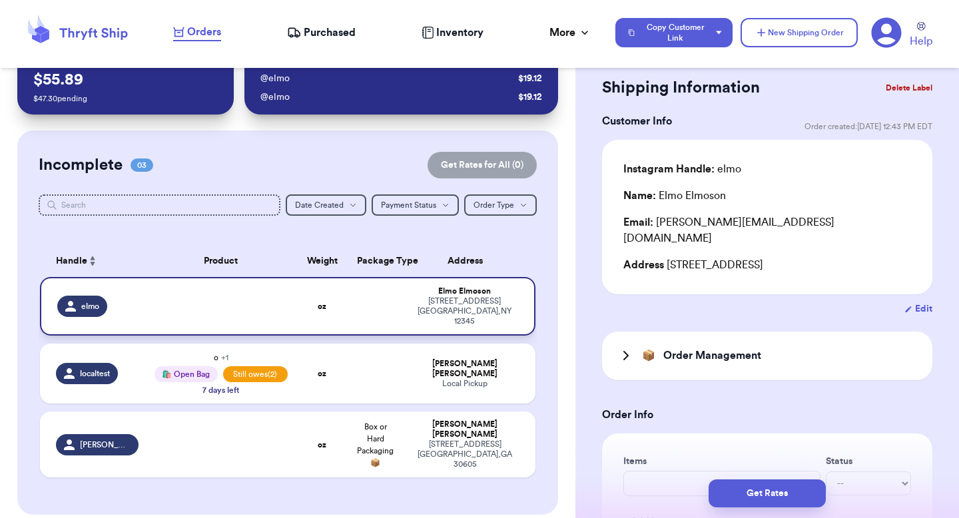
click at [499, 288] on div "Elmo Elmoson" at bounding box center [464, 291] width 108 height 10
click at [402, 350] on td "Valeria Brenner Local Pickup" at bounding box center [468, 373] width 133 height 60
type input "hat"
select select "unpaid"
type input "51"
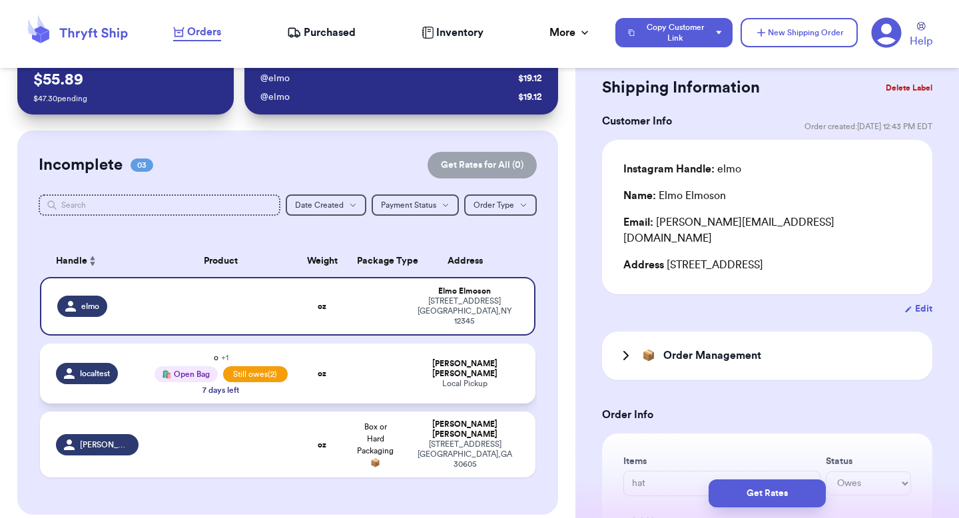
select select "unpaid"
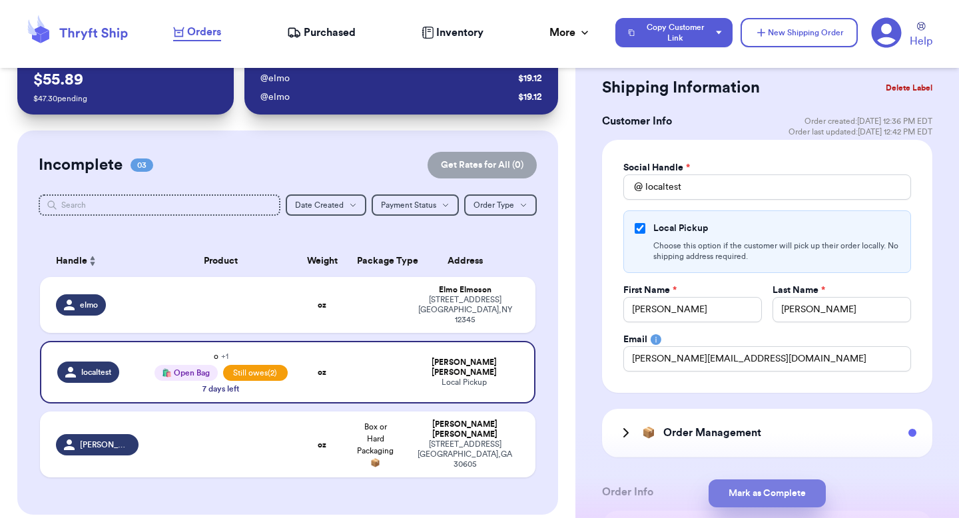
click at [750, 491] on button "Mark as Complete" at bounding box center [766, 493] width 117 height 28
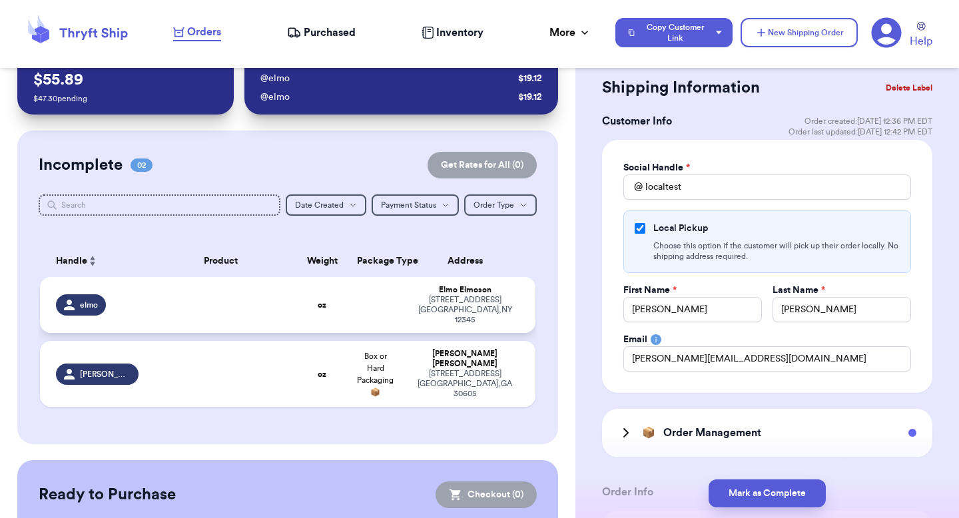
click at [451, 311] on div "[STREET_ADDRESS]" at bounding box center [464, 310] width 109 height 30
select select "unknown"
type input "0"
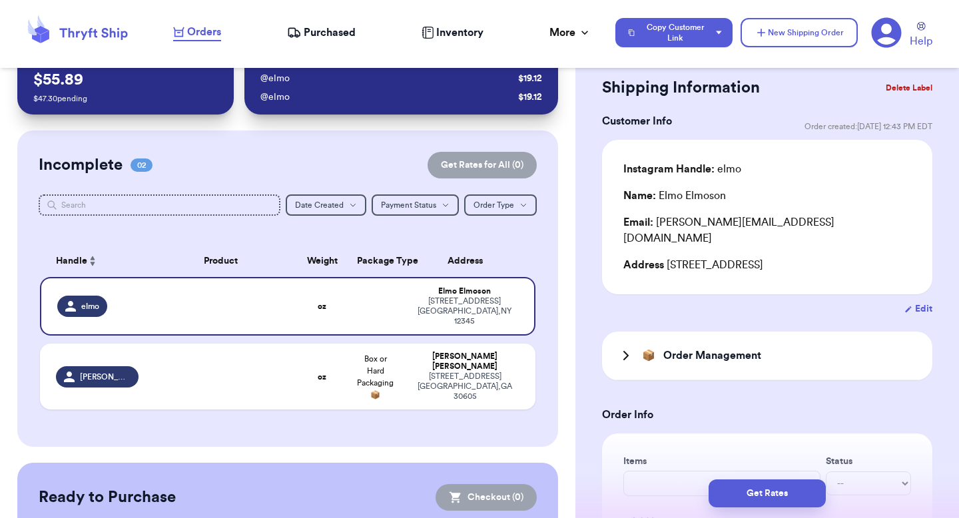
click at [907, 302] on button "Edit" at bounding box center [918, 308] width 28 height 13
select select "NY"
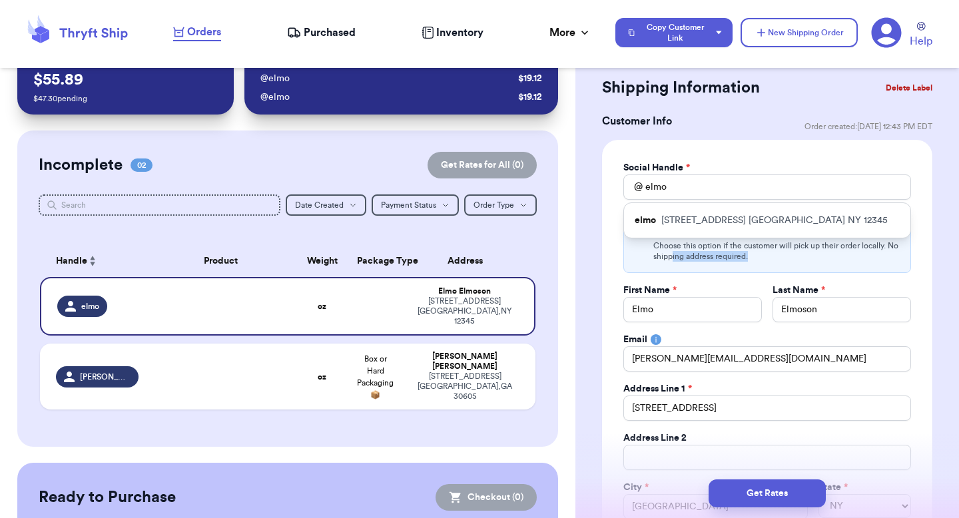
click at [686, 261] on div "Local Pickup Choose this option if the customer will pick up their order locall…" at bounding box center [767, 241] width 288 height 63
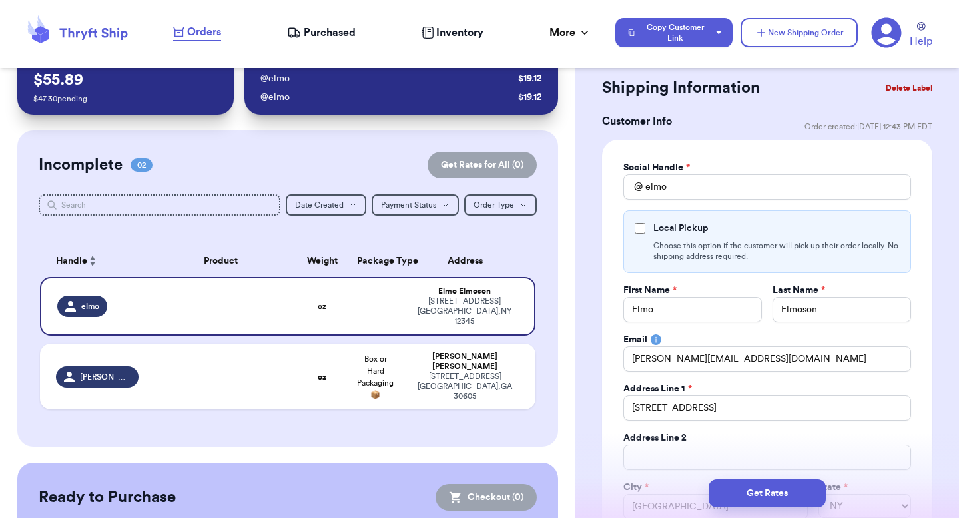
click at [633, 224] on div "Local Pickup Choose this option if the customer will pick up their order locall…" at bounding box center [767, 241] width 288 height 63
click at [642, 231] on input "Local Pickup" at bounding box center [639, 228] width 11 height 11
checkbox input "true"
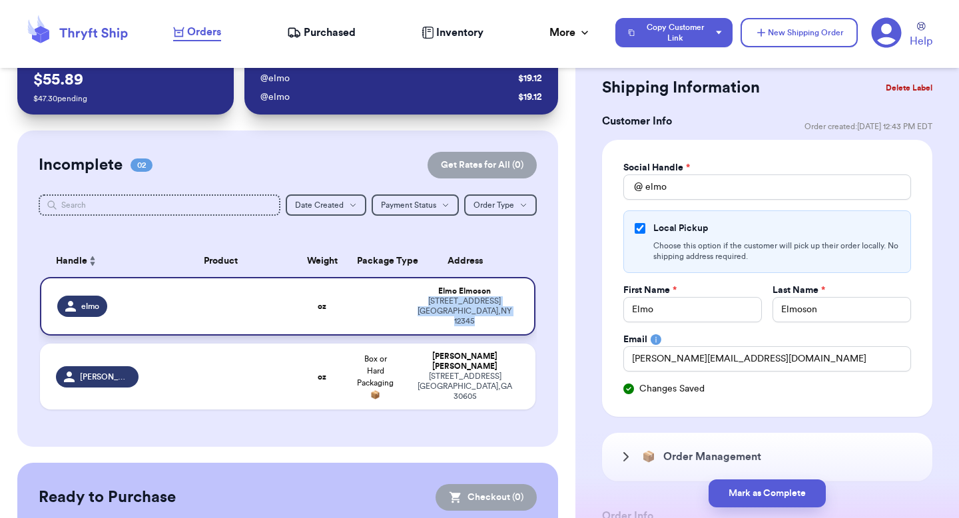
drag, startPoint x: 510, startPoint y: 314, endPoint x: 407, endPoint y: 300, distance: 104.1
click at [407, 300] on td "[PERSON_NAME] [STREET_ADDRESS]" at bounding box center [468, 306] width 133 height 59
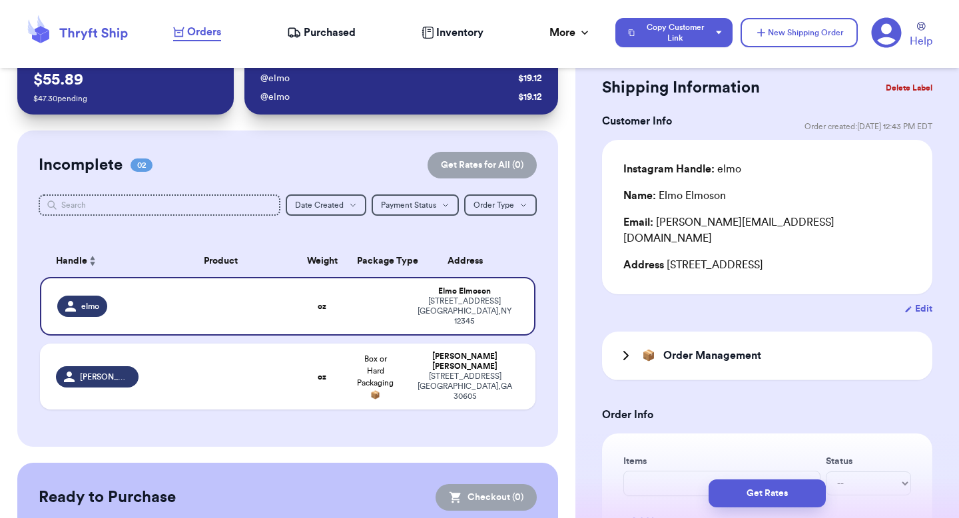
click at [892, 302] on div "Edit" at bounding box center [767, 308] width 330 height 13
click at [905, 302] on button "Edit" at bounding box center [918, 308] width 28 height 13
select select "NY"
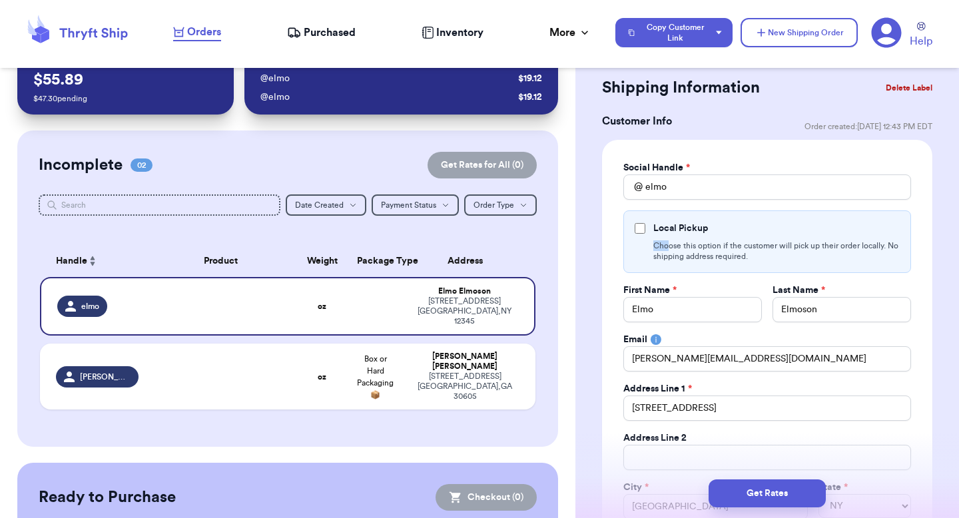
click at [666, 240] on p "Choose this option if the customer will pick up their order locally. No shippin…" at bounding box center [776, 250] width 246 height 21
click at [640, 227] on input "Local Pickup" at bounding box center [639, 228] width 11 height 11
checkbox input "true"
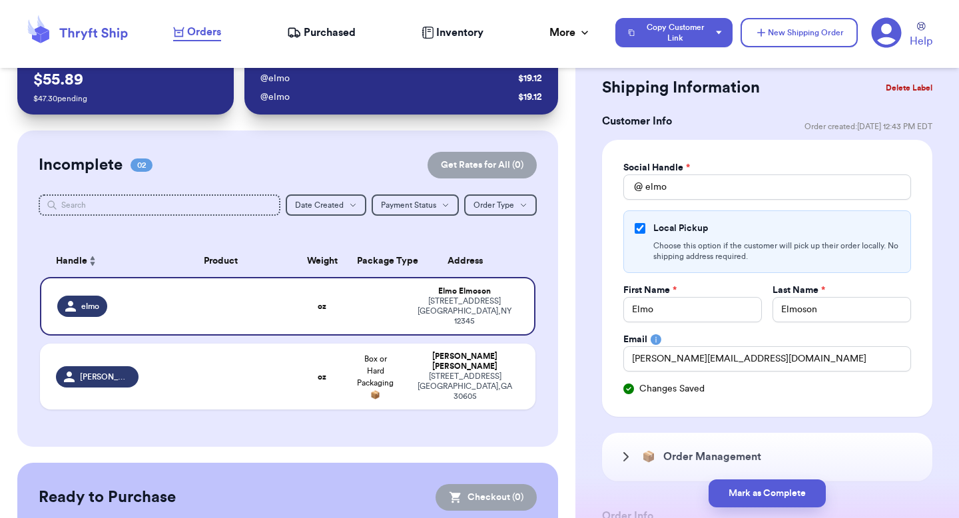
click at [600, 264] on div "Shipping Information Delete Label Customer Info Order created: 09/30, 12:43 PM …" at bounding box center [766, 451] width 383 height 809
click at [549, 371] on div "Customer Link New Order Total Balance Payout $ 55.89 $ 47.30 pending Recent Pay…" at bounding box center [287, 350] width 575 height 618
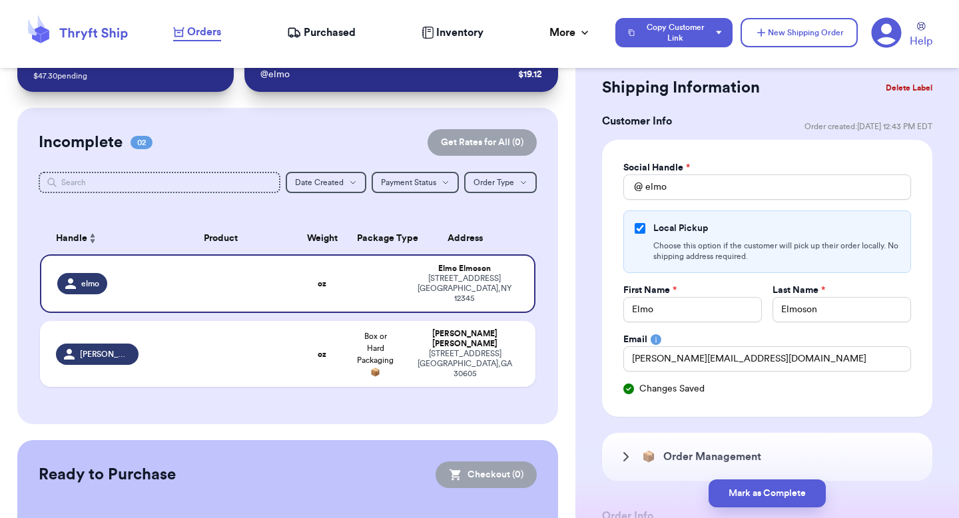
scroll to position [89, 0]
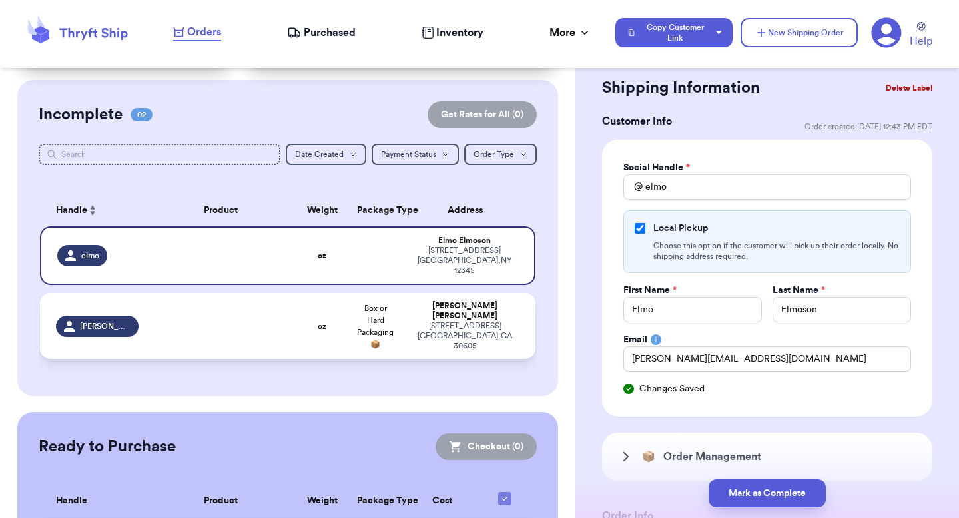
click at [475, 302] on div "Valeria Brenner" at bounding box center [464, 311] width 109 height 20
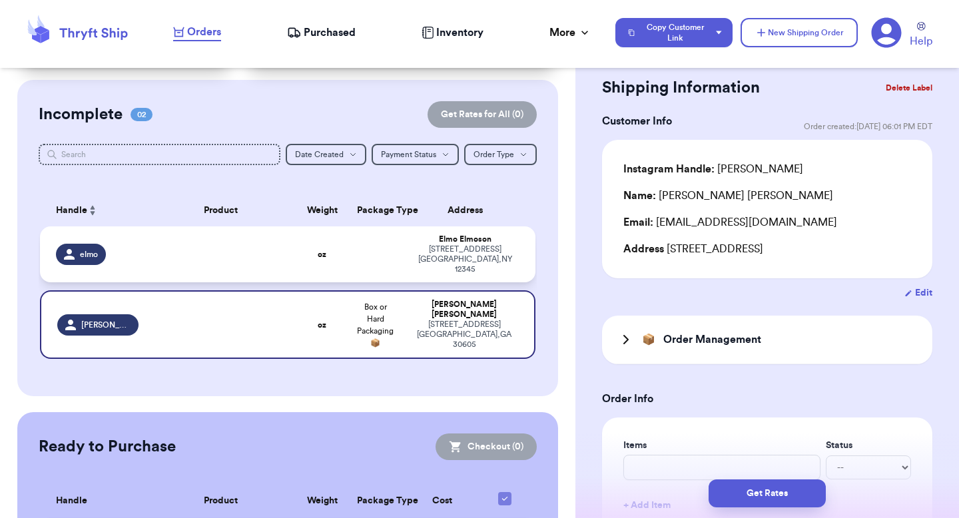
click at [475, 264] on td "[PERSON_NAME] [STREET_ADDRESS]" at bounding box center [468, 254] width 133 height 56
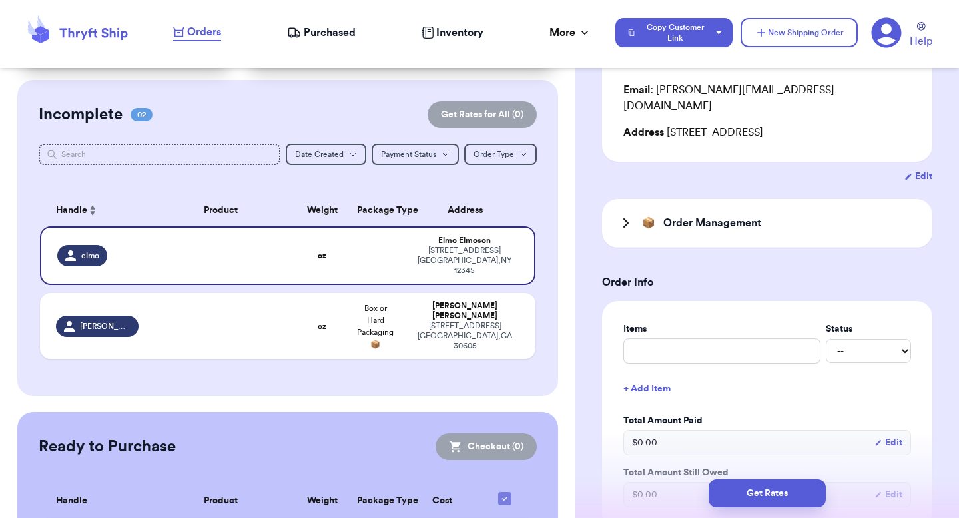
scroll to position [0, 0]
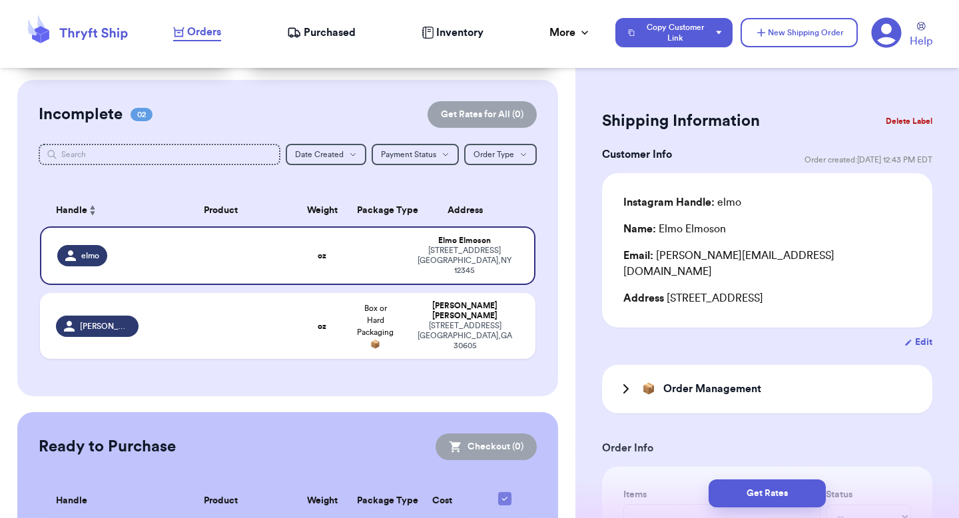
click at [901, 121] on button "Delete Label" at bounding box center [908, 121] width 57 height 29
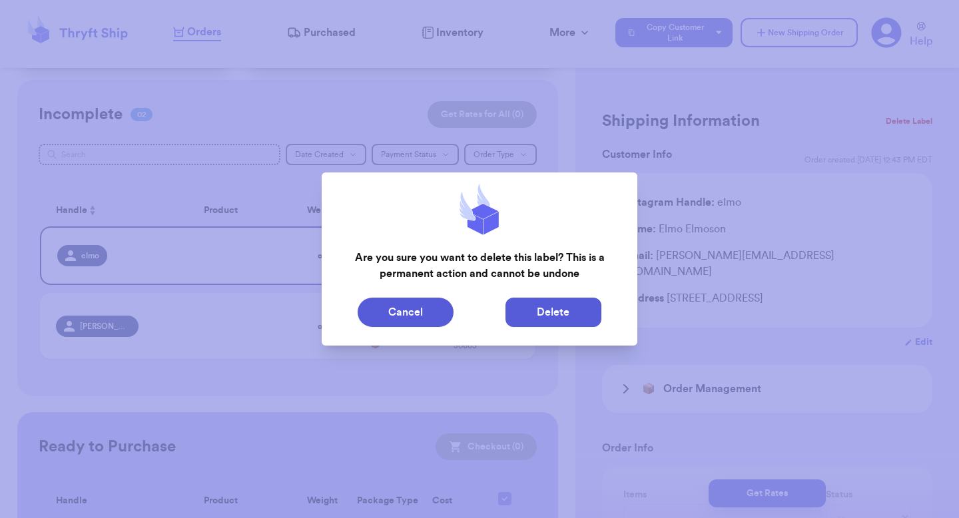
click at [574, 305] on button "Delete" at bounding box center [553, 312] width 96 height 29
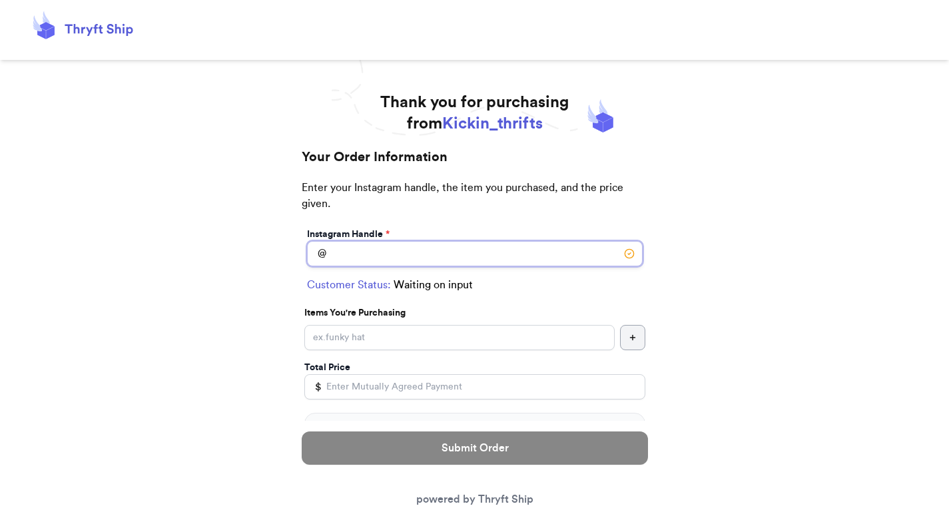
click at [373, 262] on input "Local Pick Up ([GEOGRAPHIC_DATA], [GEOGRAPHIC_DATA])" at bounding box center [474, 253] width 335 height 25
type input "elmo"
select select "NY"
type input "[GEOGRAPHIC_DATA]"
type input "12345"
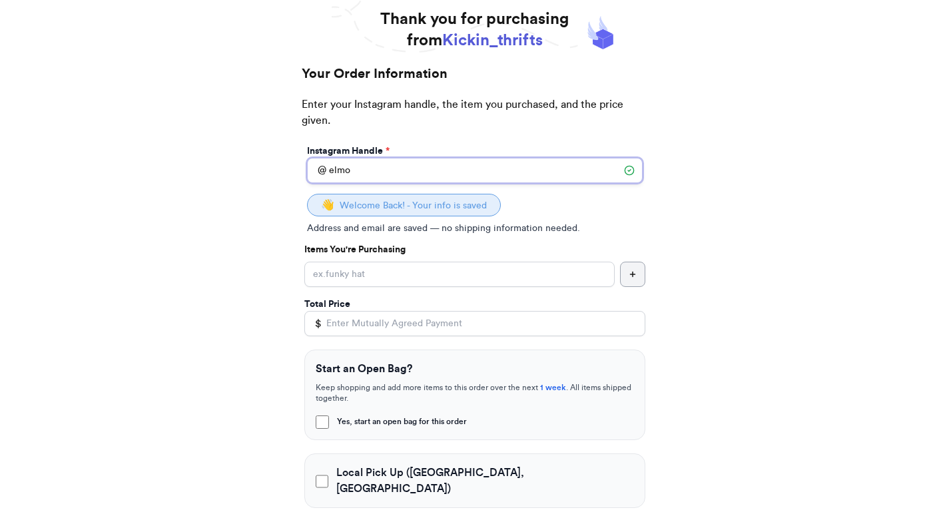
scroll to position [86, 0]
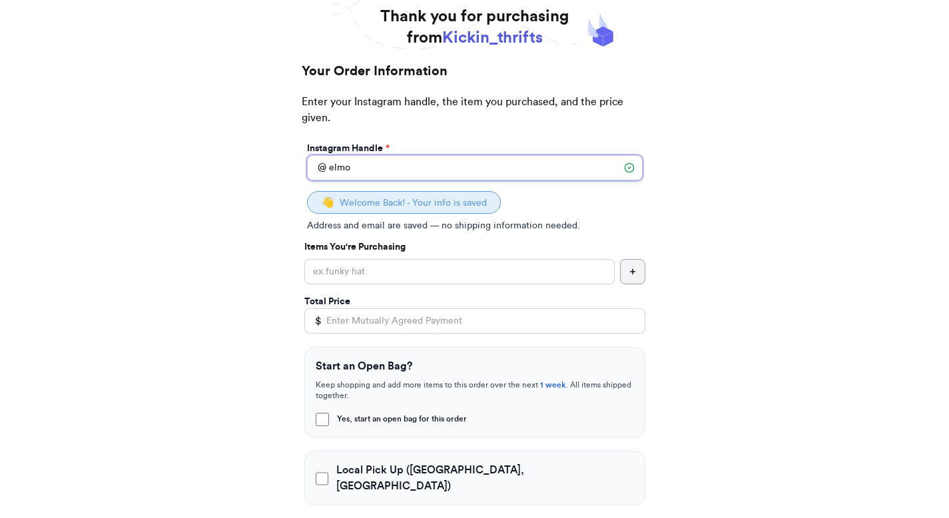
type input "elmo"
click at [375, 277] on input "Yes, start an open bag for this order" at bounding box center [459, 271] width 310 height 25
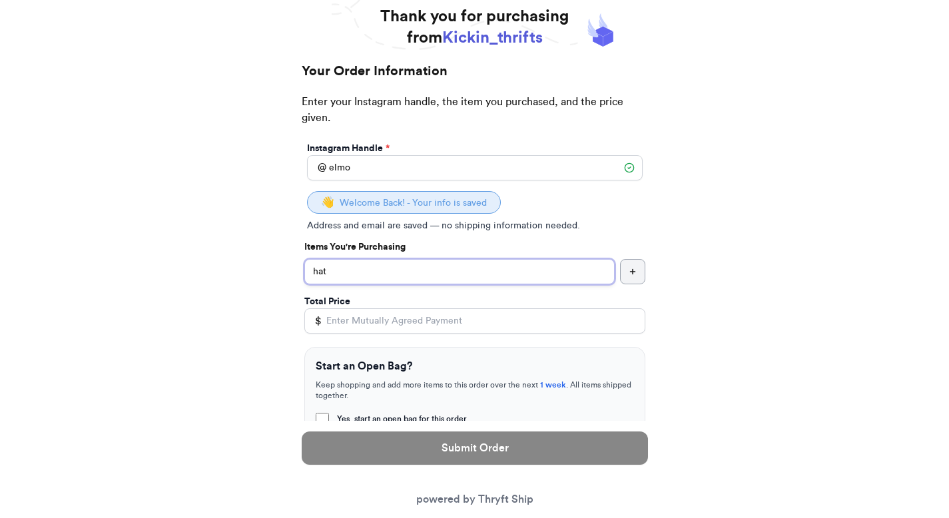
type input "hat"
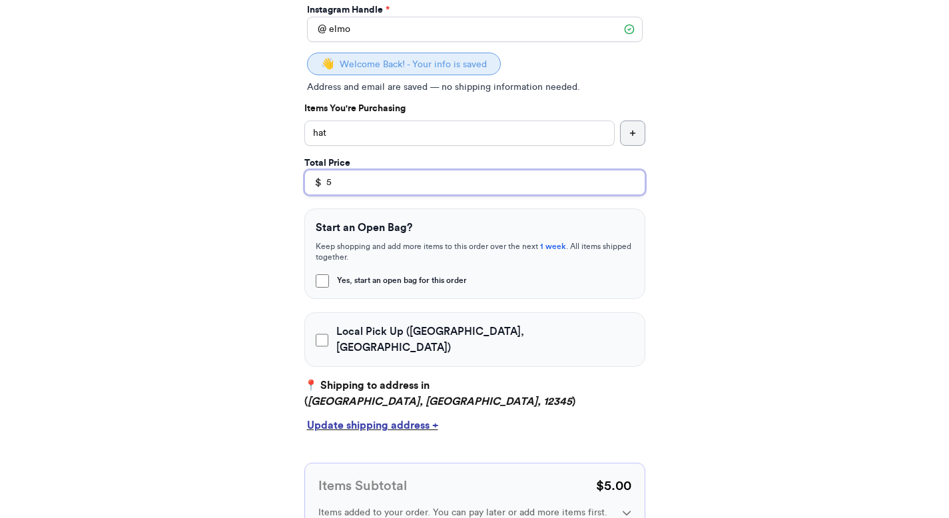
scroll to position [274, 0]
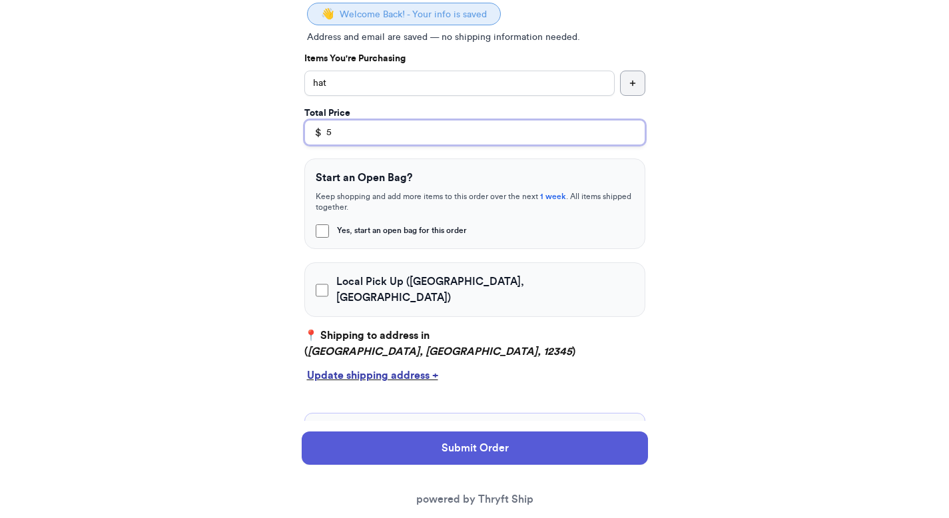
type input "5"
click at [348, 285] on span "Local Pick Up ([GEOGRAPHIC_DATA], [GEOGRAPHIC_DATA])" at bounding box center [485, 290] width 298 height 32
click at [329, 285] on input "Local Pick Up ([GEOGRAPHIC_DATA], [GEOGRAPHIC_DATA])" at bounding box center [322, 290] width 13 height 13
checkbox input "true"
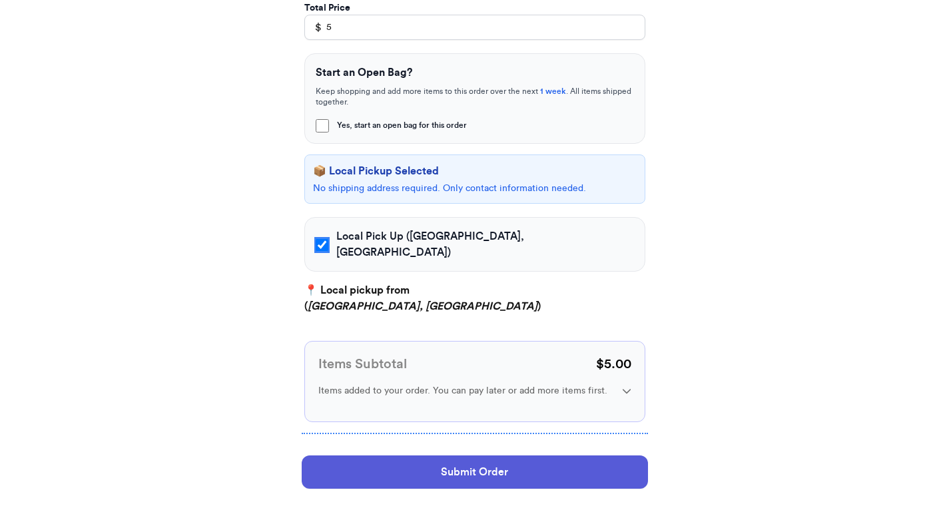
scroll to position [414, 0]
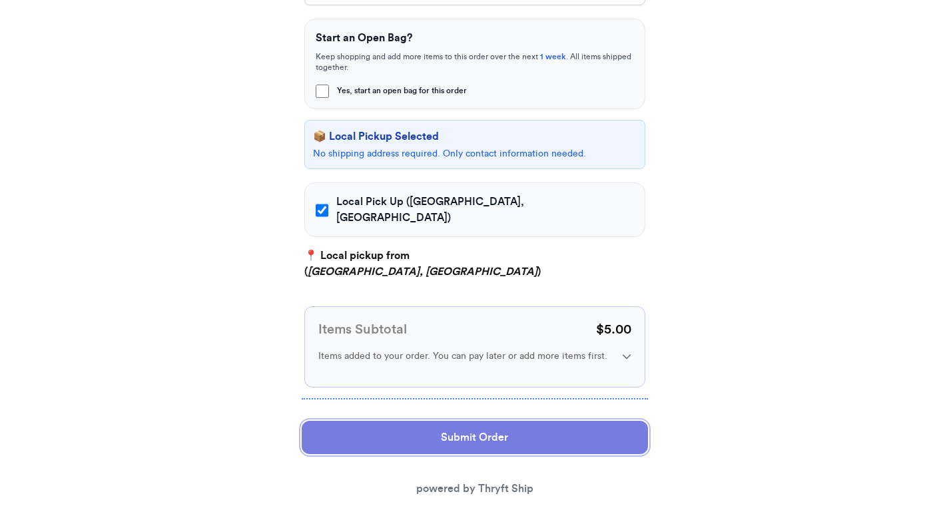
click at [421, 427] on button "Submit Order" at bounding box center [475, 437] width 346 height 33
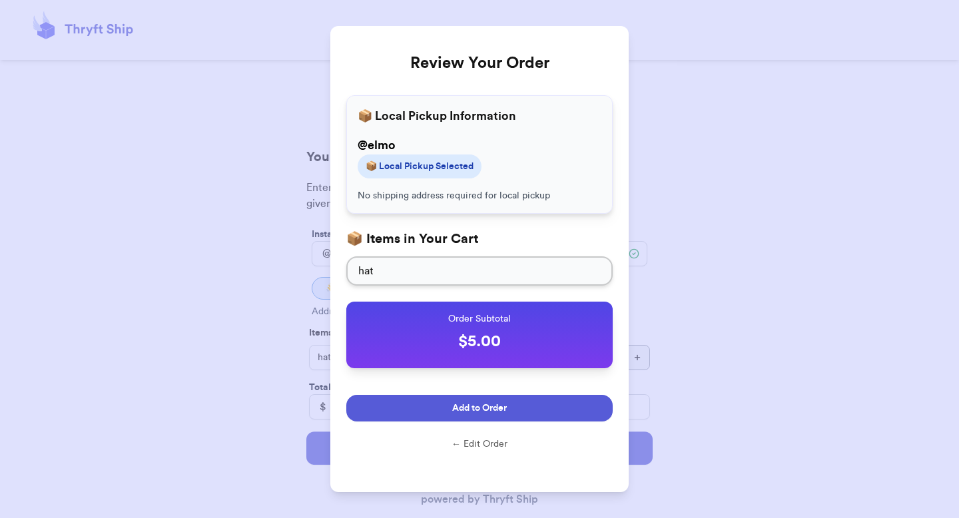
click at [463, 415] on button "Add to Order" at bounding box center [479, 408] width 266 height 27
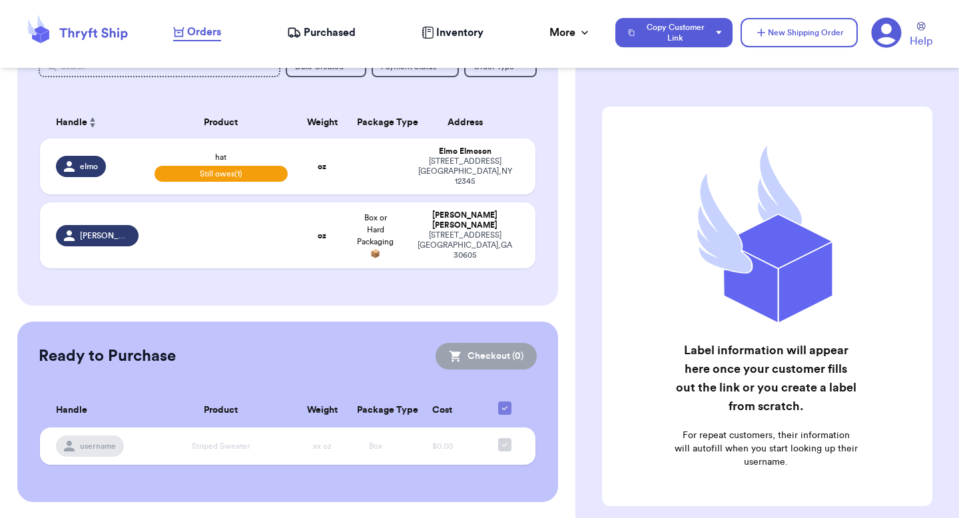
scroll to position [164, 0]
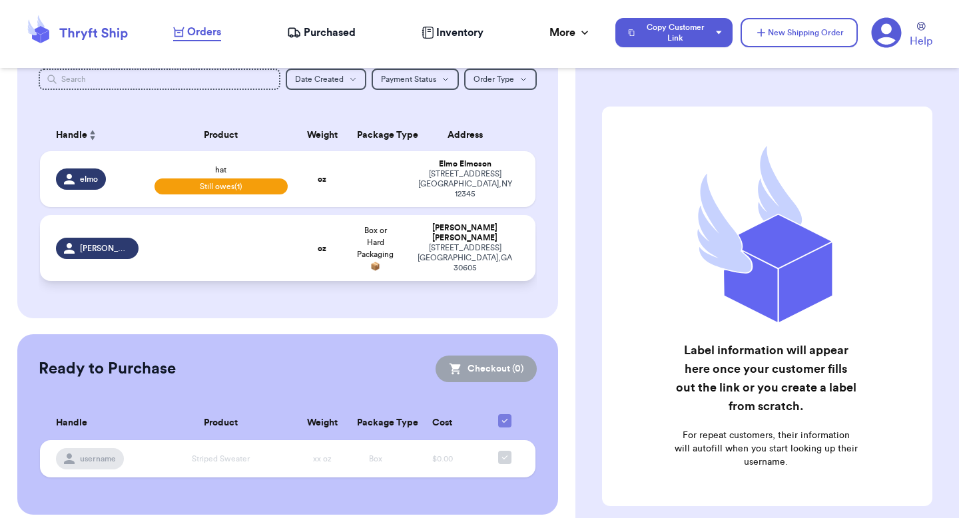
drag, startPoint x: 410, startPoint y: 289, endPoint x: 431, endPoint y: 232, distance: 60.9
click at [418, 270] on div "Incomplete 02 Get Rates for All ( 0 ) Get Rates for All ( 0 ) Date Created Date…" at bounding box center [287, 162] width 541 height 314
drag, startPoint x: 405, startPoint y: 175, endPoint x: 497, endPoint y: 194, distance: 93.2
click at [497, 194] on td "[PERSON_NAME] [STREET_ADDRESS]" at bounding box center [468, 179] width 133 height 56
select select "unpaid"
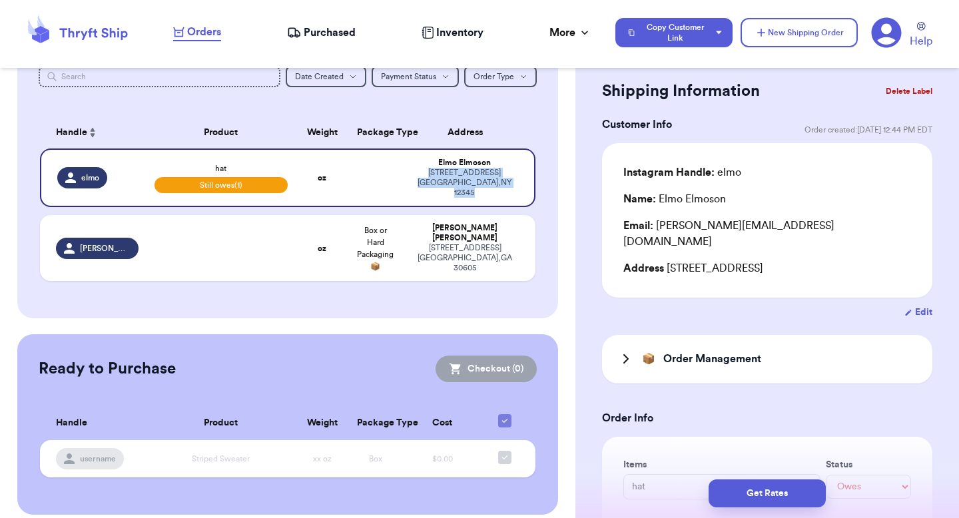
scroll to position [0, 0]
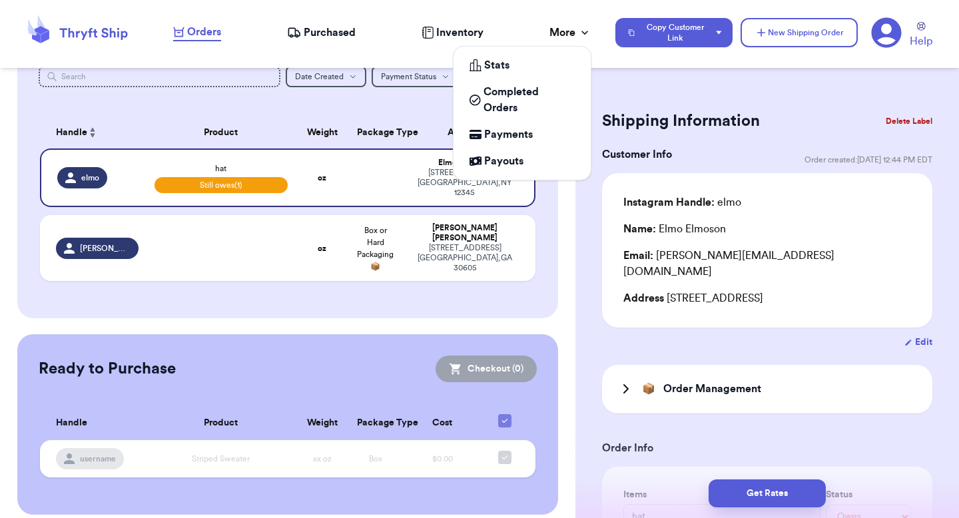
click at [560, 39] on div "More" at bounding box center [570, 33] width 42 height 16
click at [547, 95] on span "Completed Orders" at bounding box center [528, 100] width 91 height 32
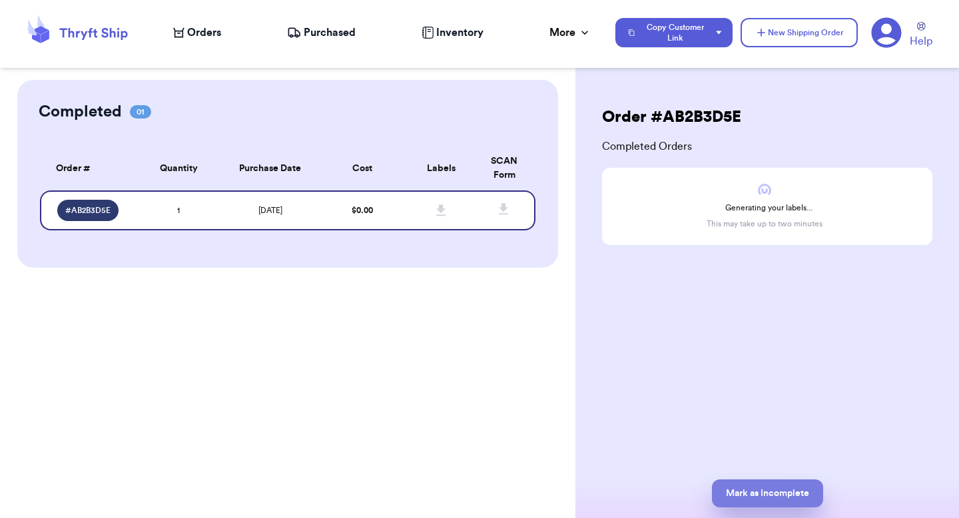
click at [765, 496] on button "Mark as Incomplete" at bounding box center [767, 493] width 111 height 28
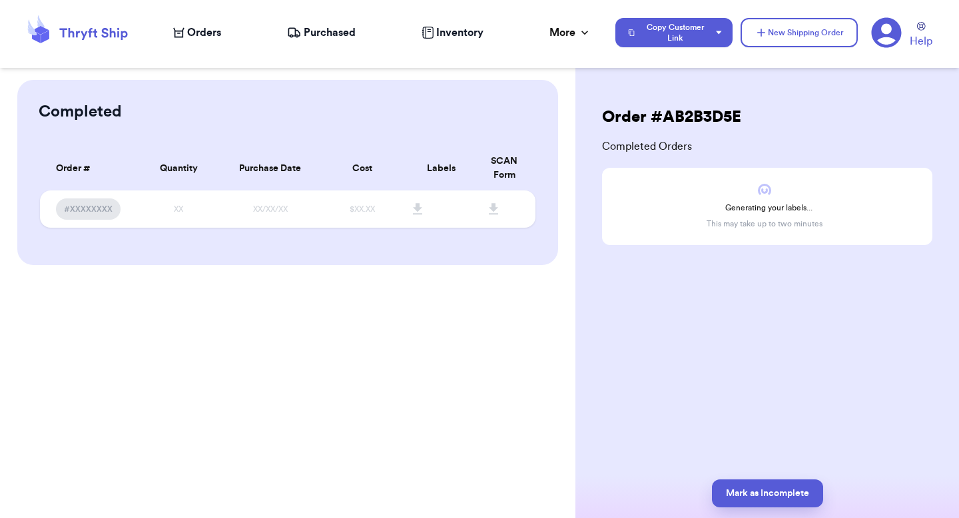
click at [326, 35] on span "Purchased" at bounding box center [330, 33] width 52 height 16
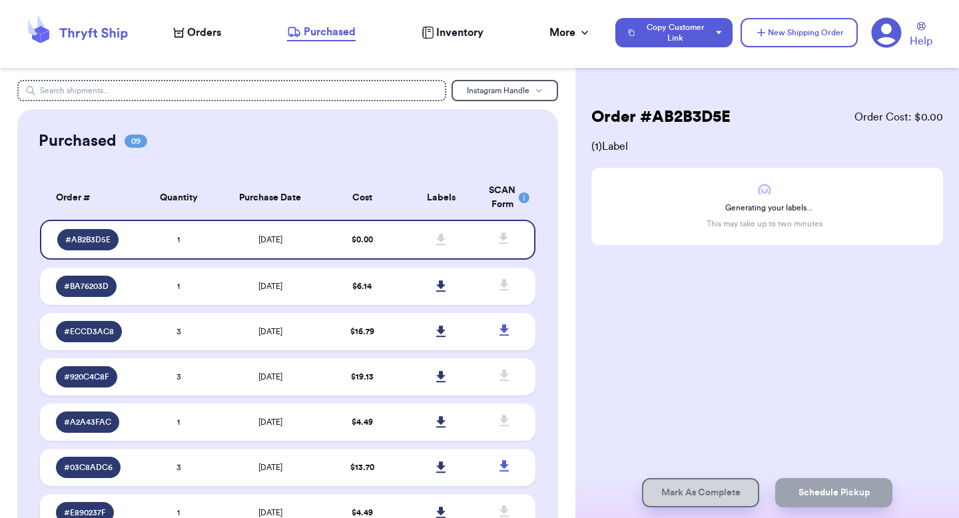
click at [200, 45] on nav "Orders Purchased Inventory More Stats Completed Orders Payments Payouts Copy Cu…" at bounding box center [559, 33] width 799 height 44
click at [200, 35] on span "Orders" at bounding box center [204, 33] width 34 height 16
select select "unpaid"
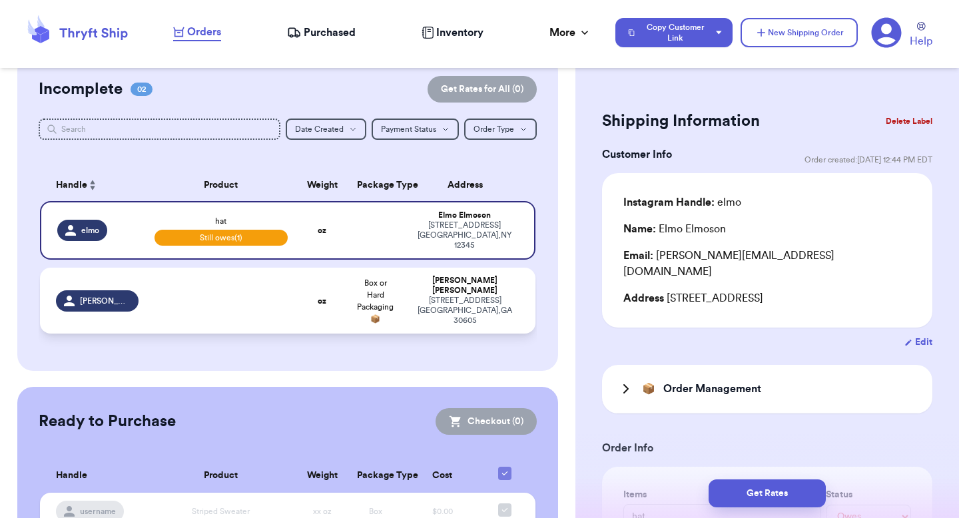
scroll to position [100, 0]
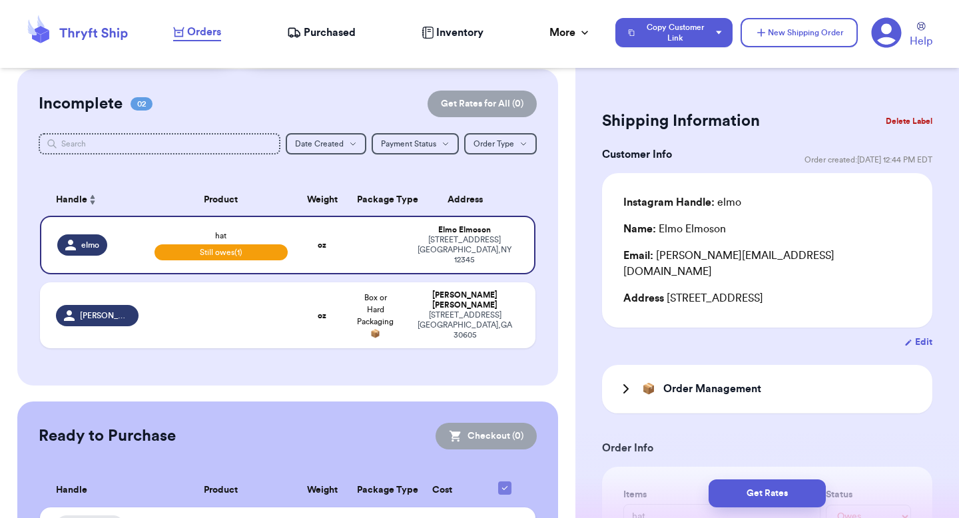
click at [346, 44] on nav "Orders Purchased Inventory More Stats Completed Orders Payments Payouts Copy Cu…" at bounding box center [559, 33] width 799 height 44
click at [336, 33] on span "Purchased" at bounding box center [330, 33] width 52 height 16
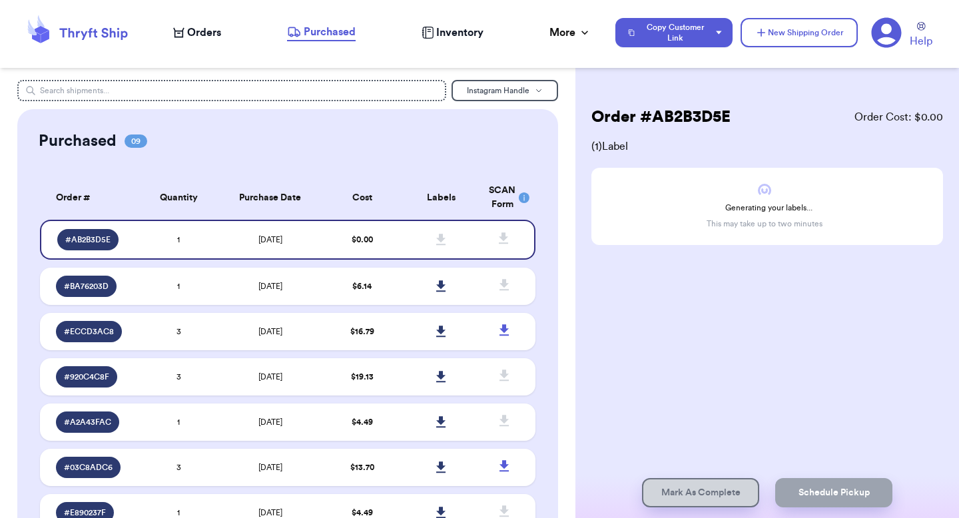
click at [188, 29] on span "Orders" at bounding box center [204, 33] width 34 height 16
select select "unpaid"
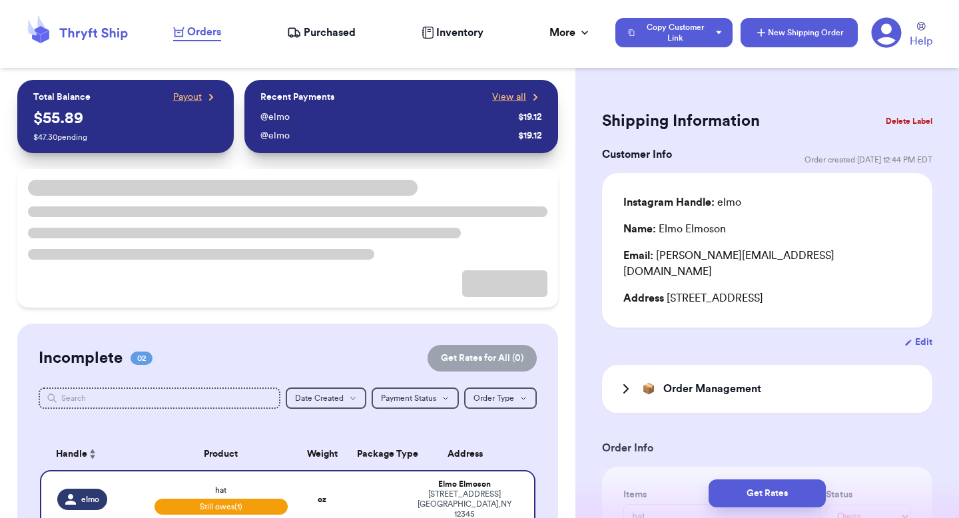
click at [776, 33] on button "New Shipping Order" at bounding box center [798, 32] width 117 height 29
select select "unknown"
type input "0"
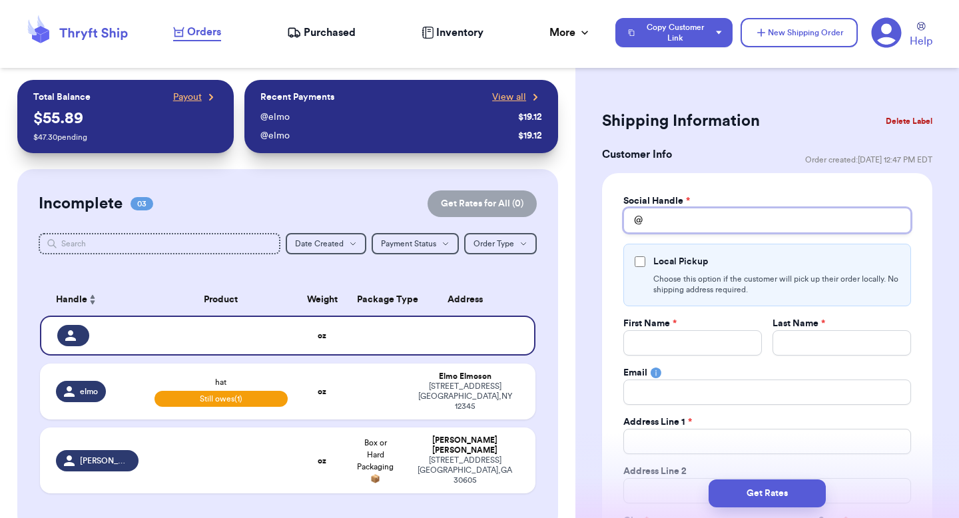
click at [684, 220] on input "Total Amount Paid" at bounding box center [767, 220] width 288 height 25
type input "l"
type input "lo"
type input "loc"
type input "loca"
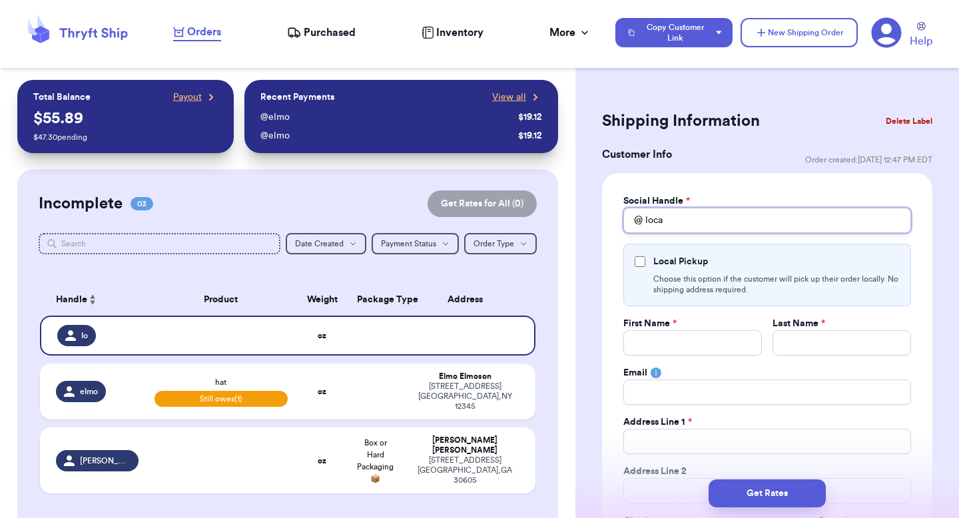
type input "local"
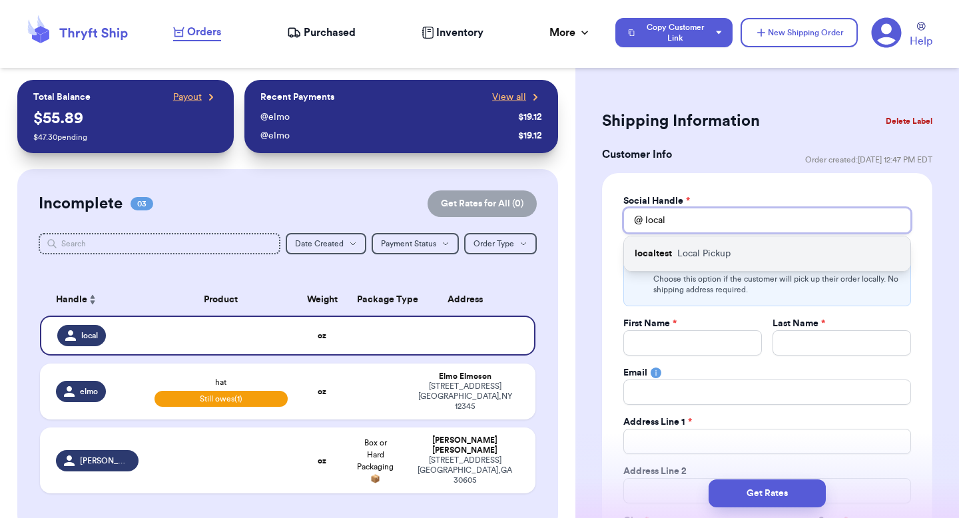
type input "local"
click at [664, 260] on p "localtest" at bounding box center [652, 253] width 37 height 13
type input "localtest"
type input "Valeria"
type input "Brenner"
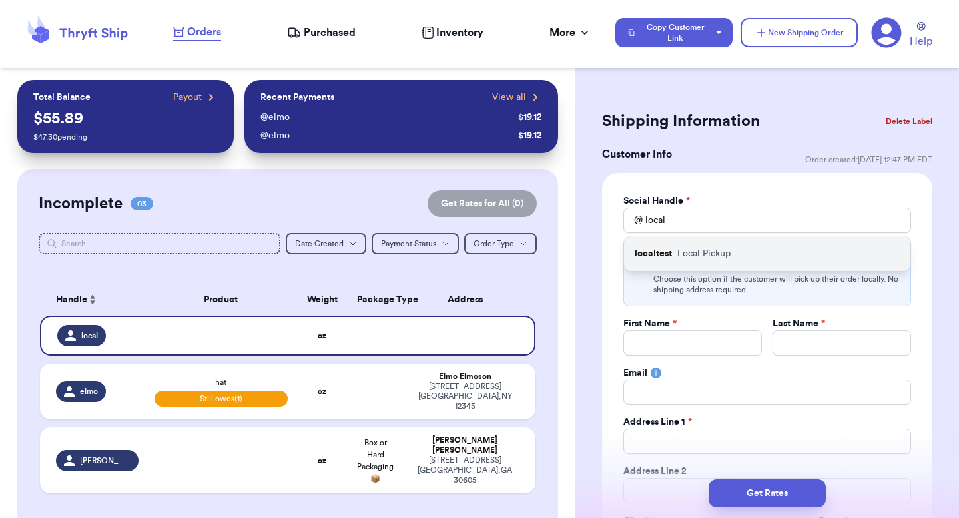
type input "valeria@thryftship.com"
type input "Local Pickup"
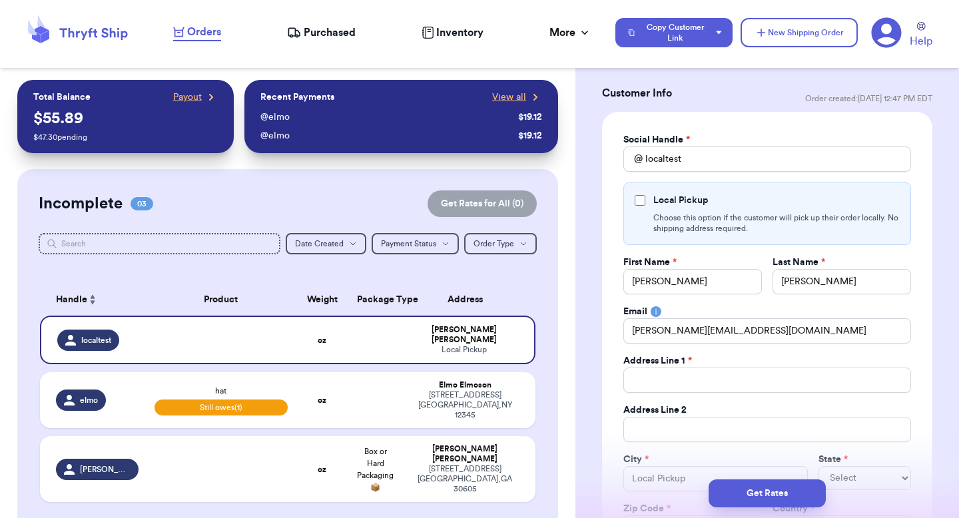
scroll to position [91, 0]
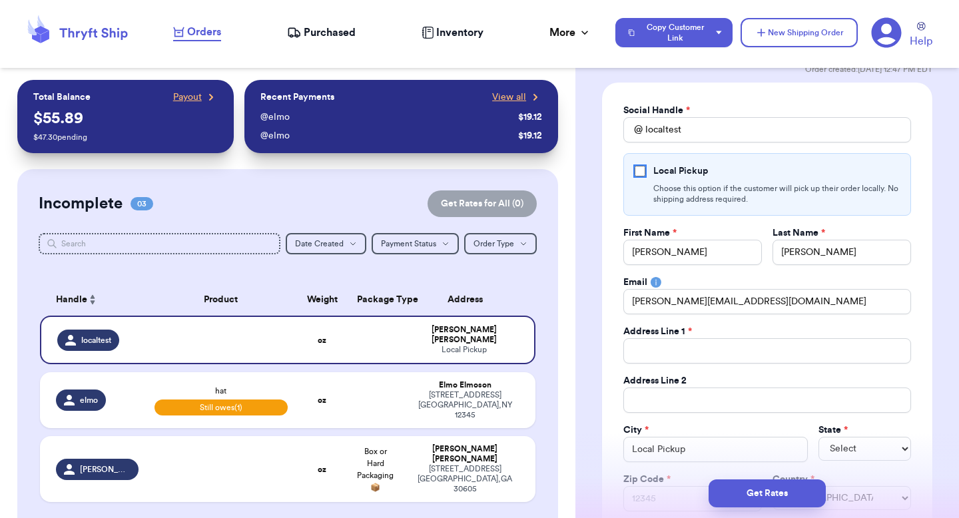
click at [641, 167] on input "Local Pickup" at bounding box center [639, 171] width 11 height 11
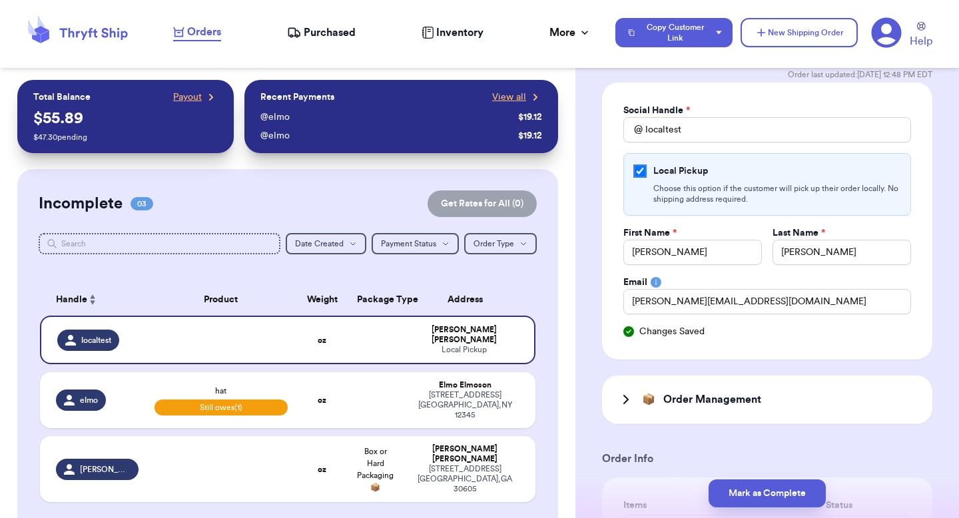
click at [640, 167] on input "Local Pickup" at bounding box center [639, 171] width 11 height 11
checkbox input "false"
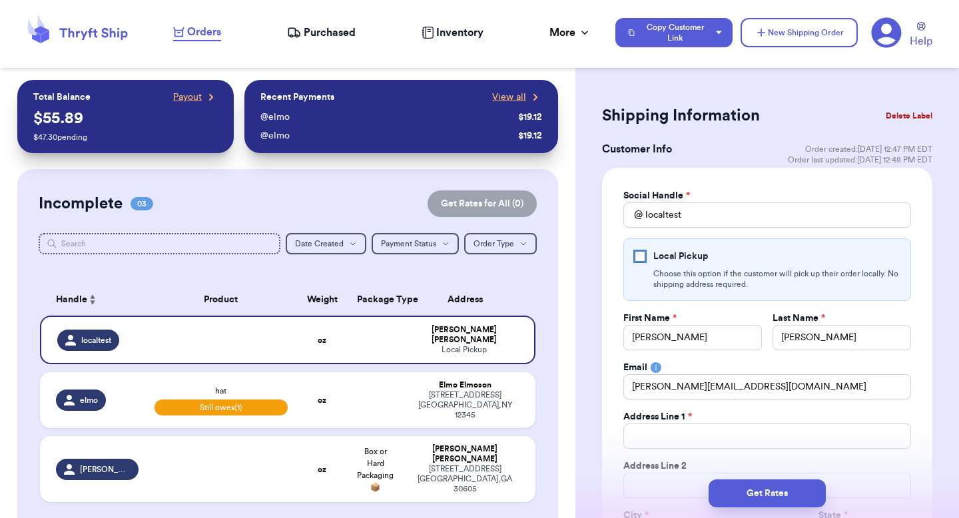
scroll to position [0, 0]
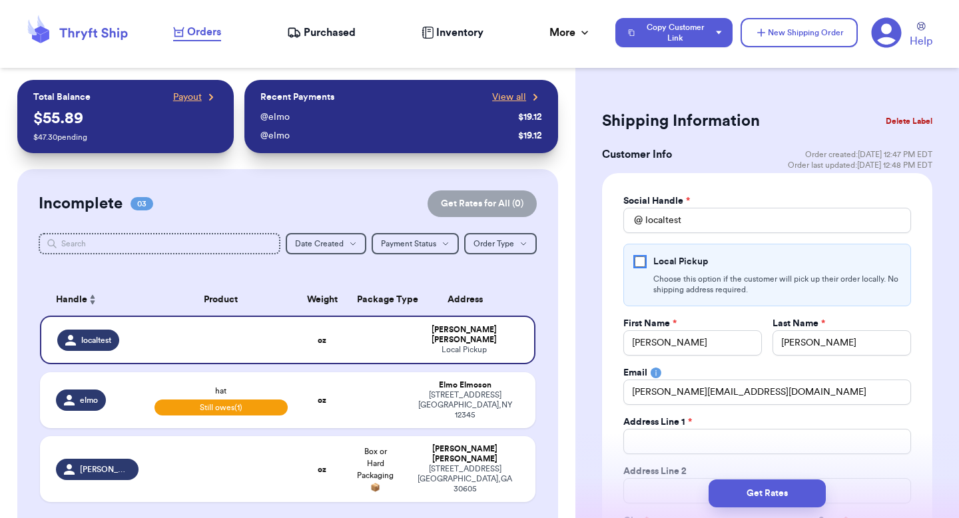
click at [642, 264] on input "Local Pickup" at bounding box center [639, 261] width 11 height 11
checkbox input "true"
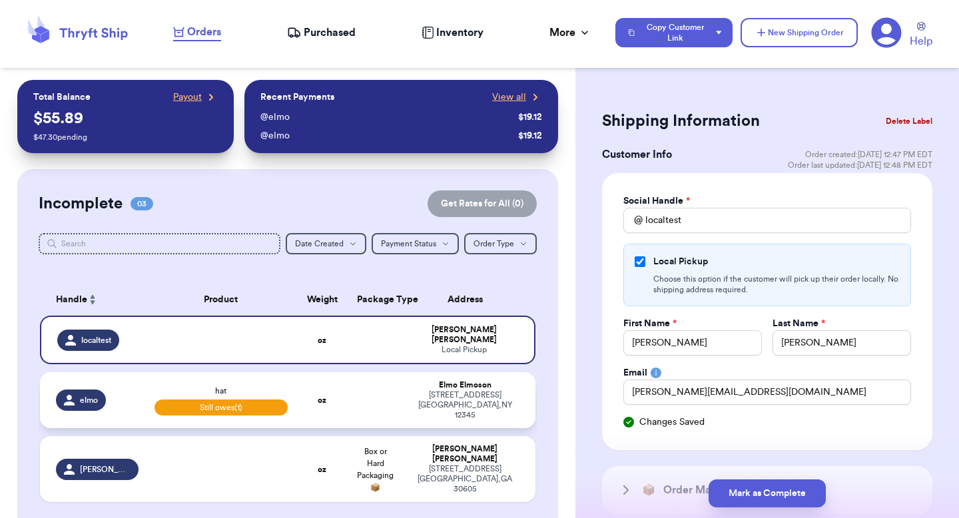
click at [385, 392] on td at bounding box center [375, 400] width 53 height 56
type input "hat"
select select "unpaid"
type input "5"
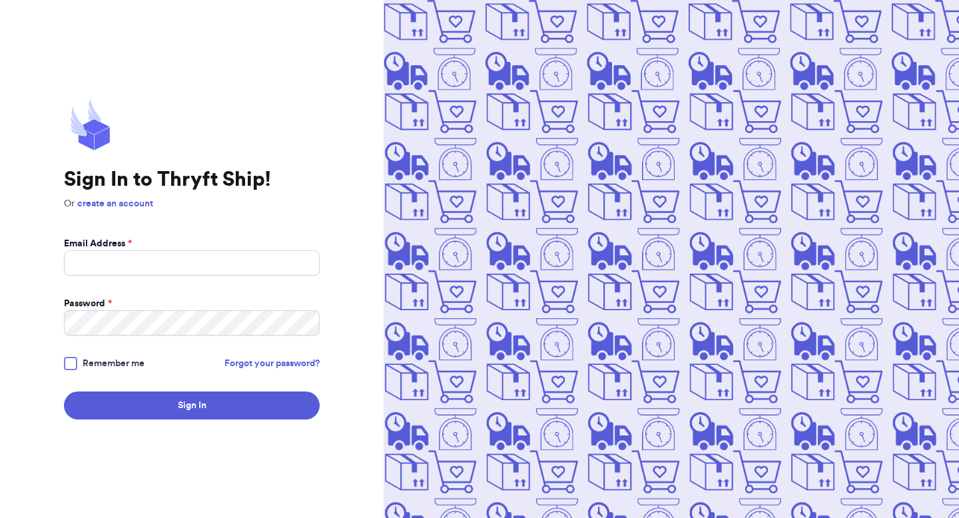
click at [131, 250] on label "Email Address *" at bounding box center [98, 243] width 68 height 13
click at [131, 250] on input "Email Address *" at bounding box center [192, 262] width 256 height 25
type input "VALERIA.BRENNER2001@GMAIL.COM"
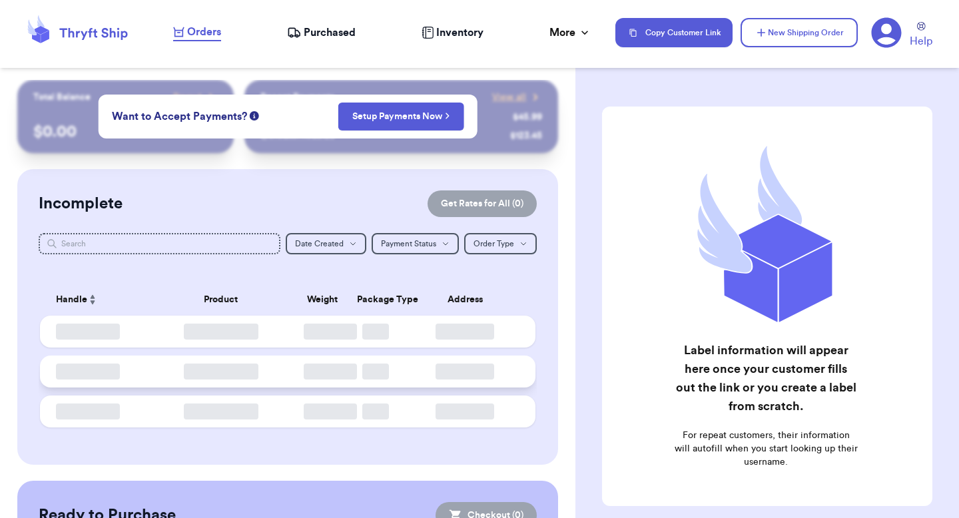
checkbox input "false"
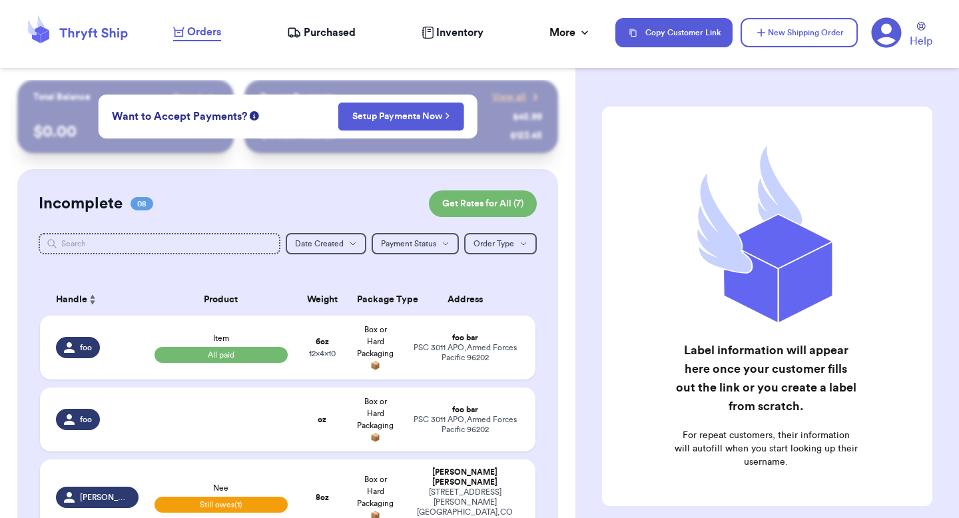
click at [335, 29] on span "Purchased" at bounding box center [330, 33] width 52 height 16
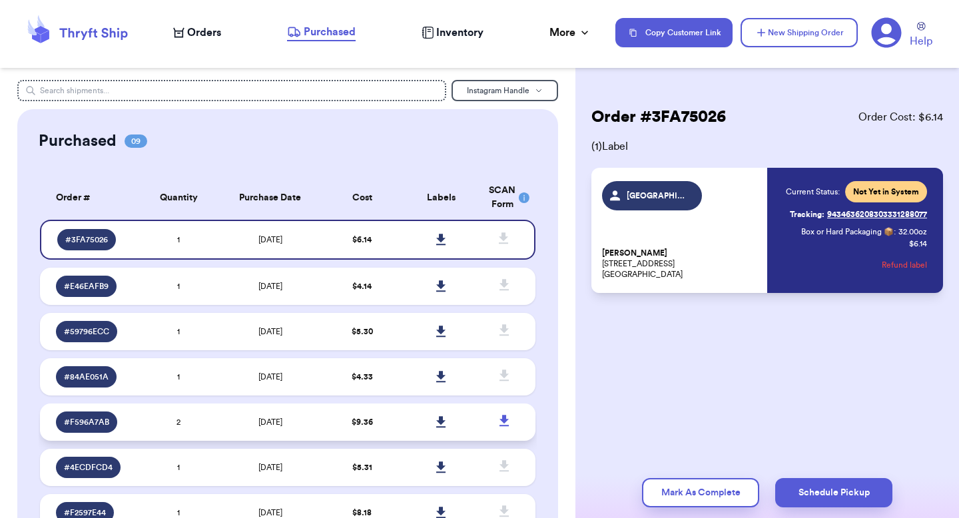
click at [240, 421] on td "10/3/2023" at bounding box center [270, 421] width 104 height 37
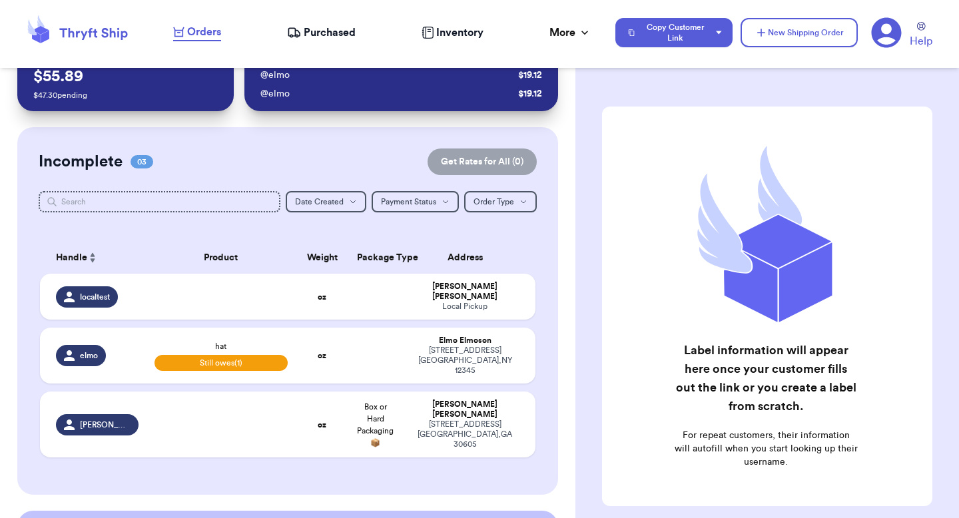
scroll to position [43, 0]
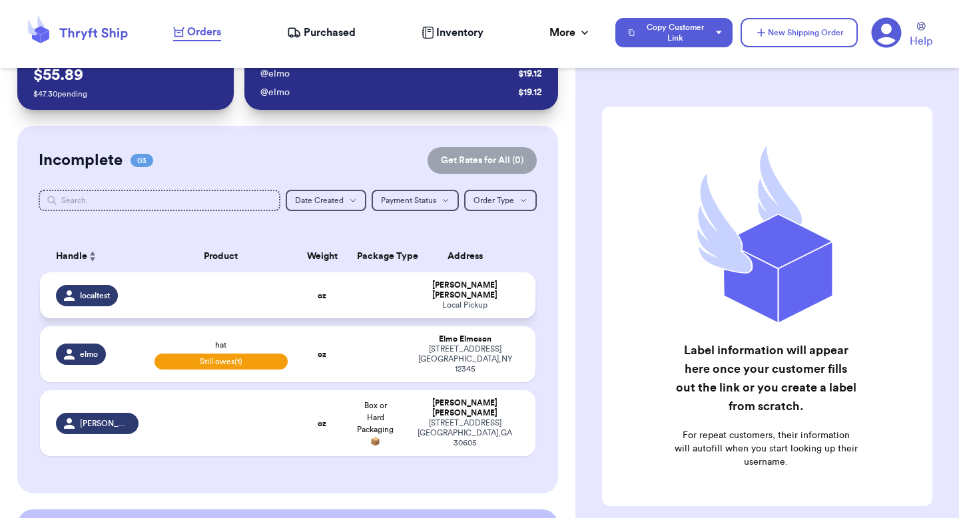
click at [402, 302] on td "[PERSON_NAME] Local Pickup" at bounding box center [468, 295] width 133 height 46
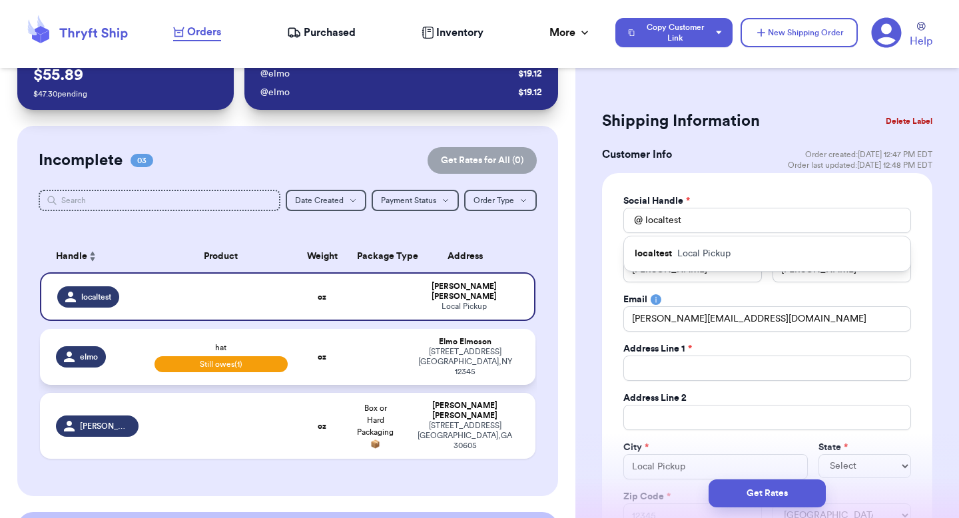
click at [426, 337] on div "[PERSON_NAME]" at bounding box center [464, 342] width 109 height 10
type input "hat"
select select "unpaid"
type input "5"
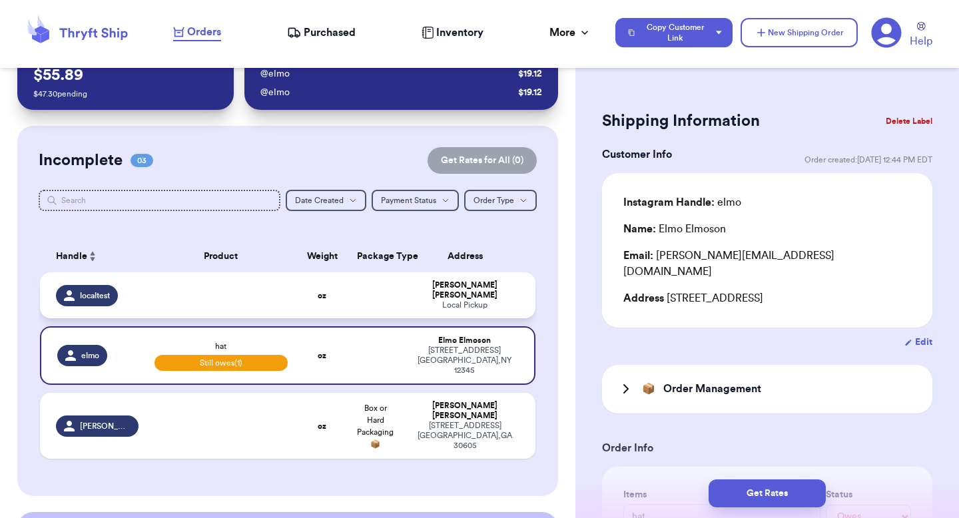
click at [429, 284] on div "Valeria Brenner" at bounding box center [464, 290] width 109 height 20
select select "unknown"
type input "0"
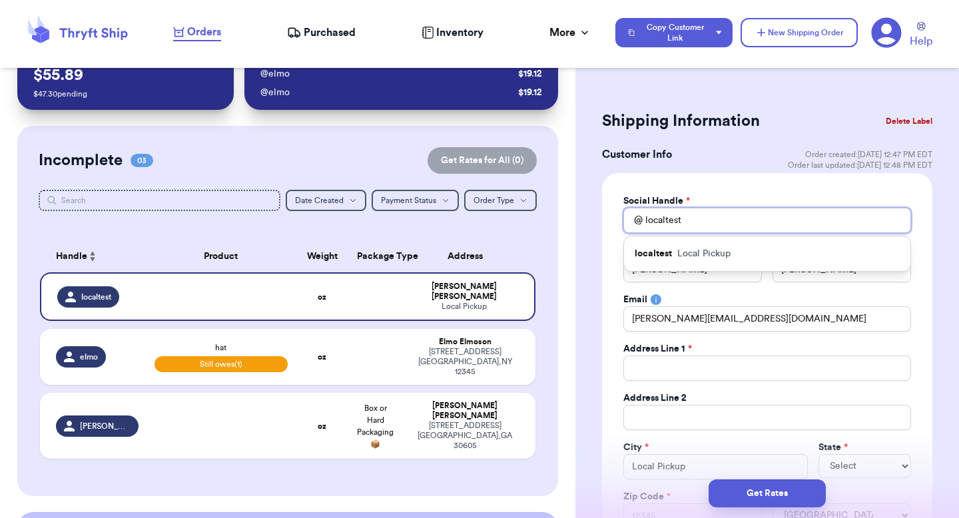
click at [716, 225] on input "localtest" at bounding box center [767, 220] width 288 height 25
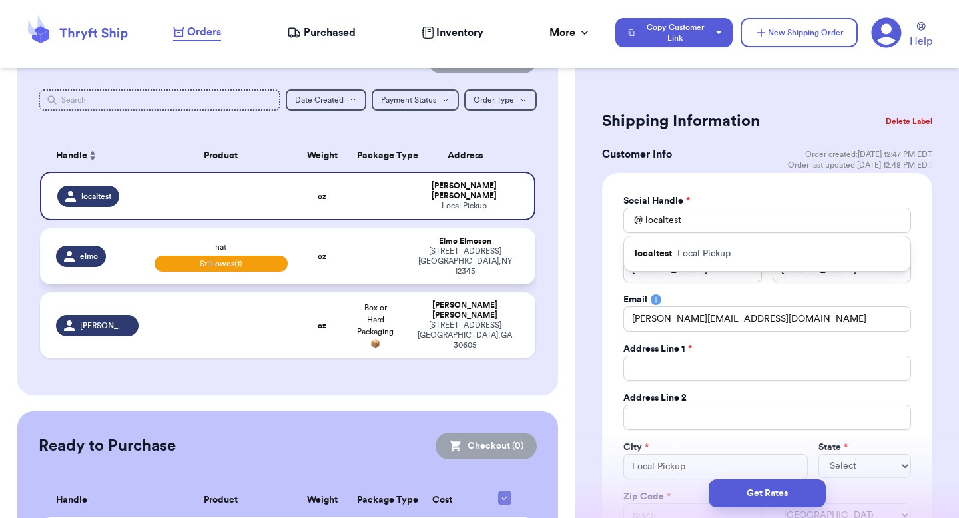
click at [339, 257] on td "oz" at bounding box center [322, 256] width 53 height 56
type input "hat"
select select "unpaid"
type input "5"
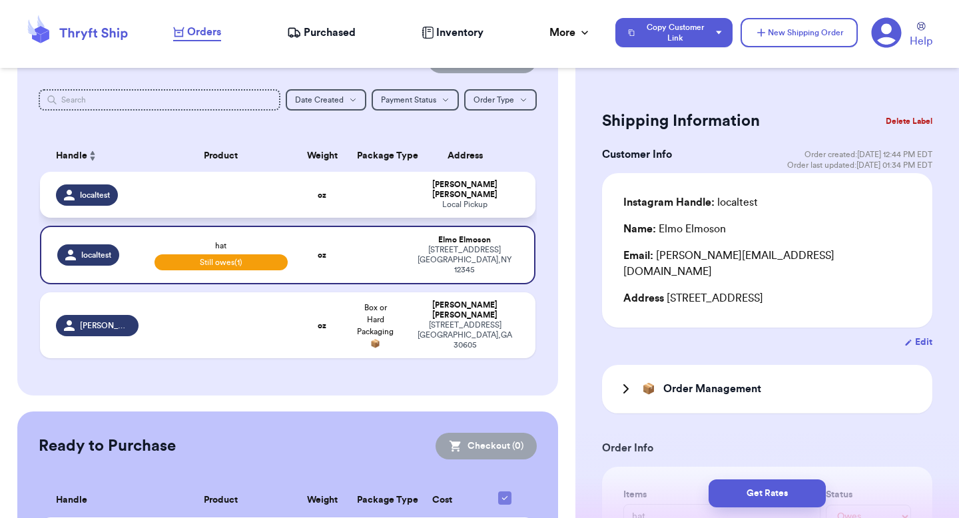
click at [353, 192] on td at bounding box center [375, 195] width 53 height 46
select select "unknown"
type input "0"
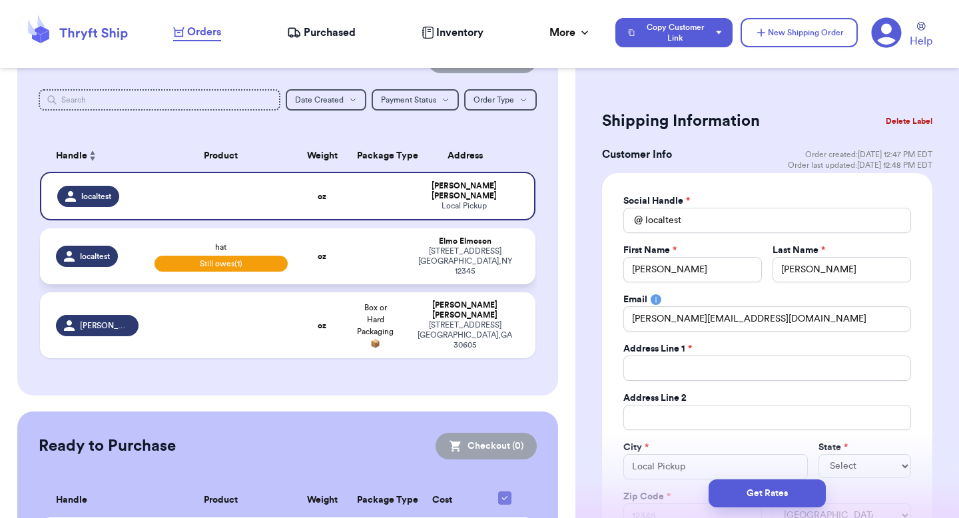
click at [360, 244] on td at bounding box center [375, 256] width 53 height 56
type input "hat"
select select "unpaid"
type input "5"
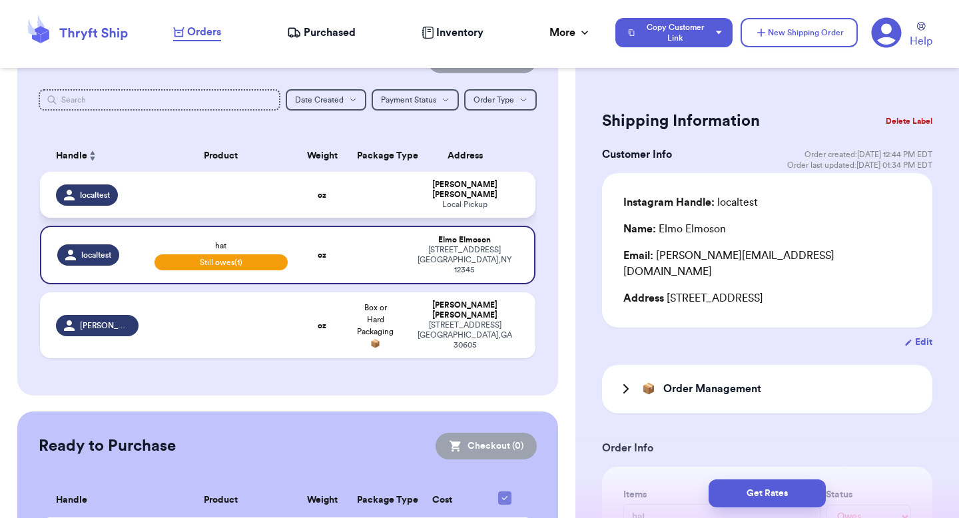
click at [361, 197] on td at bounding box center [375, 195] width 53 height 46
select select "unknown"
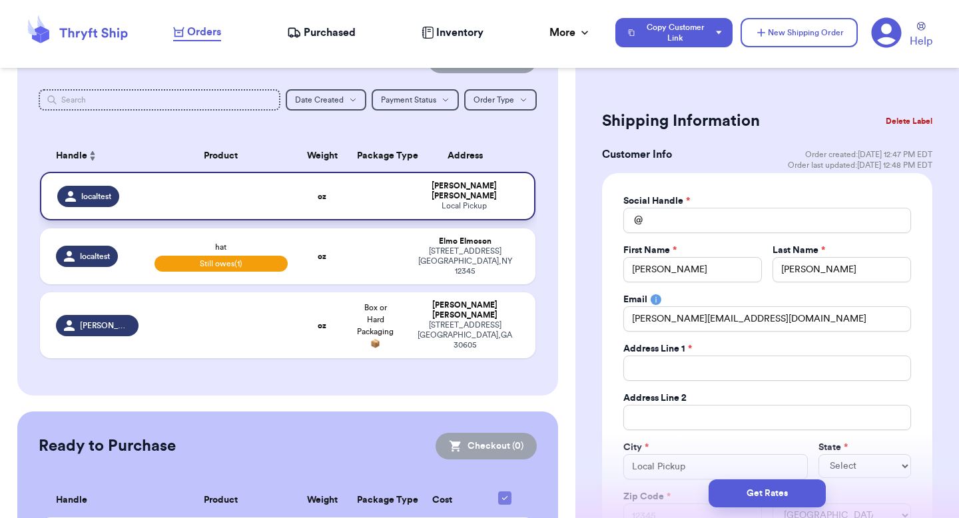
type input "0"
type input "localtest"
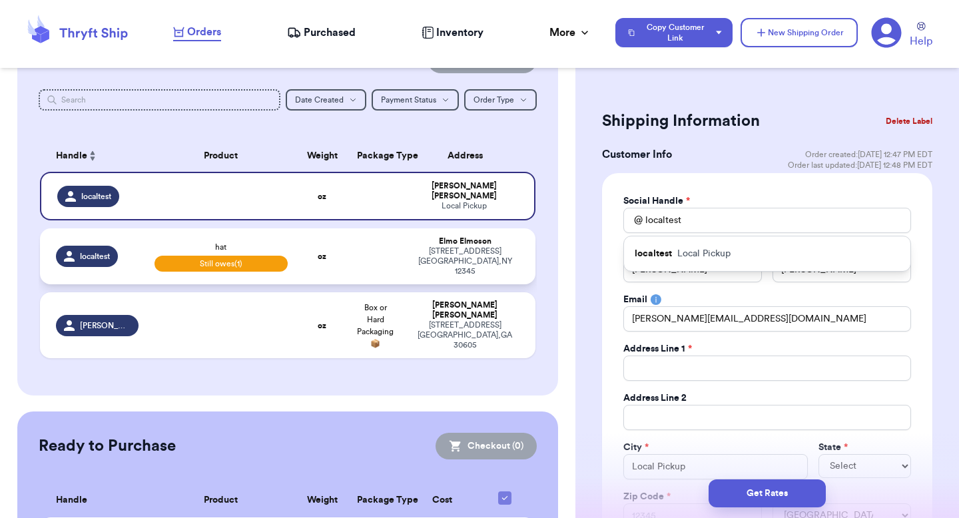
click at [309, 241] on td "oz" at bounding box center [322, 256] width 53 height 56
type input "hat"
select select "unpaid"
type input "5"
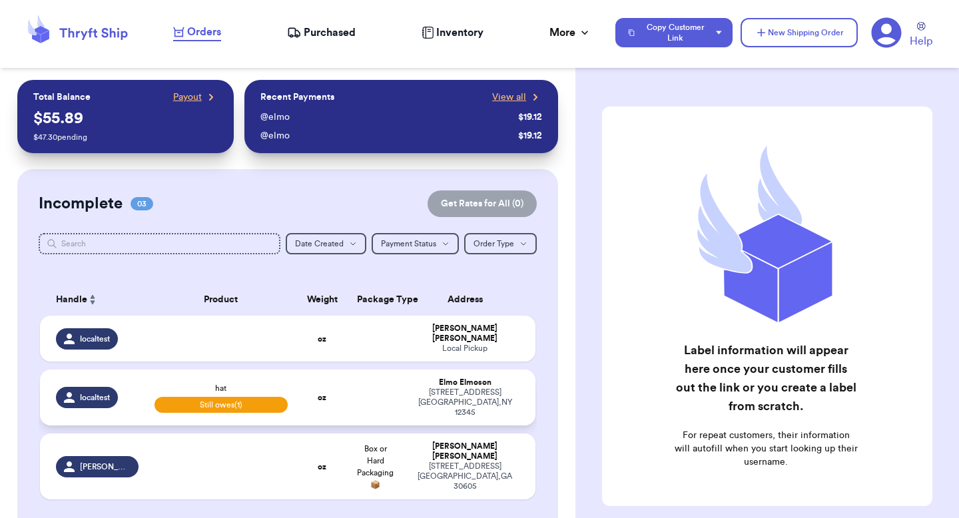
click at [302, 370] on td "oz" at bounding box center [322, 397] width 53 height 56
select select "unpaid"
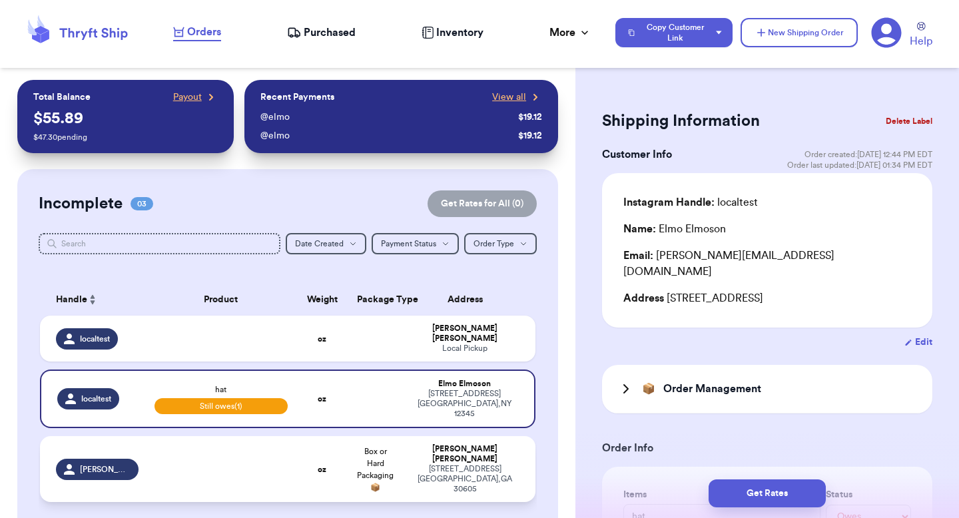
click at [282, 455] on td at bounding box center [220, 469] width 149 height 66
select select "unknown"
type input "0"
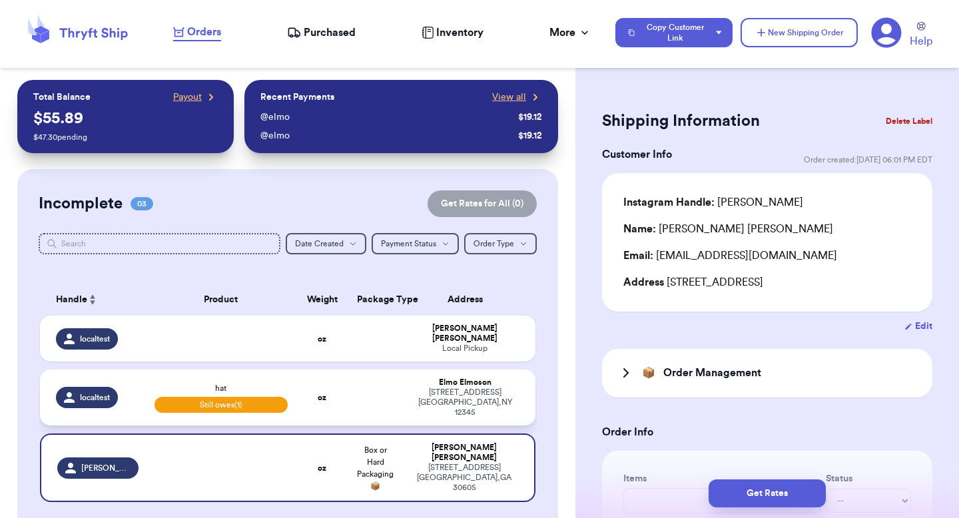
click at [132, 391] on div "localtest" at bounding box center [97, 397] width 83 height 21
type input "hat"
select select "unpaid"
type input "5"
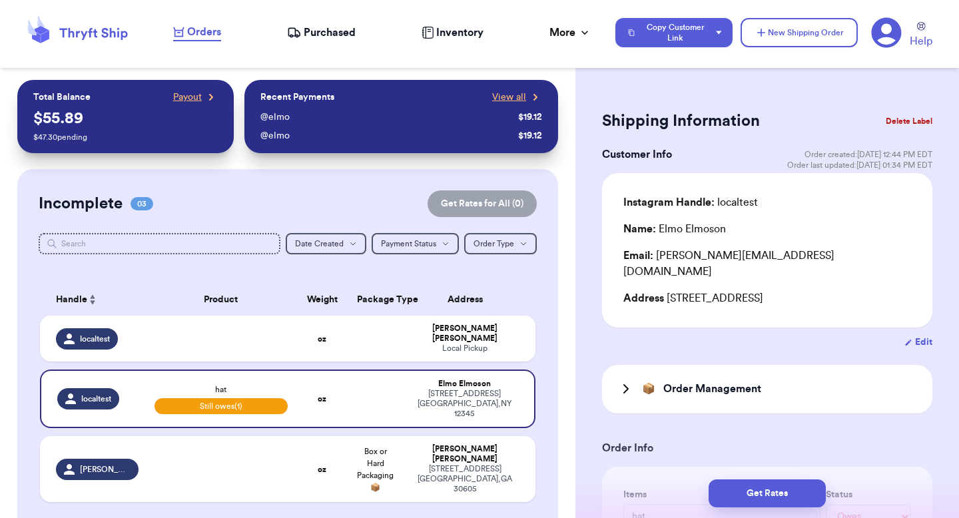
click at [904, 335] on button "Edit" at bounding box center [918, 341] width 28 height 13
select select "NY"
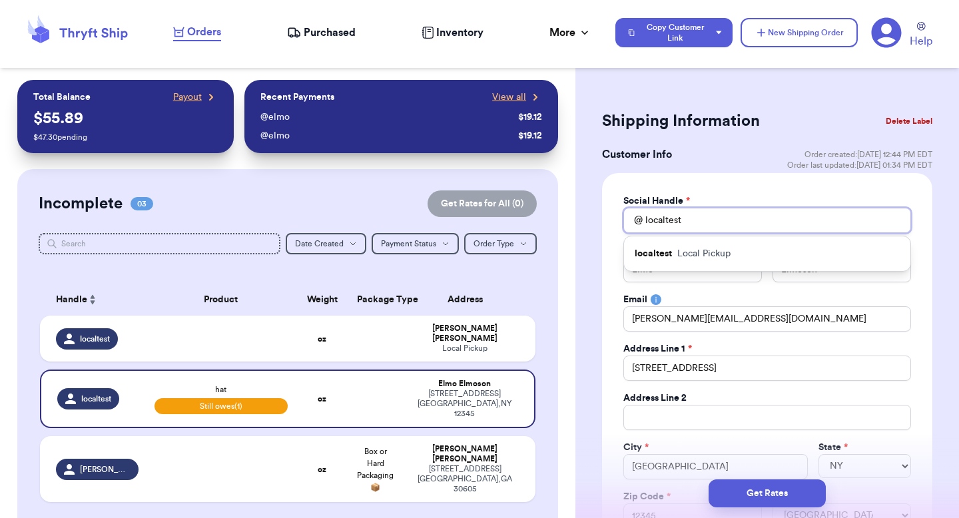
click at [667, 212] on input "localtest" at bounding box center [767, 220] width 288 height 25
type input "e"
type input "el"
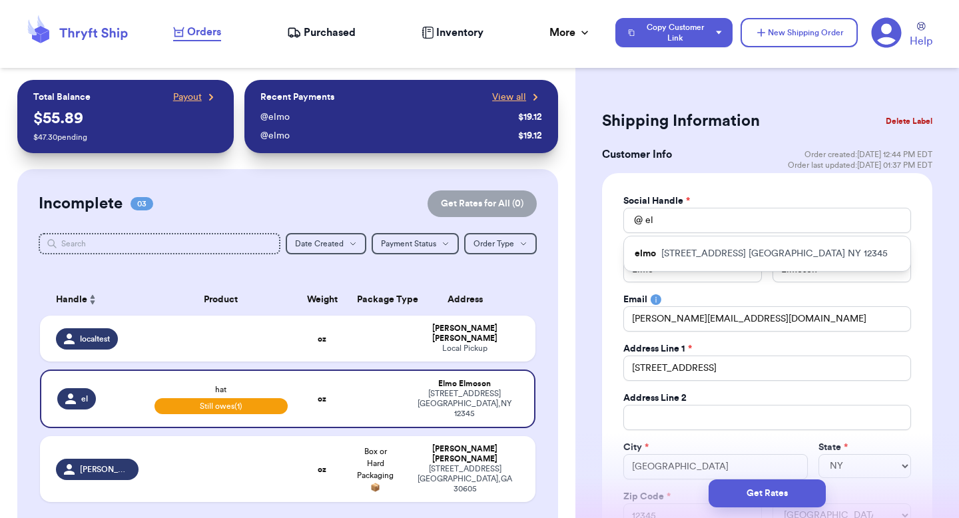
click at [819, 243] on div "elmo [STREET_ADDRESS]" at bounding box center [767, 253] width 286 height 35
type input "elmo"
click at [775, 188] on div "Social Handle * @ [PERSON_NAME] First Name * [PERSON_NAME] Last Name * Elmoson …" at bounding box center [767, 373] width 330 height 401
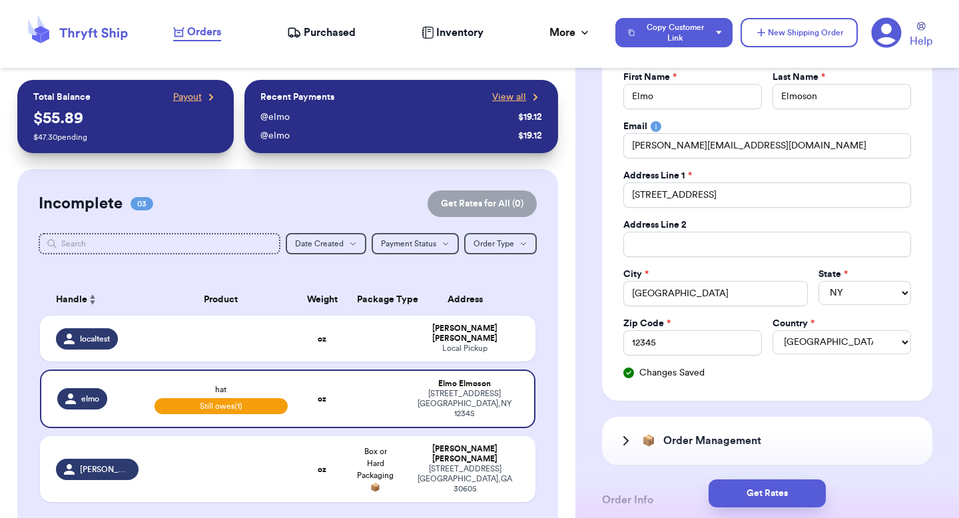
scroll to position [198, 0]
